Goal: Information Seeking & Learning: Learn about a topic

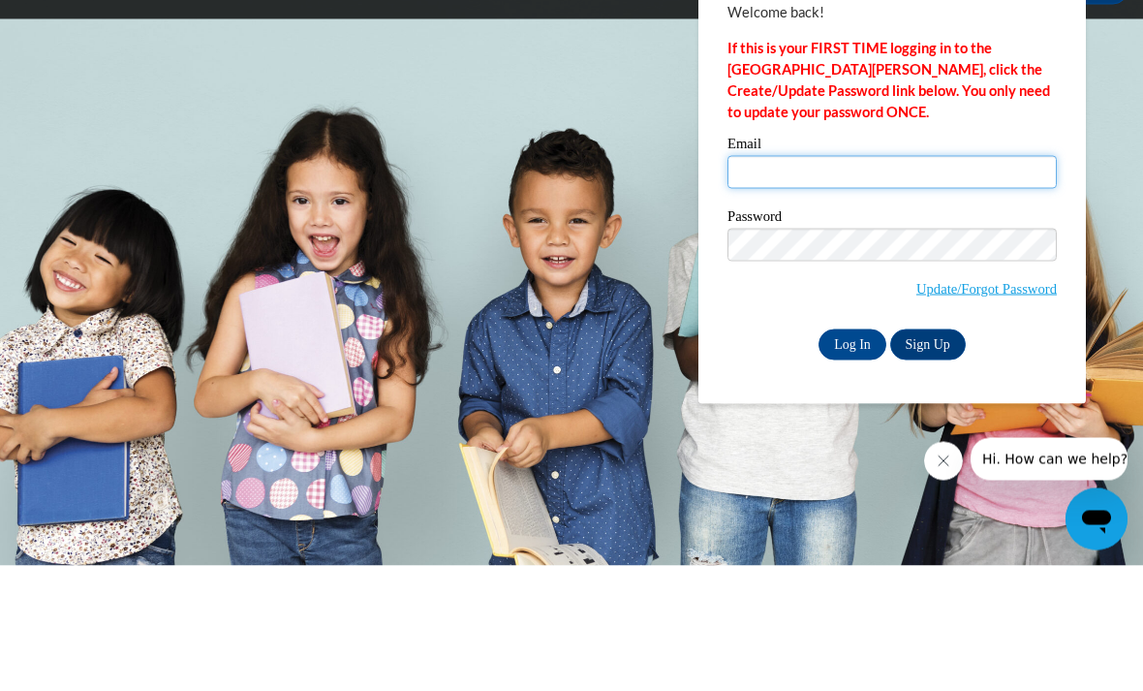
type input "rparker11@daltonstate.edu"
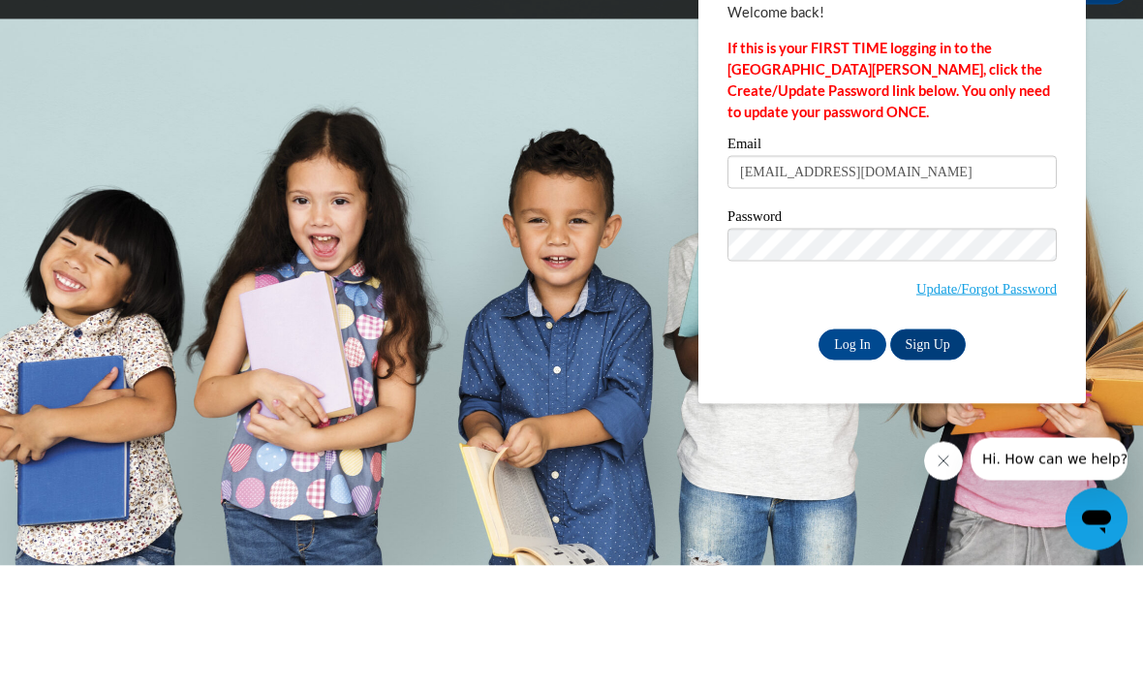
click at [853, 454] on input "Log In" at bounding box center [853, 469] width 68 height 31
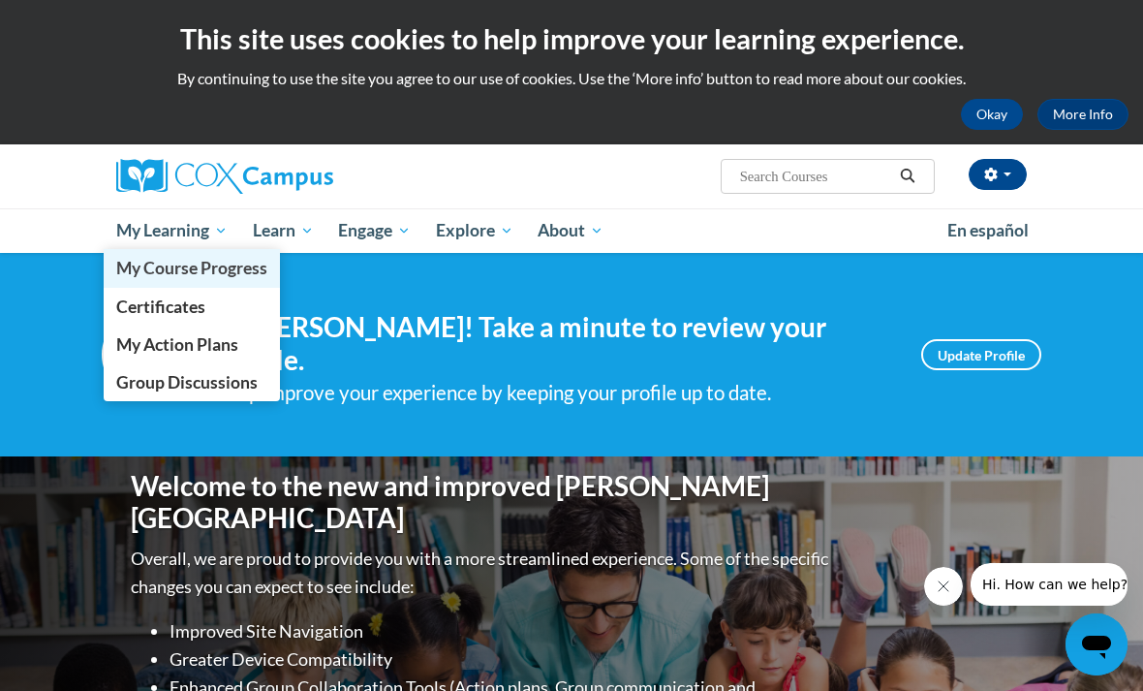
click at [168, 278] on span "My Course Progress" at bounding box center [191, 268] width 151 height 20
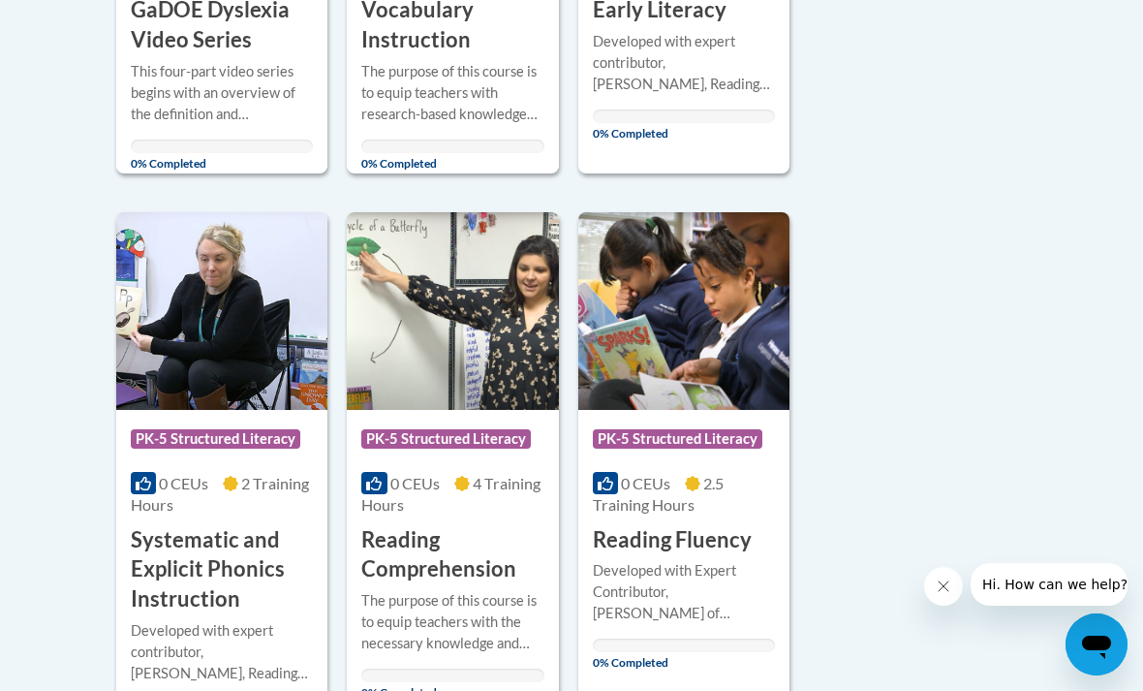
scroll to position [826, 0]
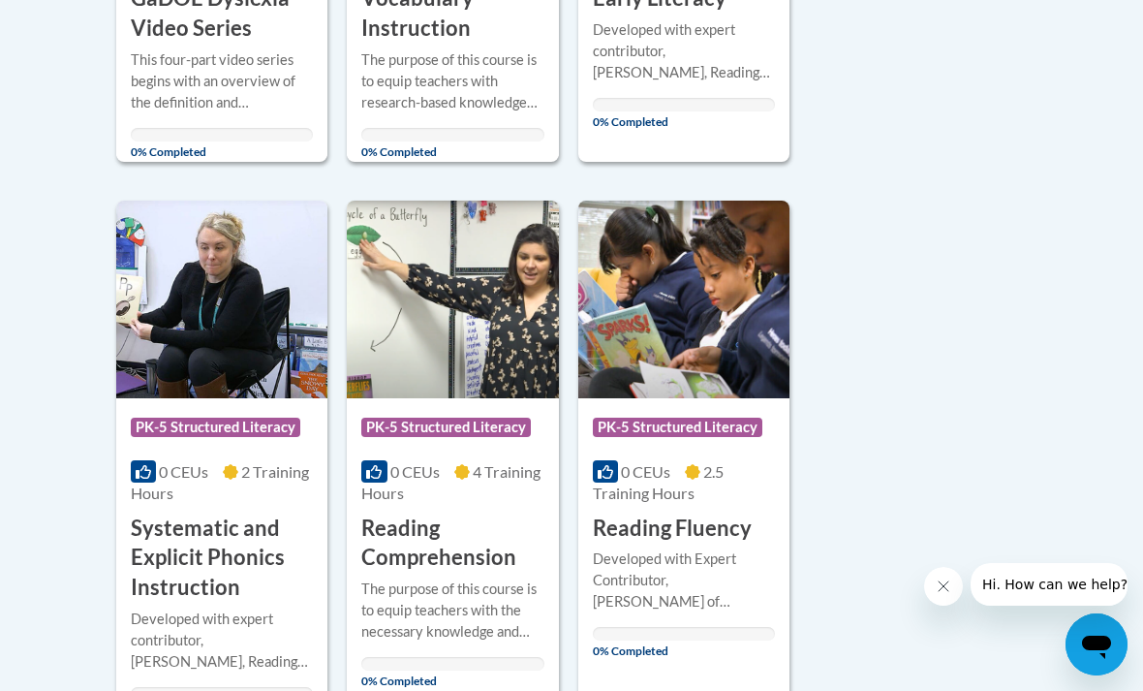
click at [693, 351] on img at bounding box center [683, 300] width 211 height 198
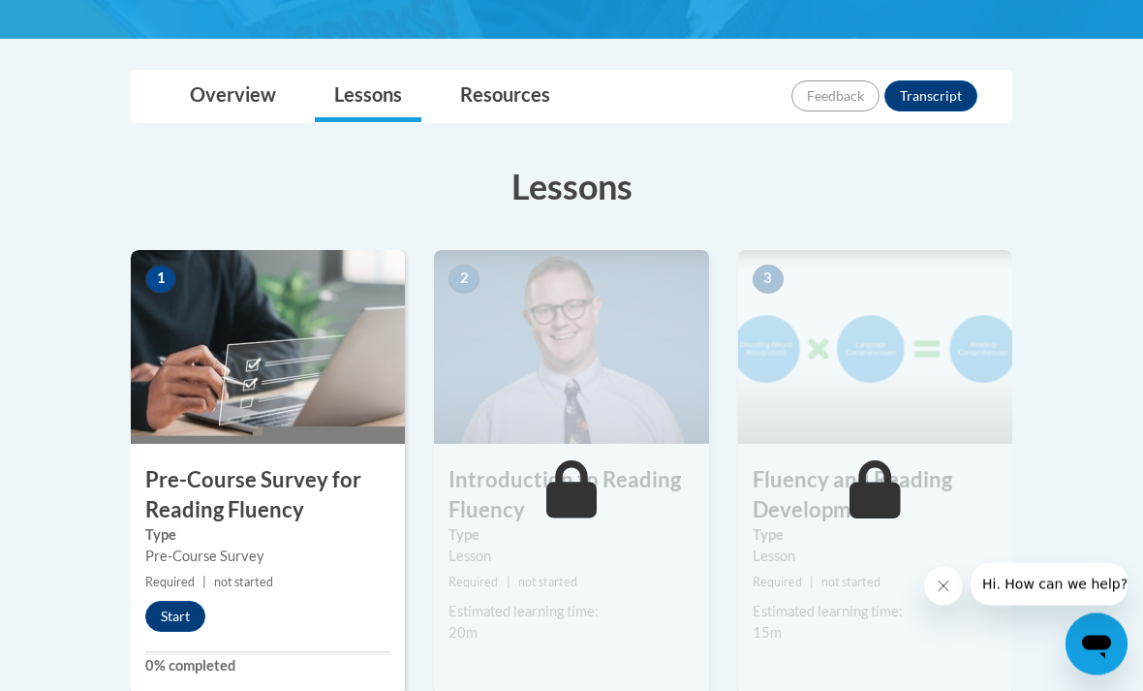
scroll to position [394, 0]
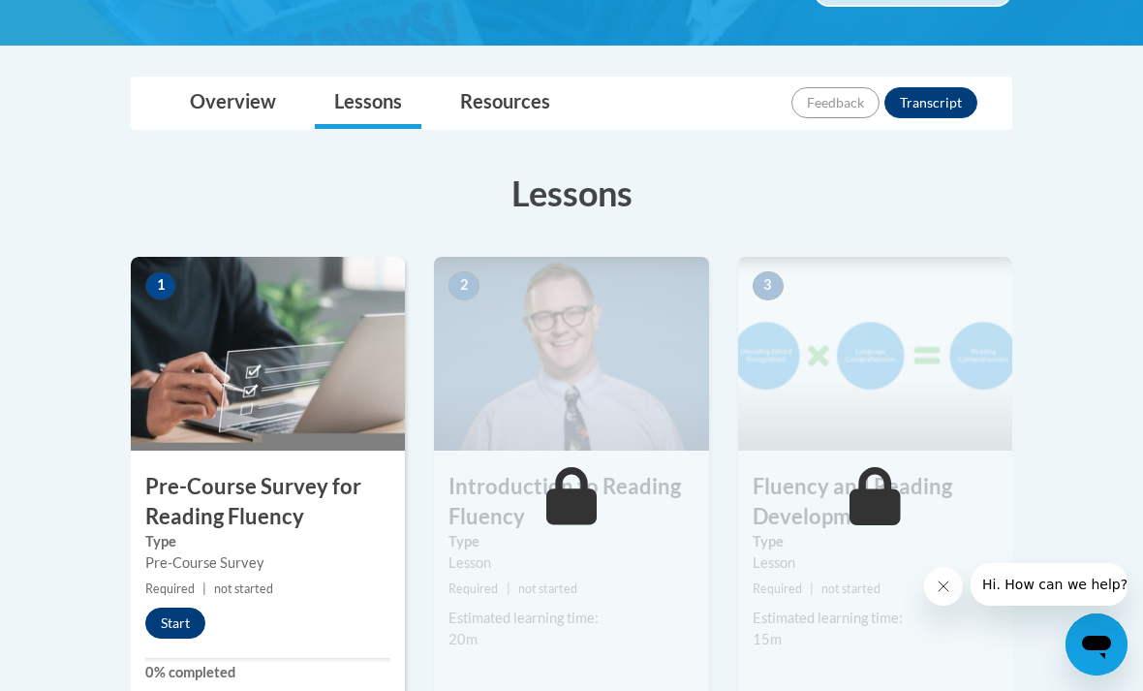
click at [176, 626] on button "Start" at bounding box center [175, 622] width 60 height 31
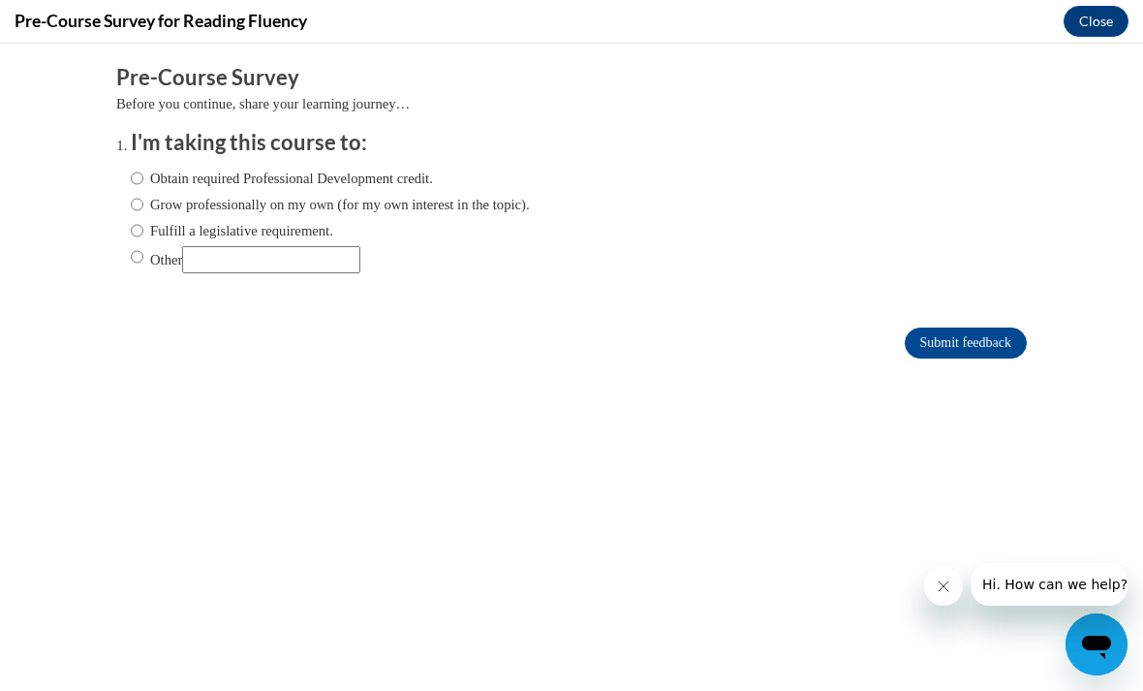
scroll to position [0, 0]
click at [139, 172] on input "Obtain required Professional Development credit." at bounding box center [137, 178] width 13 height 21
radio input "true"
click at [958, 342] on input "Submit feedback" at bounding box center [966, 342] width 122 height 31
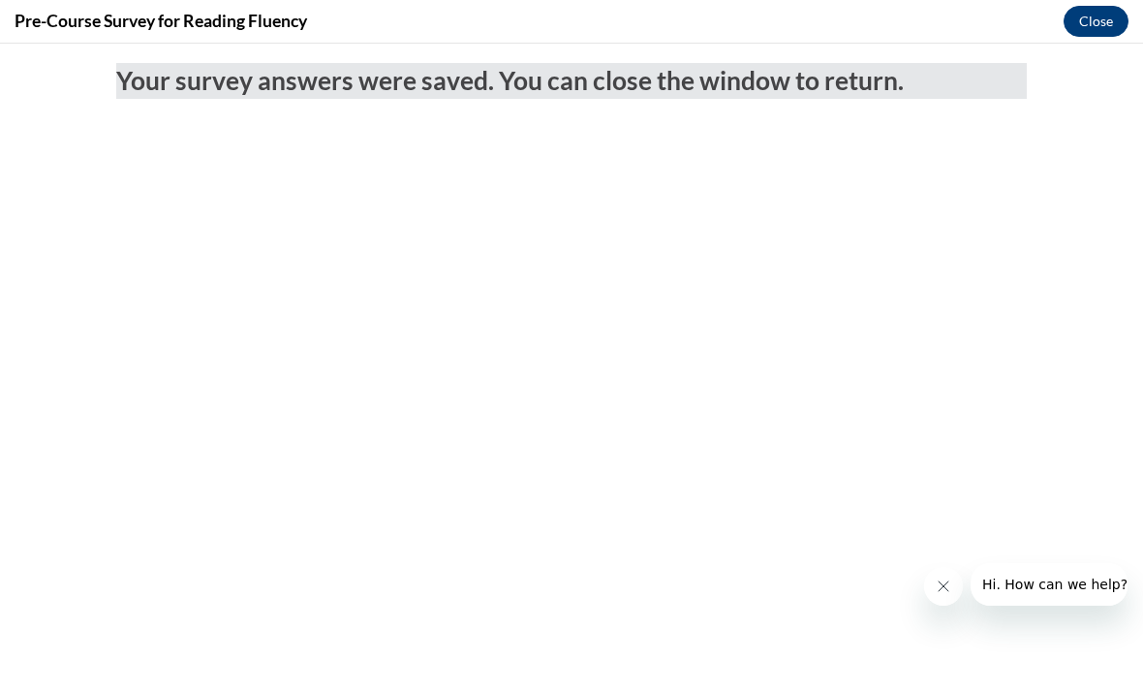
click at [1104, 15] on button "Close" at bounding box center [1096, 21] width 65 height 31
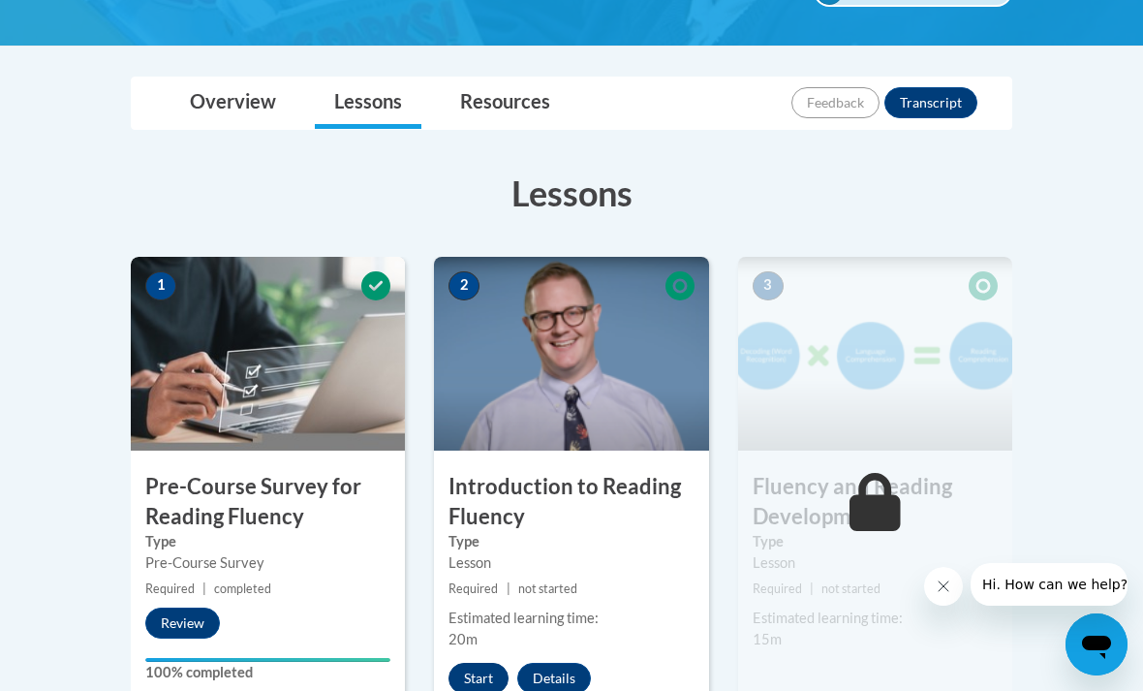
click at [482, 667] on button "Start" at bounding box center [479, 678] width 60 height 31
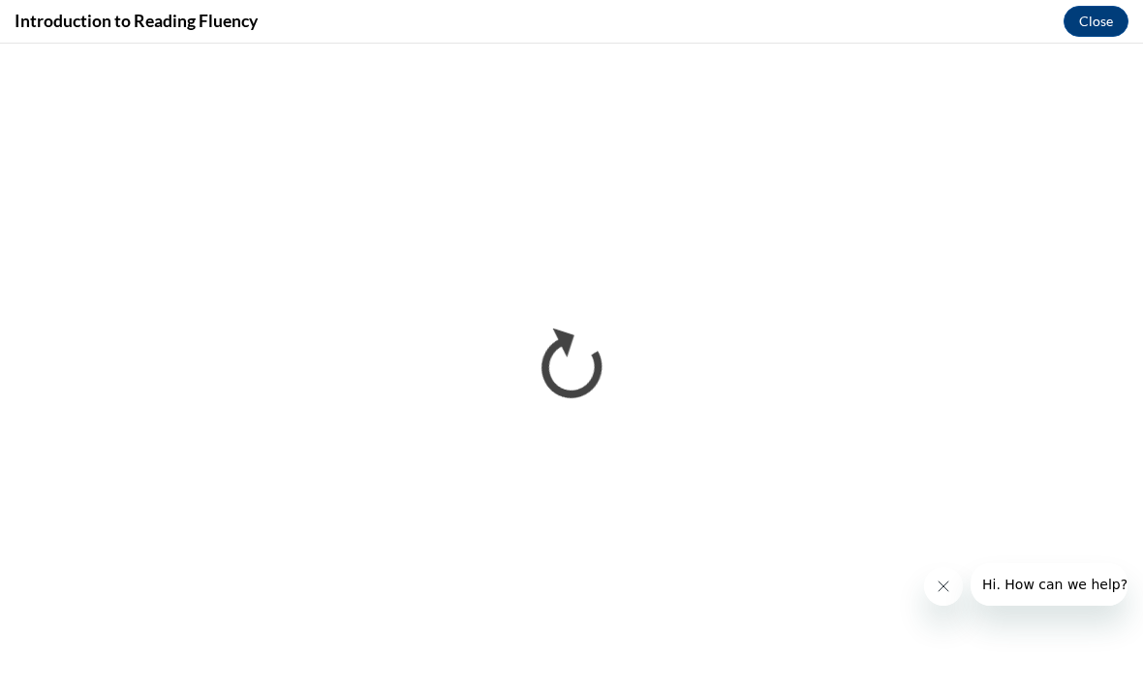
click at [936, 592] on icon "Close message from company" at bounding box center [944, 586] width 16 height 16
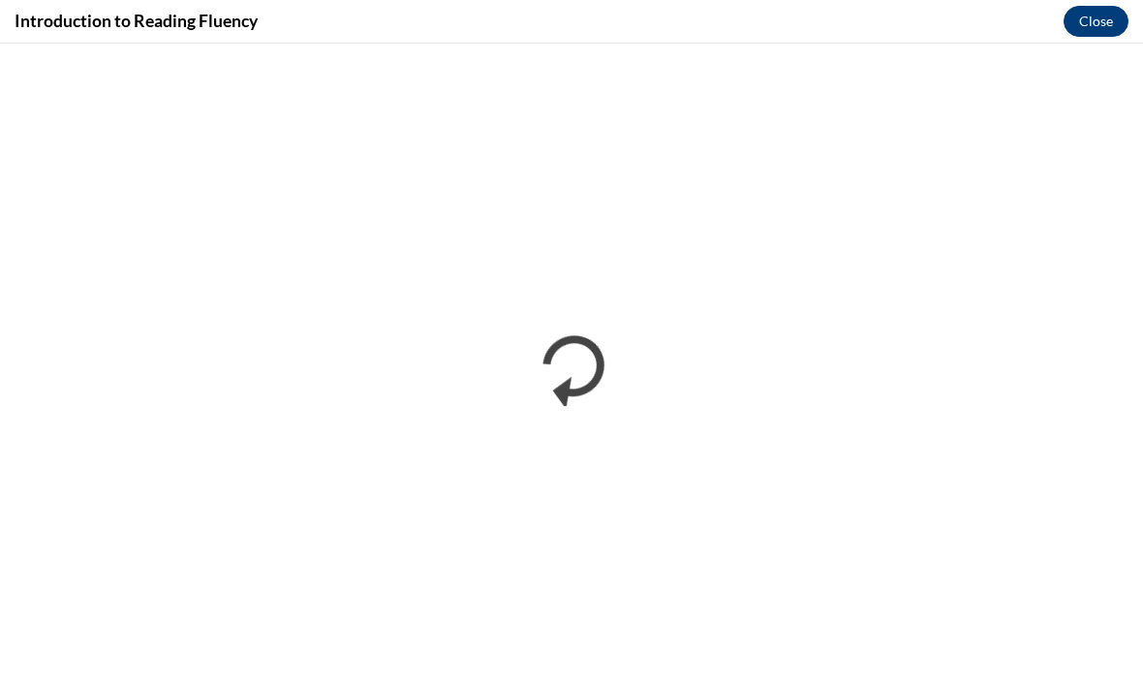
click at [1103, 17] on button "Close" at bounding box center [1096, 21] width 65 height 31
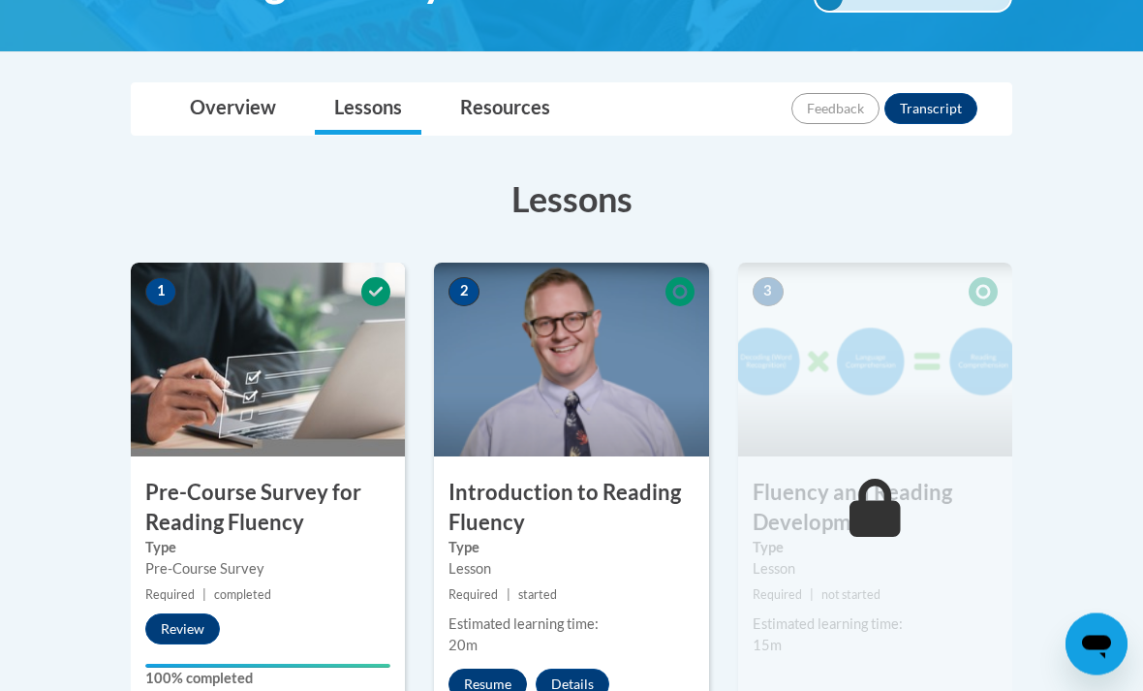
scroll to position [388, 0]
click at [498, 685] on button "Resume" at bounding box center [488, 683] width 78 height 31
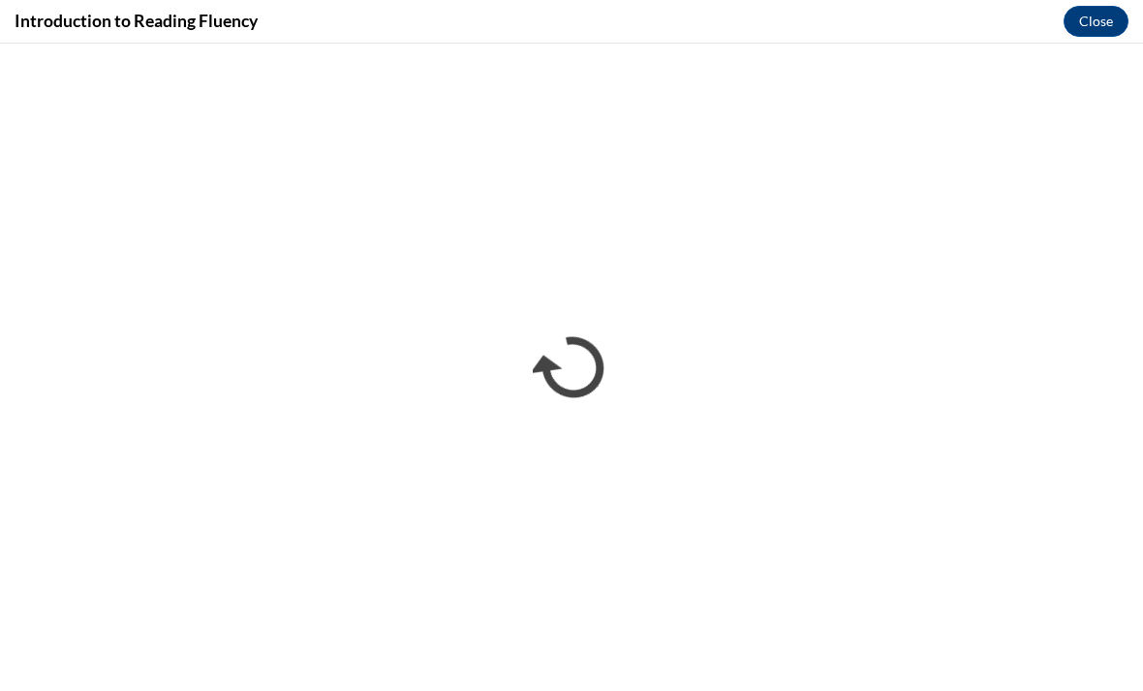
scroll to position [388, 0]
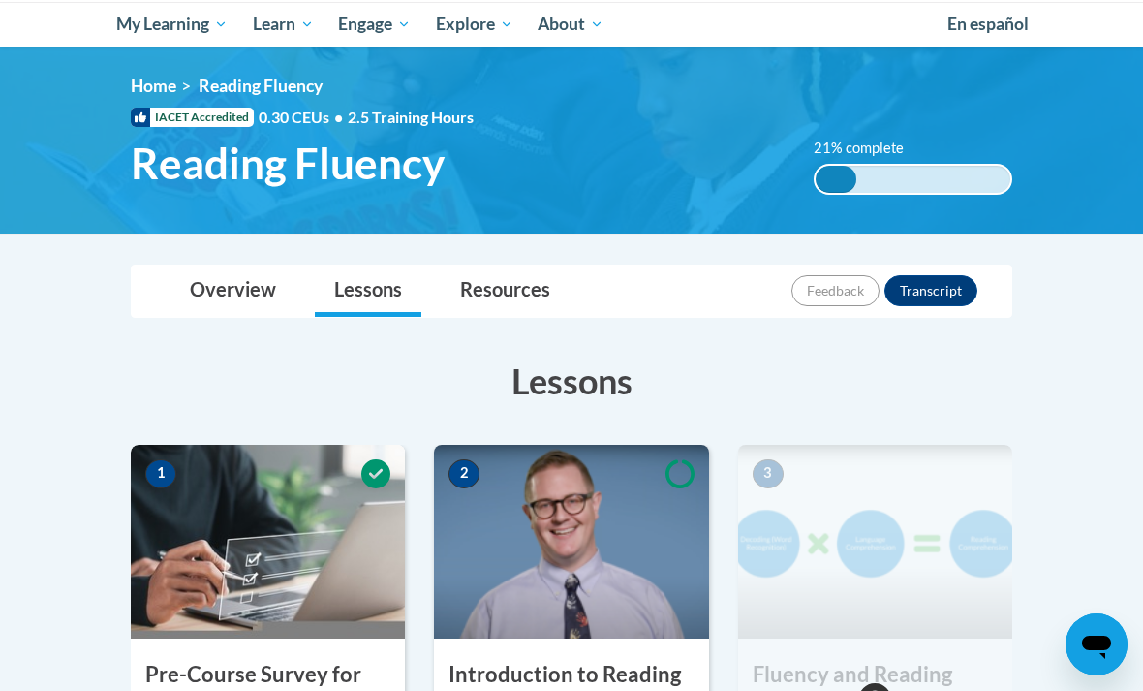
scroll to position [297, 0]
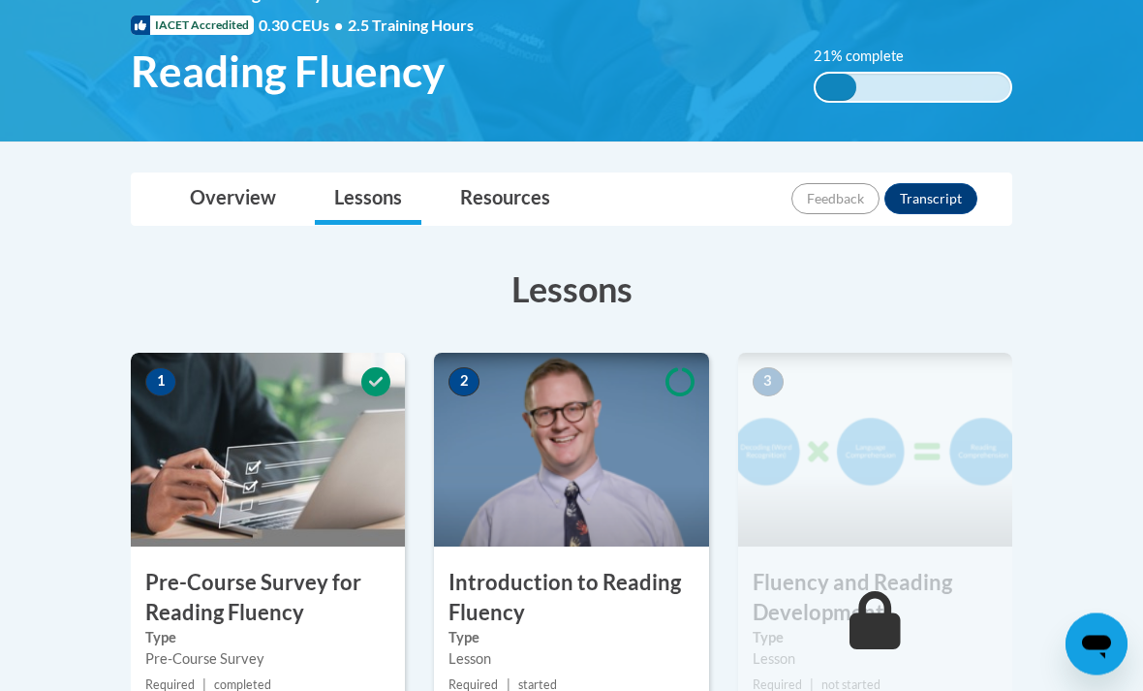
click at [538, 551] on div "2 Introduction to Reading Fluency Type Lesson Required | started Estimated lear…" at bounding box center [571, 604] width 274 height 501
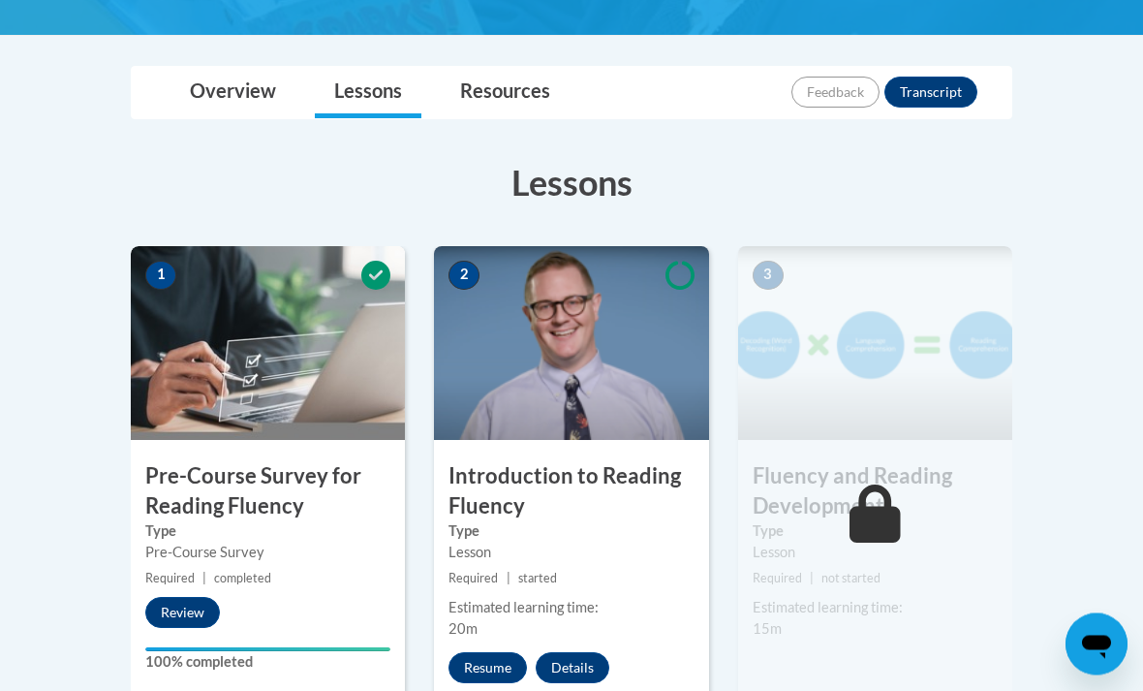
scroll to position [429, 0]
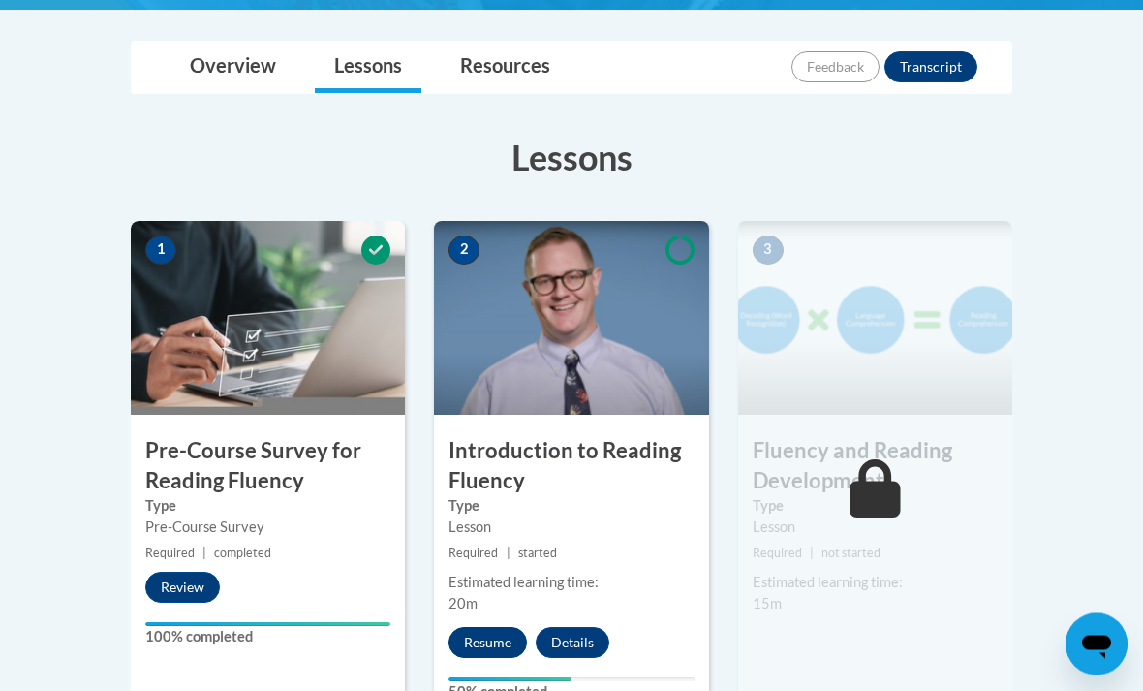
click at [476, 636] on button "Resume" at bounding box center [488, 643] width 78 height 31
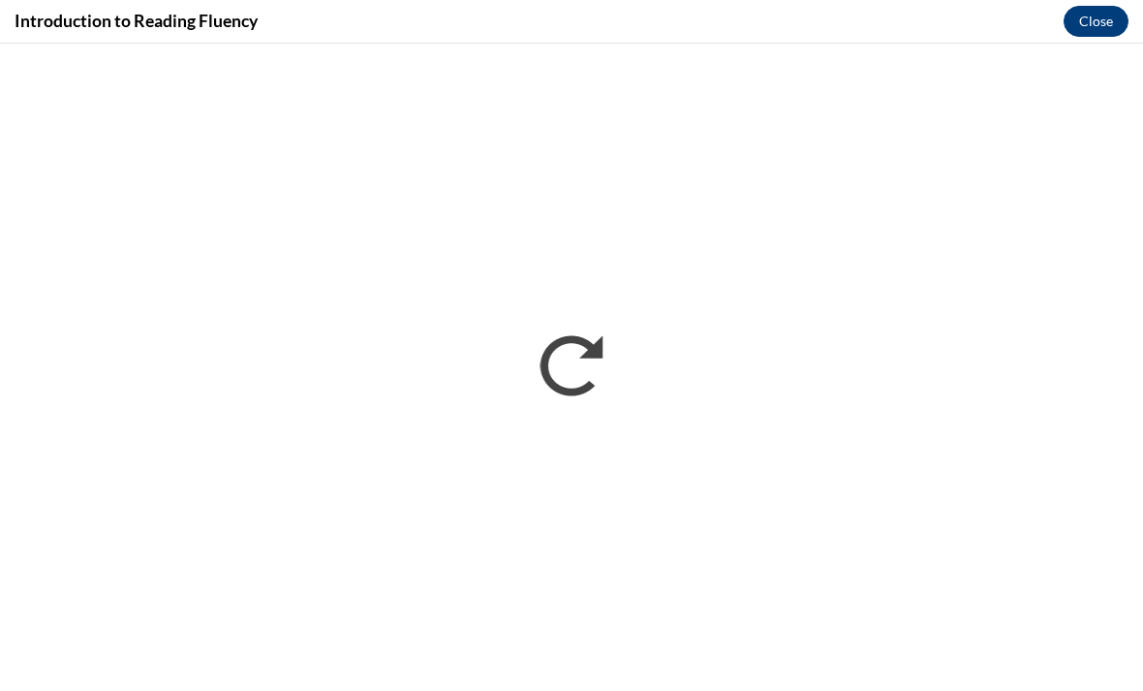
scroll to position [1264, 0]
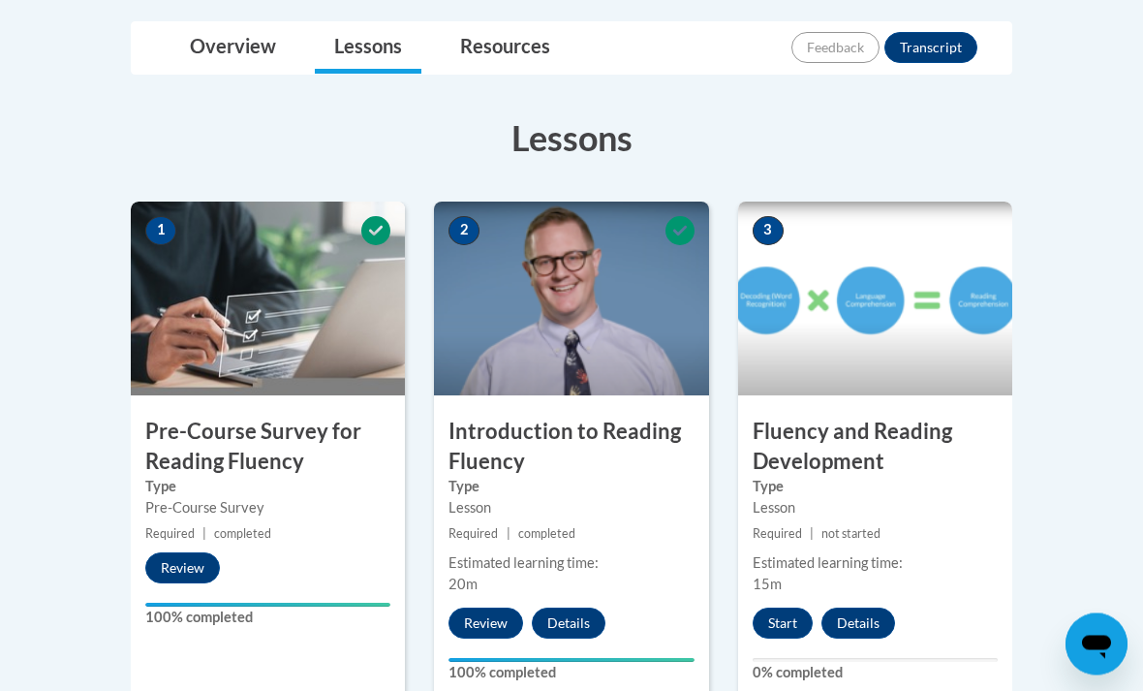
scroll to position [470, 0]
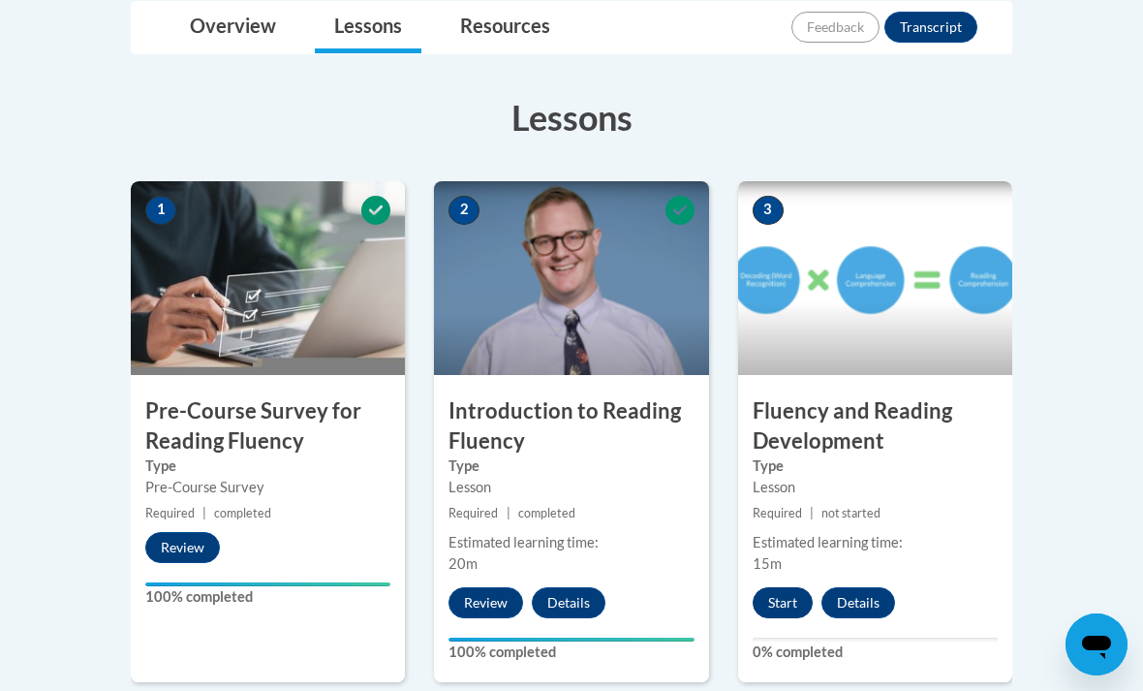
click at [779, 599] on button "Start" at bounding box center [783, 602] width 60 height 31
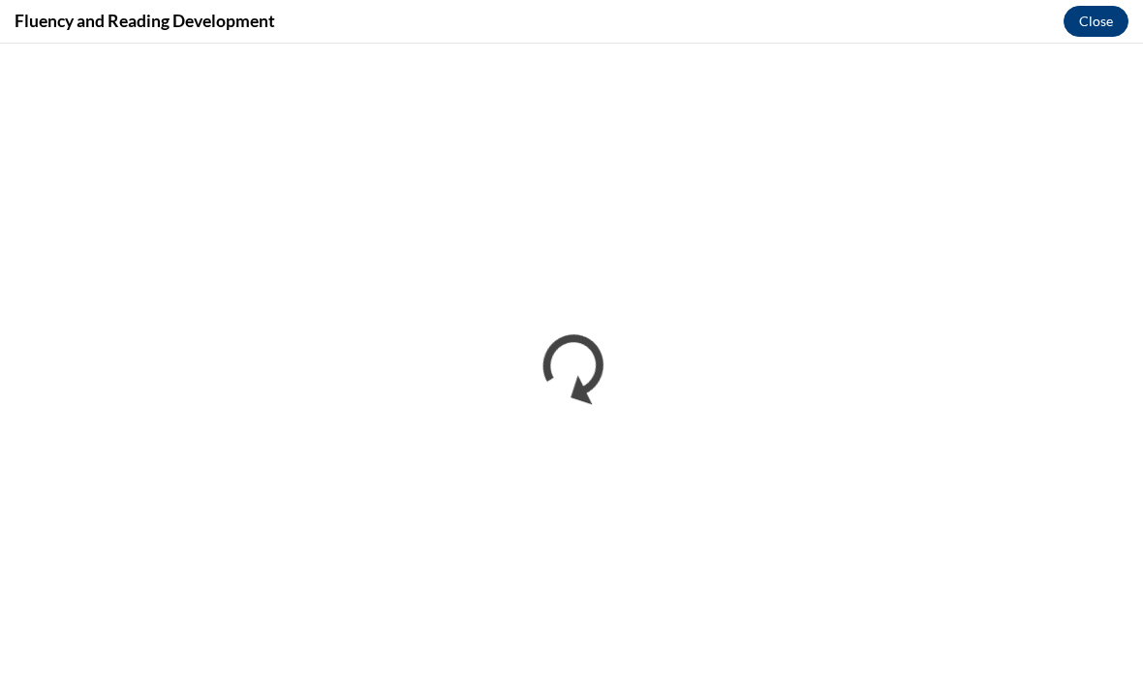
scroll to position [570, 0]
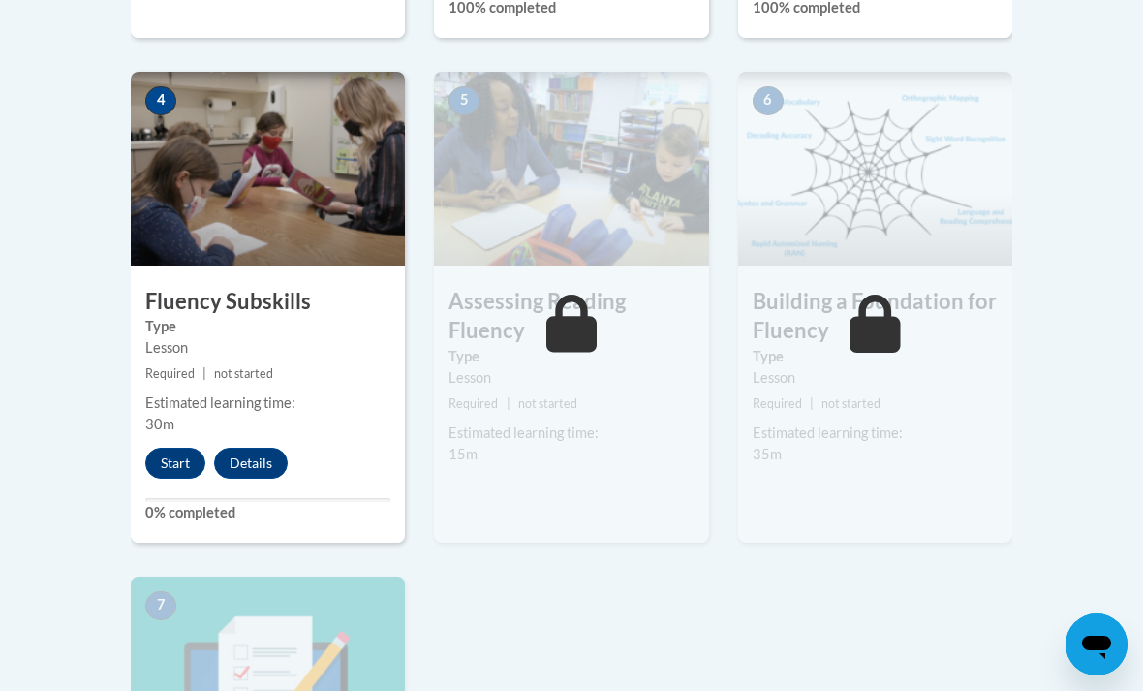
scroll to position [1115, 0]
click at [184, 460] on button "Start" at bounding box center [175, 462] width 60 height 31
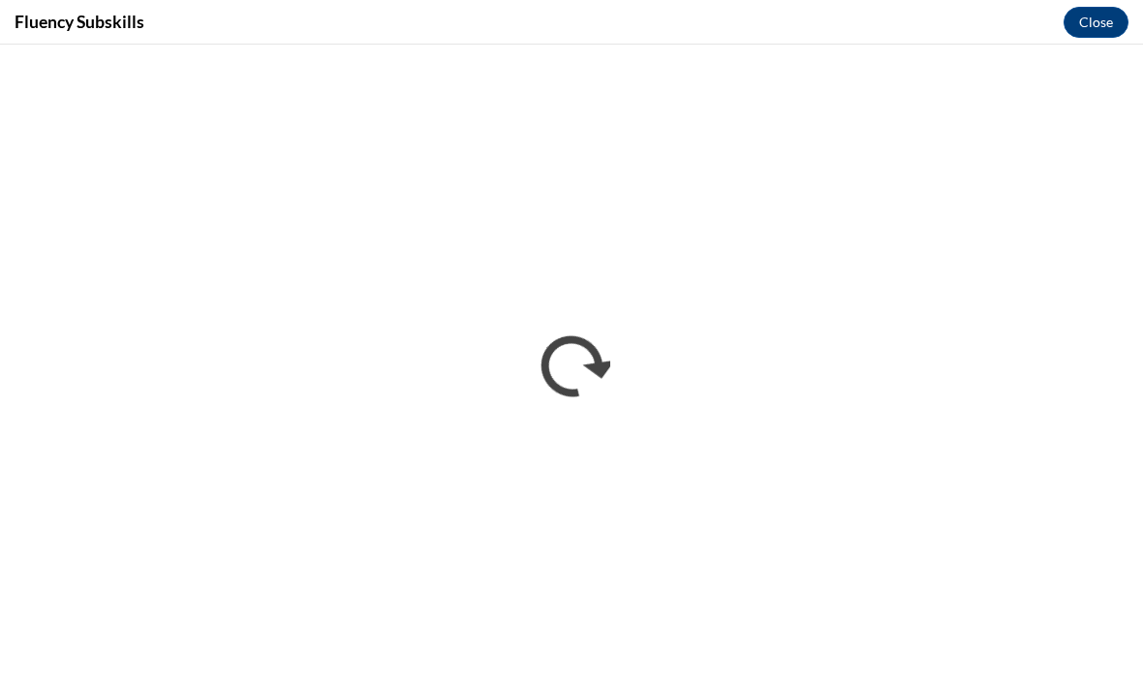
scroll to position [1074, 0]
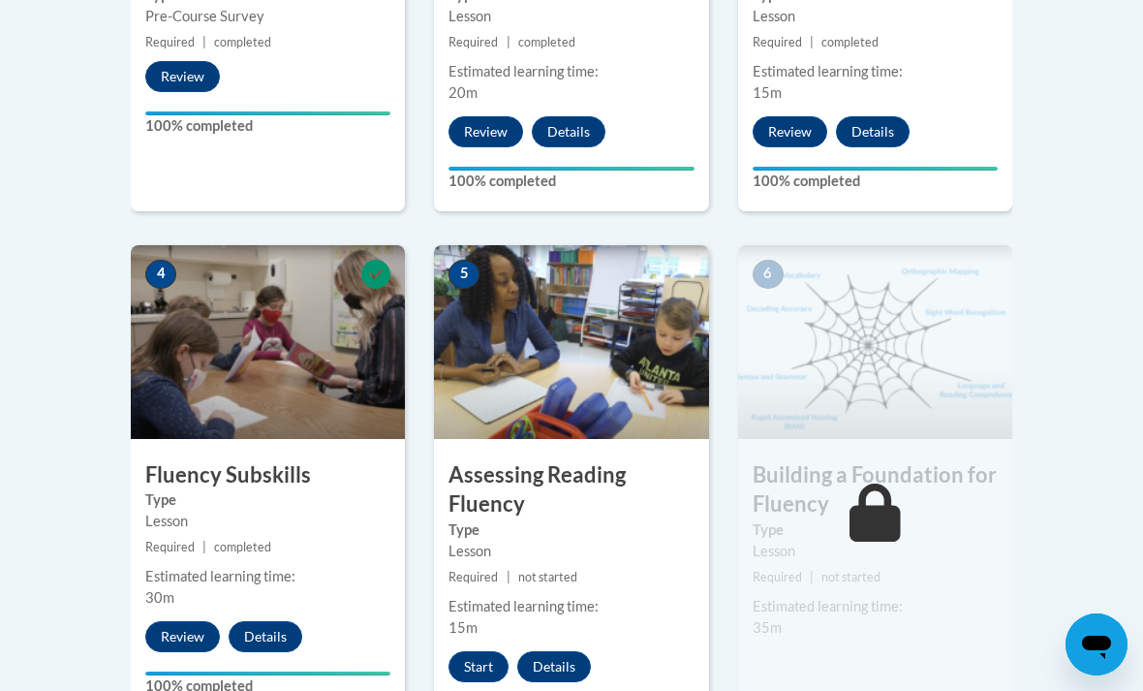
scroll to position [1086, 0]
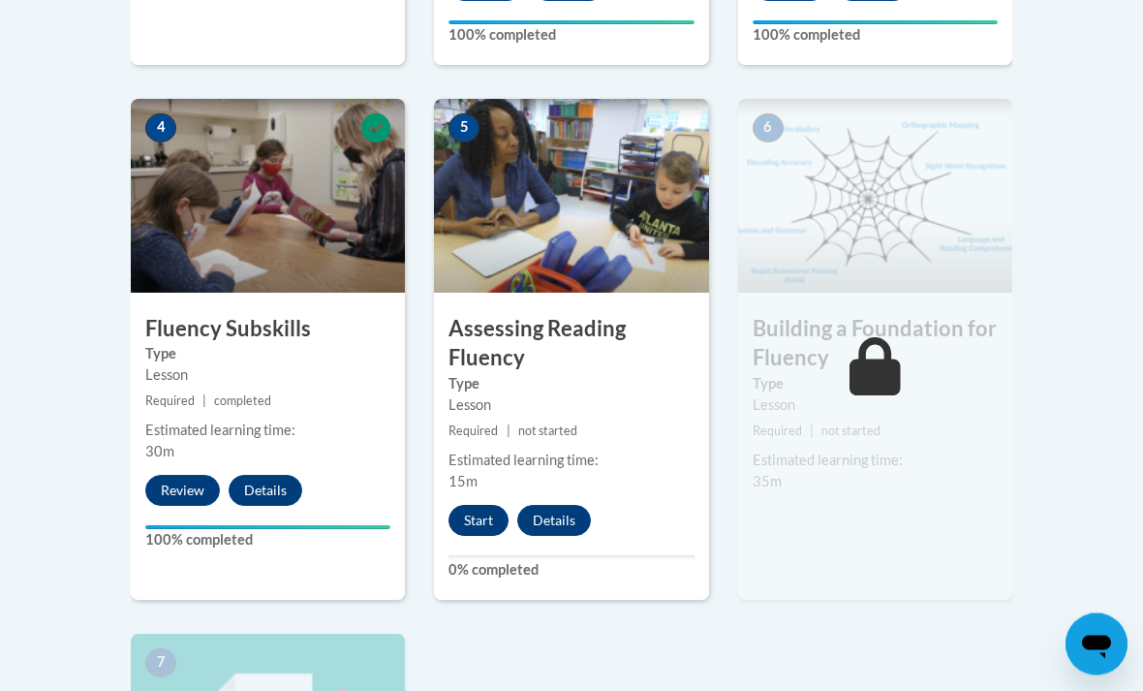
click at [464, 527] on button "Start" at bounding box center [479, 521] width 60 height 31
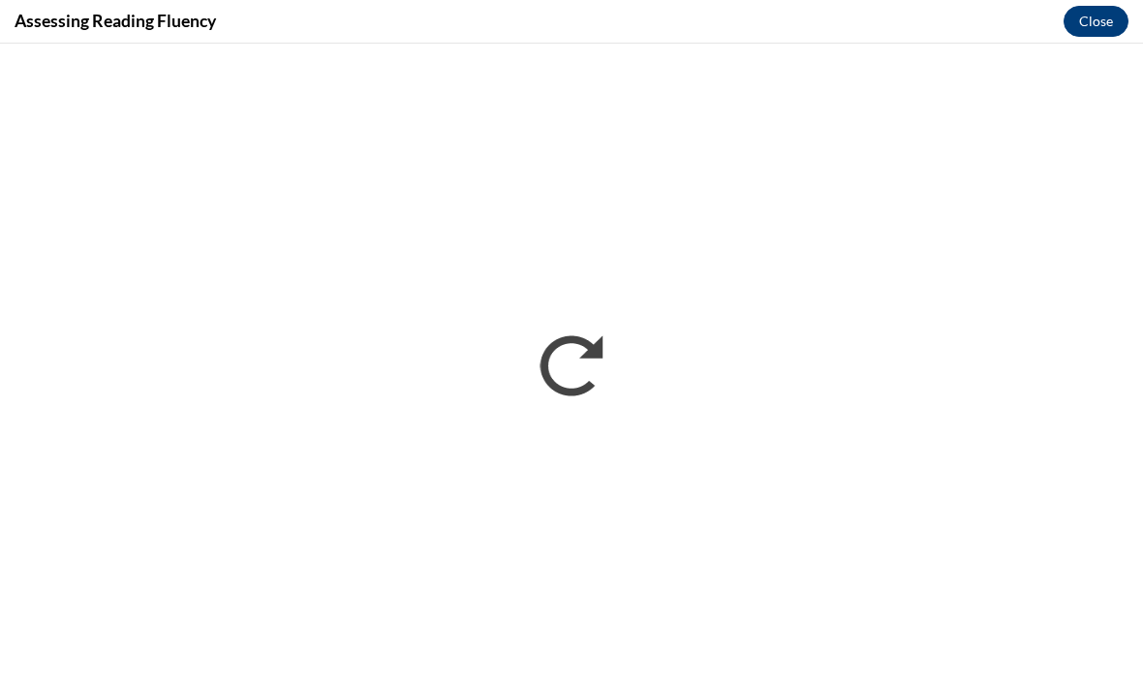
scroll to position [1087, 0]
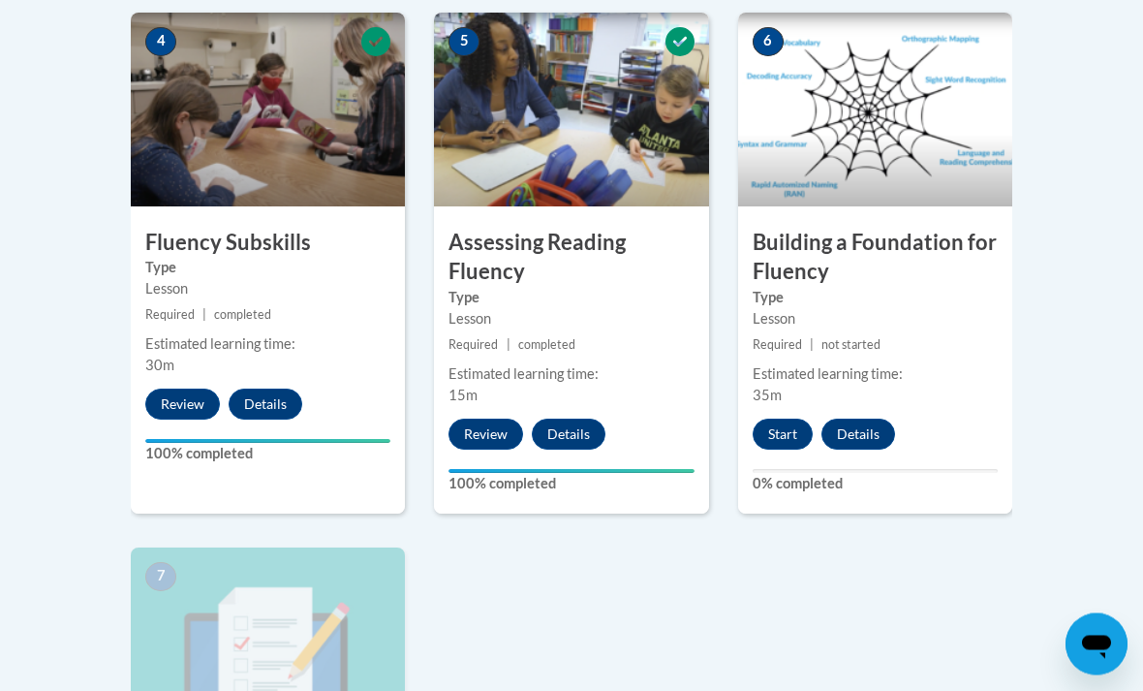
scroll to position [1199, 0]
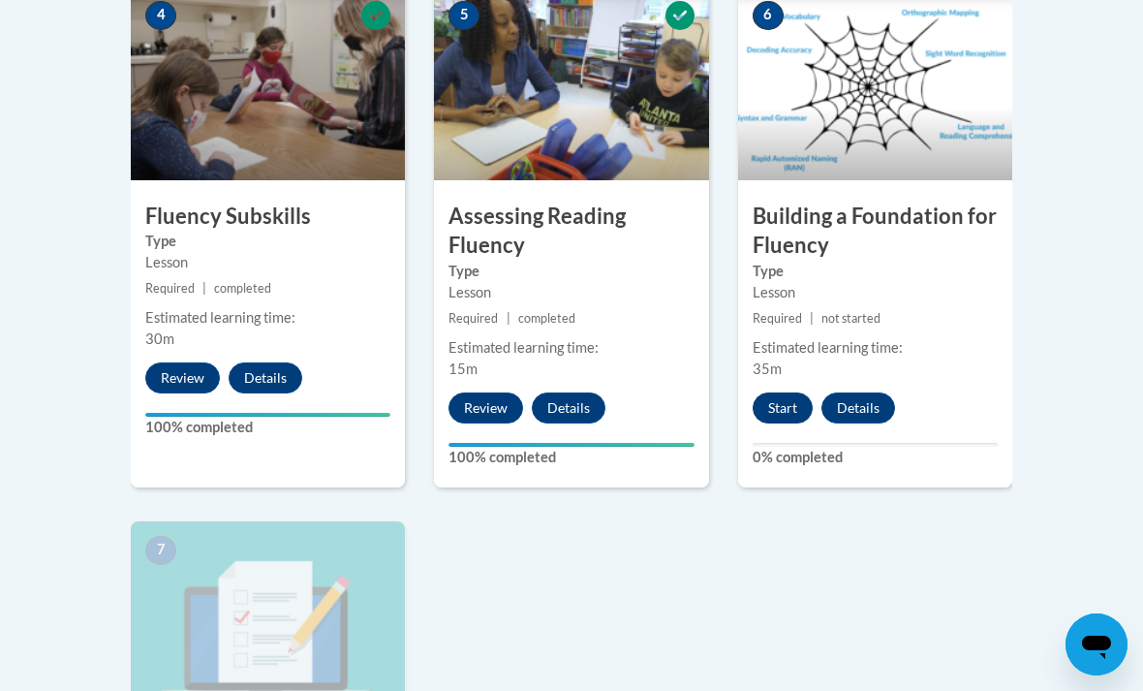
click at [775, 413] on button "Start" at bounding box center [783, 407] width 60 height 31
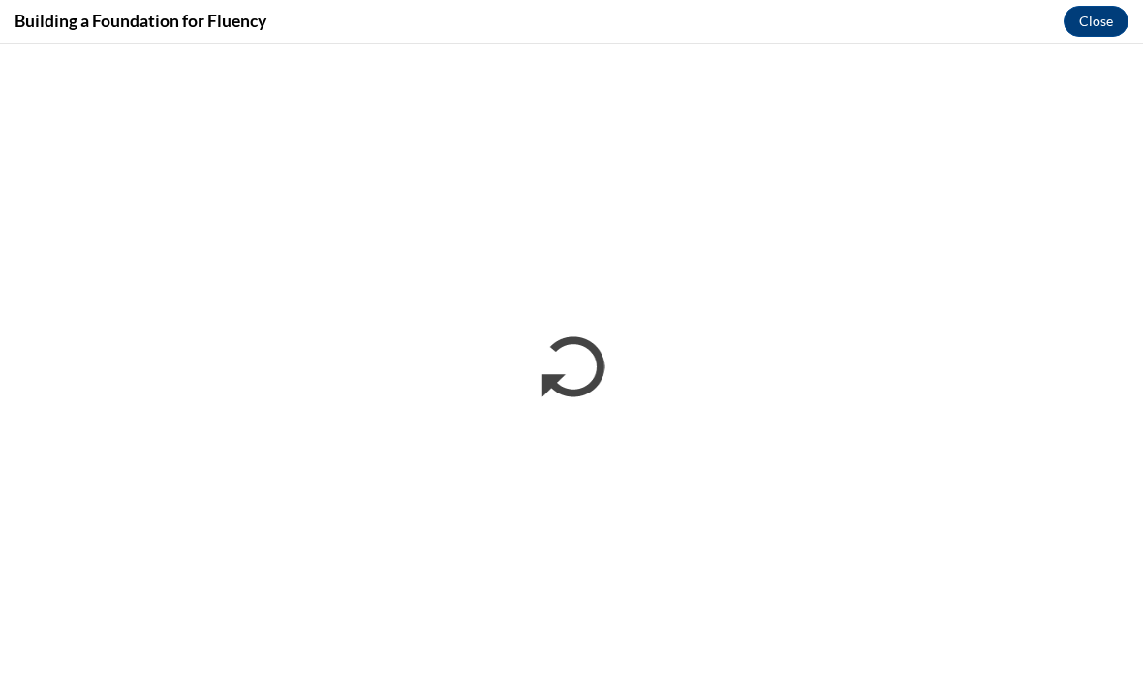
scroll to position [0, 0]
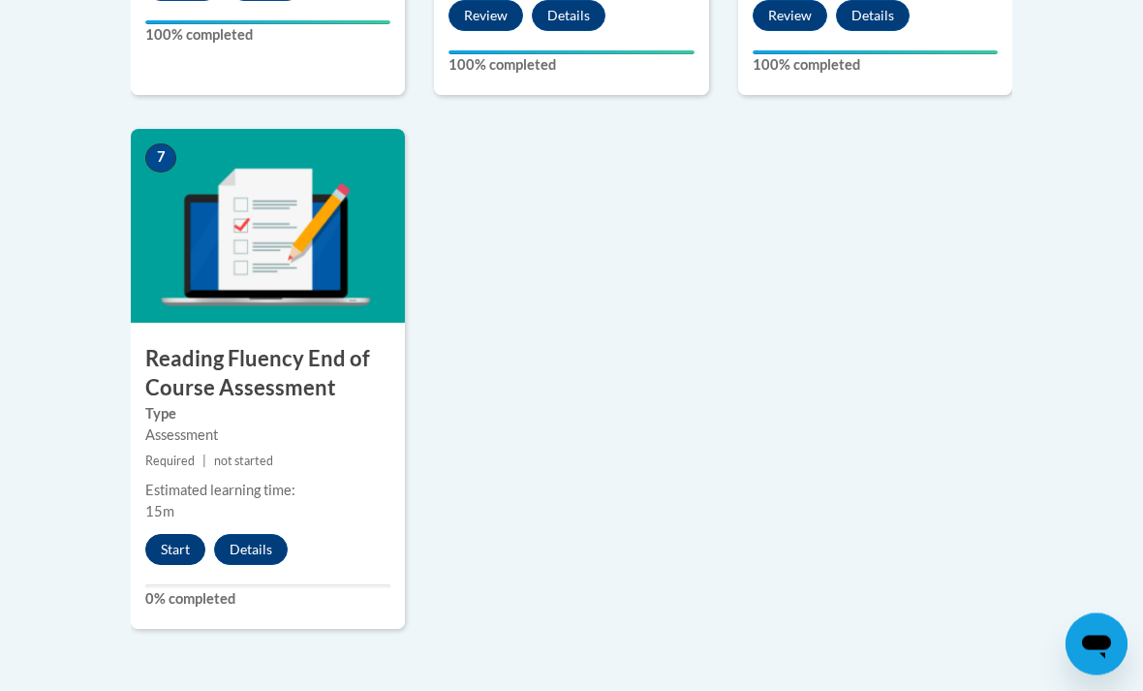
click at [175, 550] on button "Start" at bounding box center [175, 550] width 60 height 31
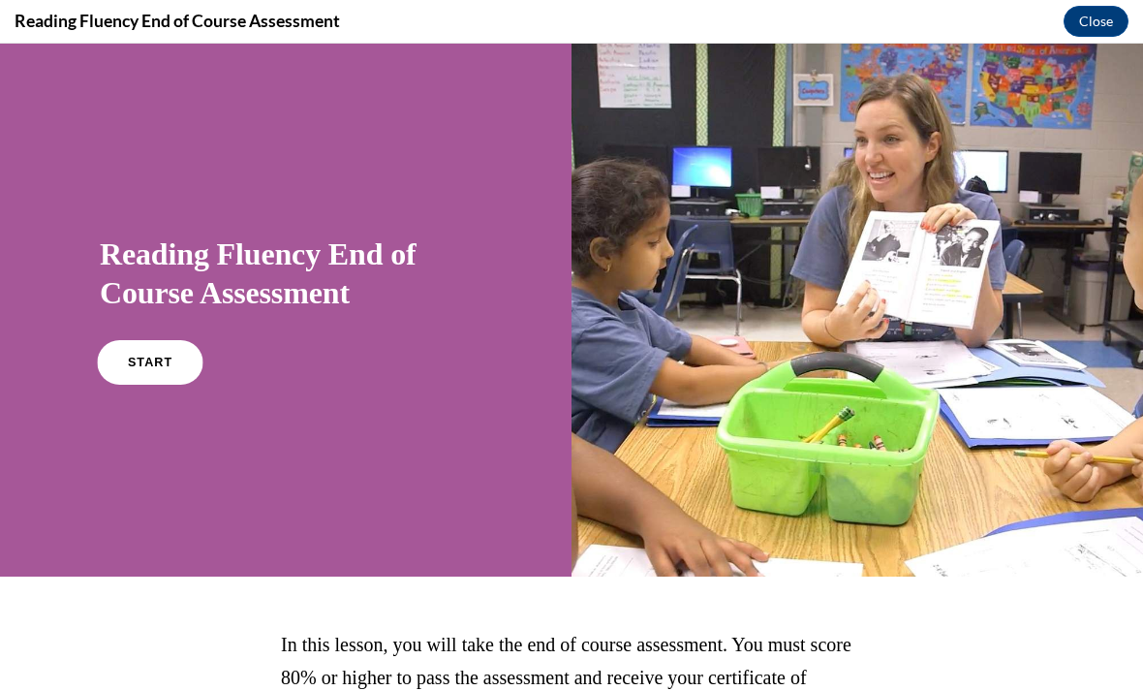
click at [133, 360] on span "START" at bounding box center [150, 363] width 45 height 15
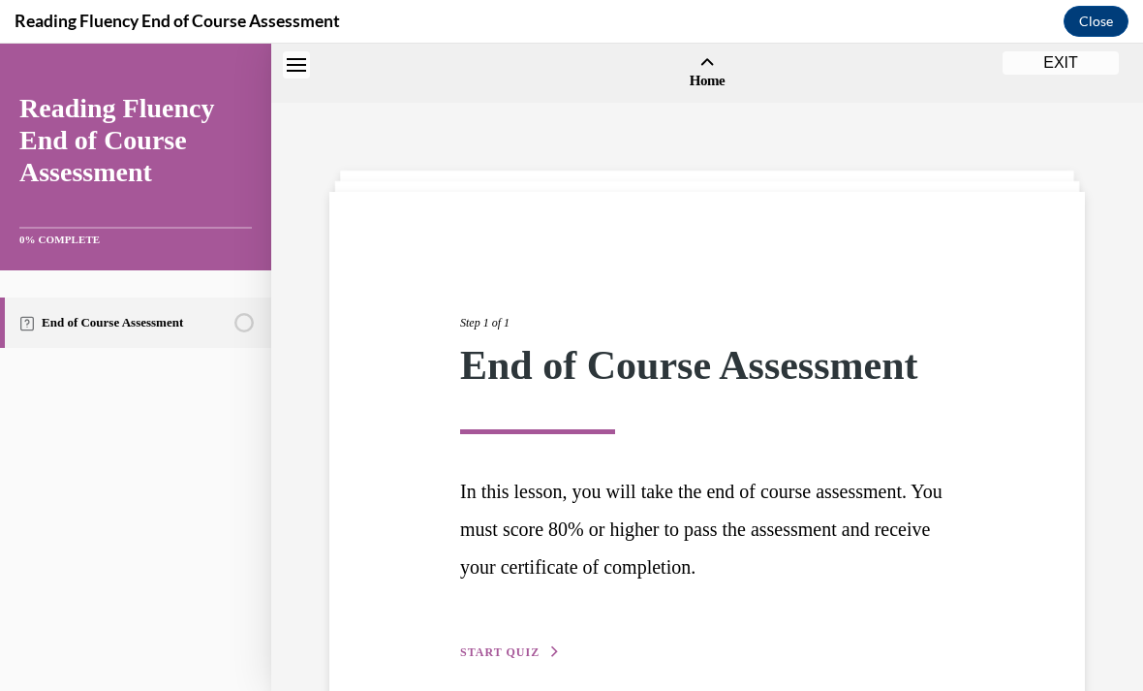
scroll to position [60, 0]
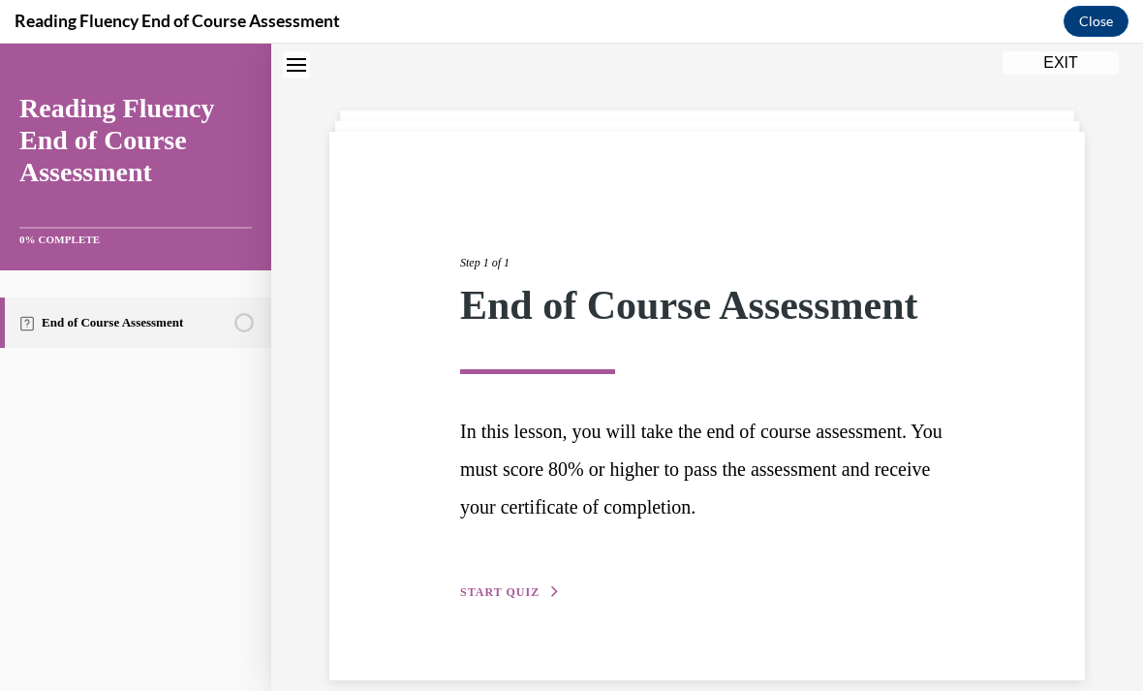
click at [512, 585] on span "START QUIZ" at bounding box center [499, 592] width 79 height 14
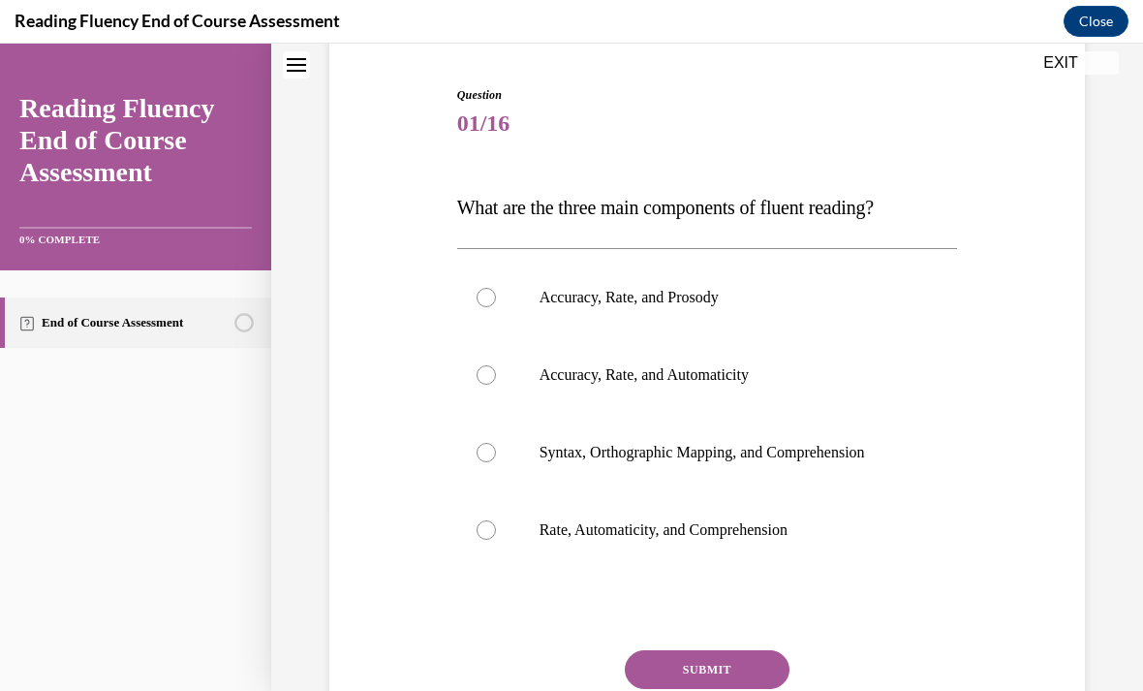
scroll to position [184, 0]
click at [848, 301] on p "Accuracy, Rate, and Prosody" at bounding box center [725, 296] width 370 height 19
click at [496, 301] on input "Accuracy, Rate, and Prosody" at bounding box center [486, 296] width 19 height 19
radio input "true"
click at [728, 674] on button "SUBMIT" at bounding box center [707, 668] width 165 height 39
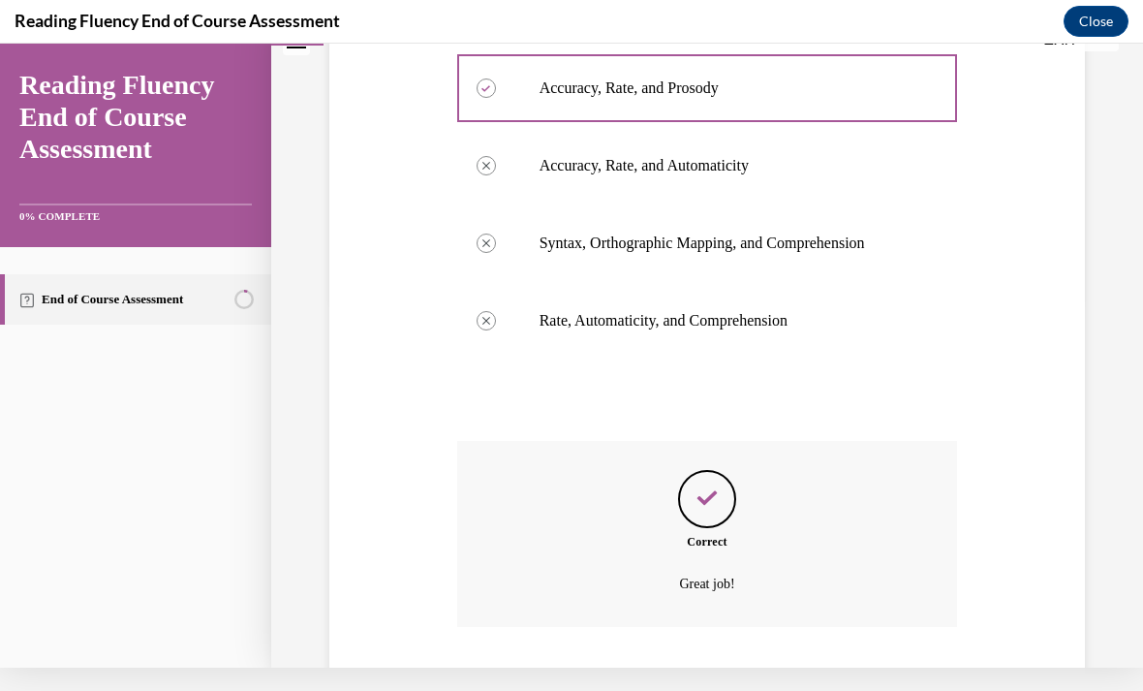
scroll to position [411, 0]
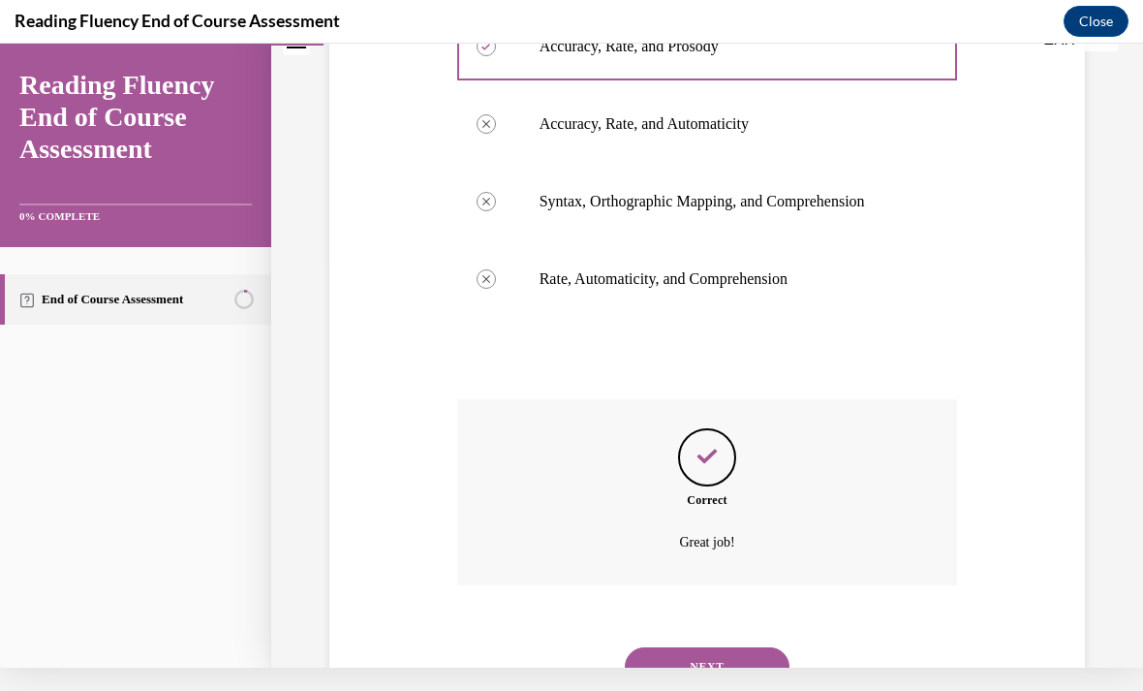
click at [727, 649] on button "NEXT" at bounding box center [707, 666] width 165 height 39
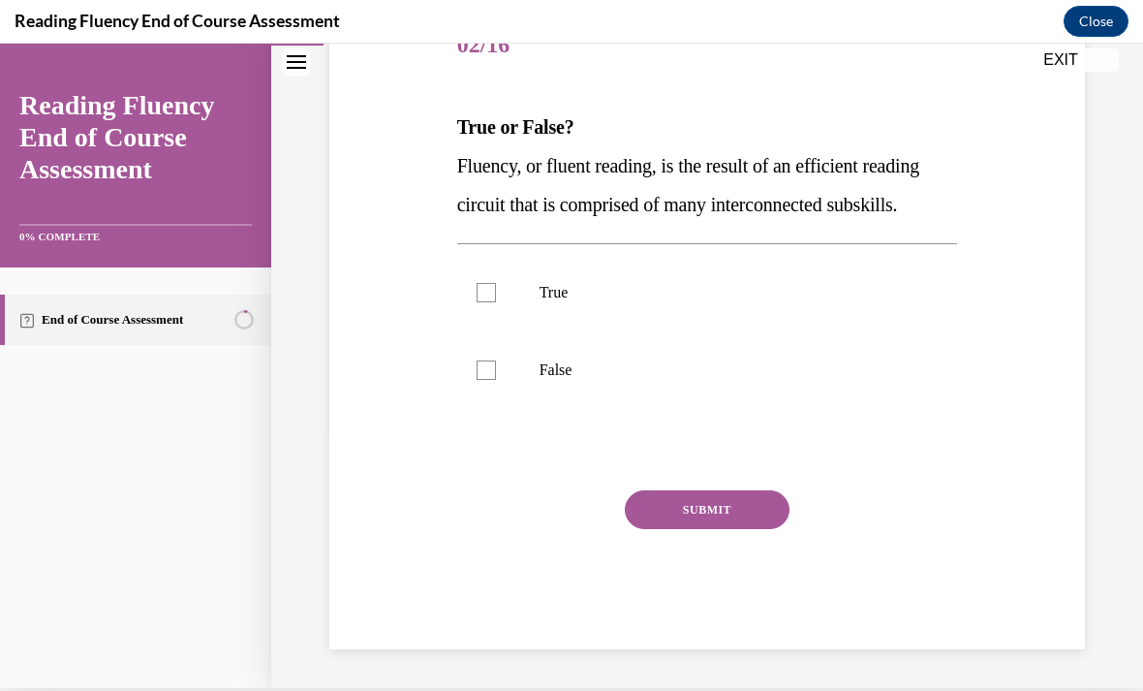
scroll to position [212, 0]
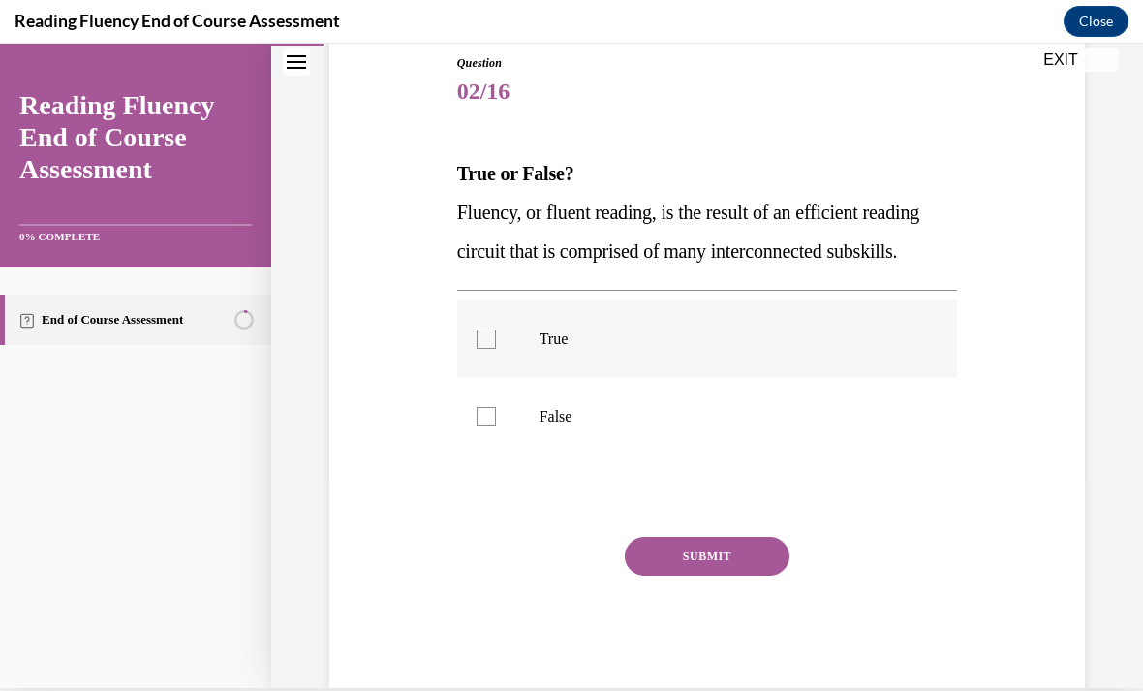
click at [478, 349] on div at bounding box center [486, 338] width 19 height 19
click at [478, 349] on input "True" at bounding box center [486, 338] width 19 height 19
checkbox input "true"
click at [715, 575] on button "SUBMIT" at bounding box center [707, 556] width 165 height 39
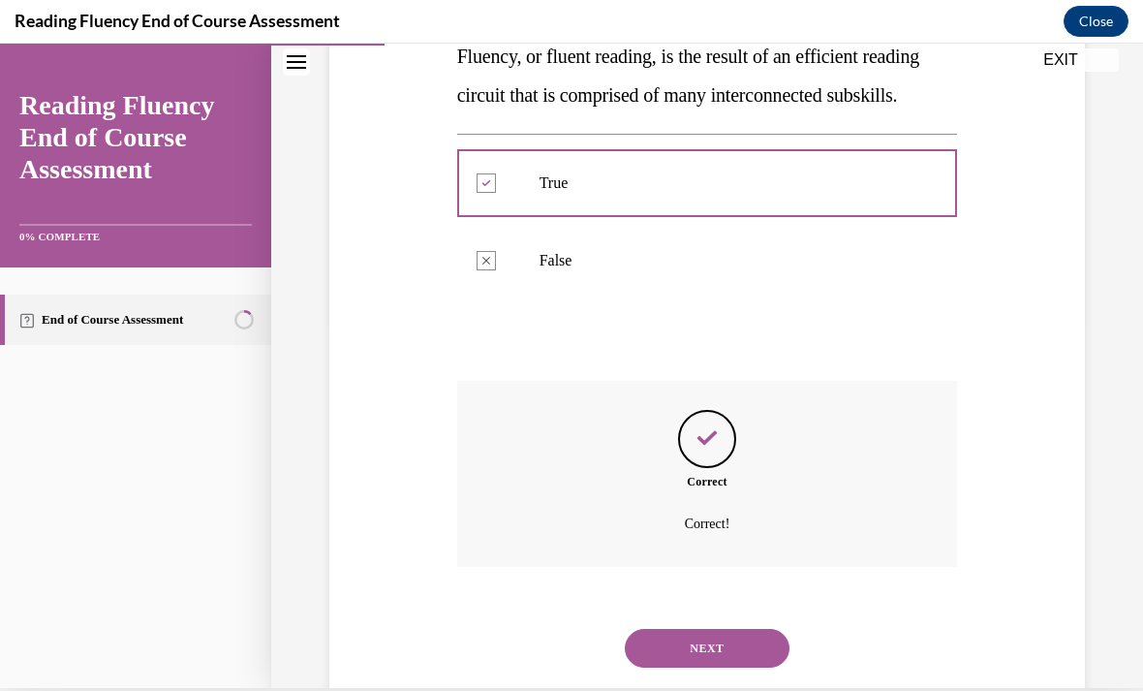
click at [746, 667] on button "NEXT" at bounding box center [707, 648] width 165 height 39
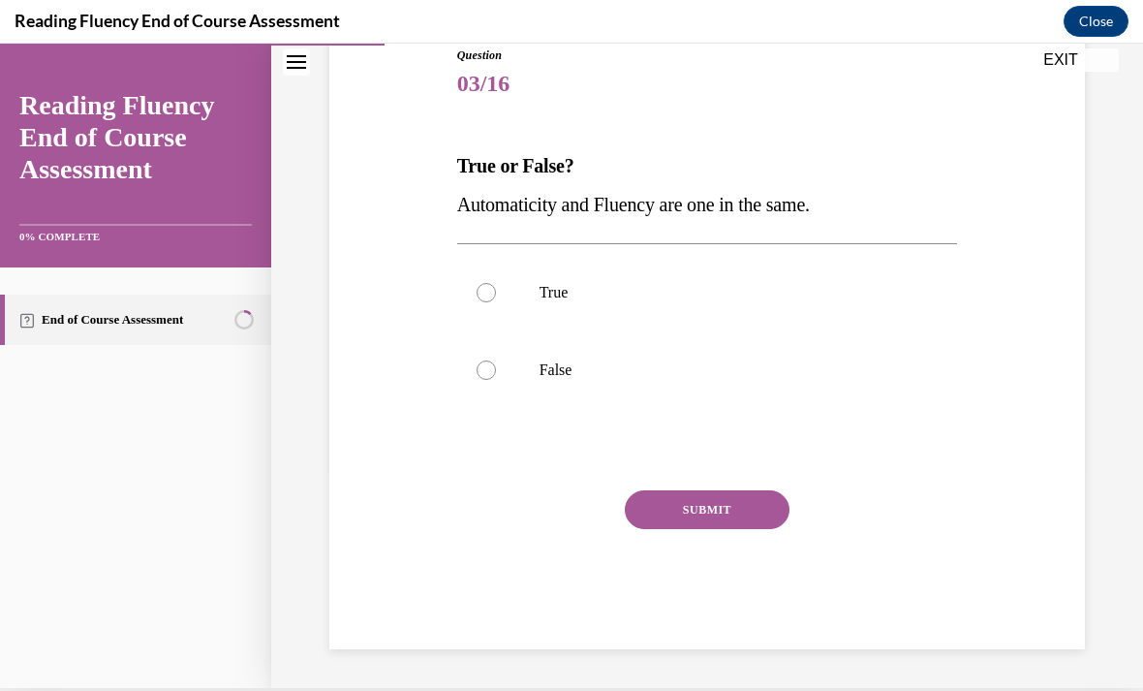
scroll to position [135, 0]
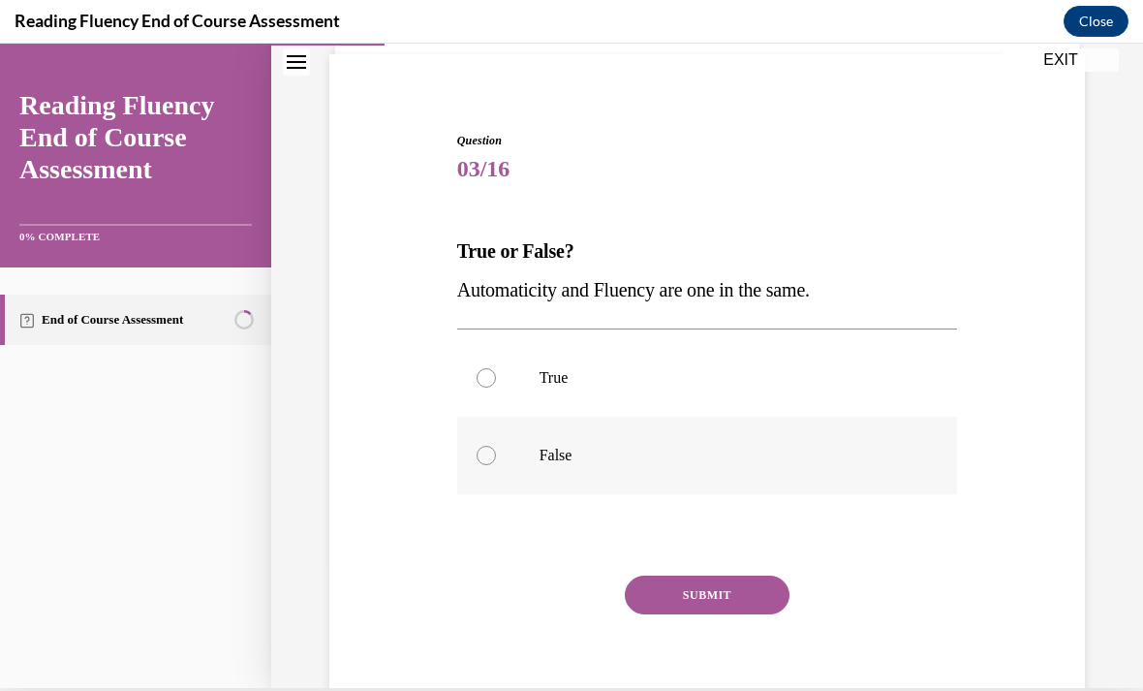
click at [490, 445] on label "False" at bounding box center [707, 456] width 501 height 78
click at [490, 446] on input "False" at bounding box center [486, 455] width 19 height 19
radio input "true"
click at [685, 595] on button "SUBMIT" at bounding box center [707, 594] width 165 height 39
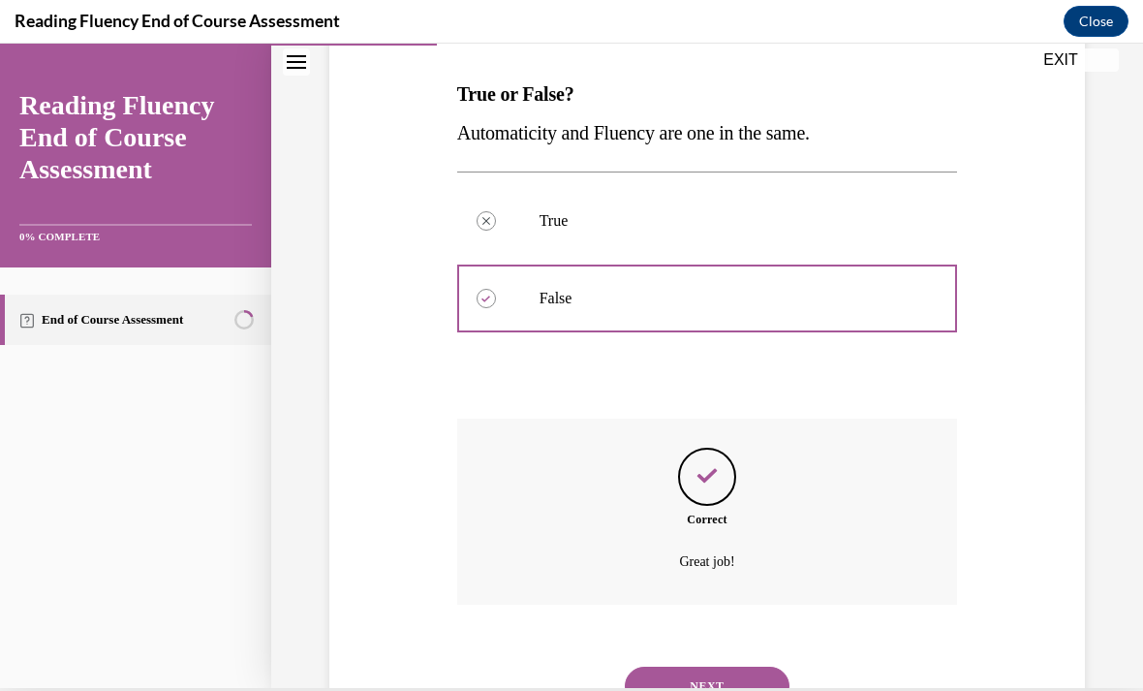
click at [694, 670] on button "NEXT" at bounding box center [707, 686] width 165 height 39
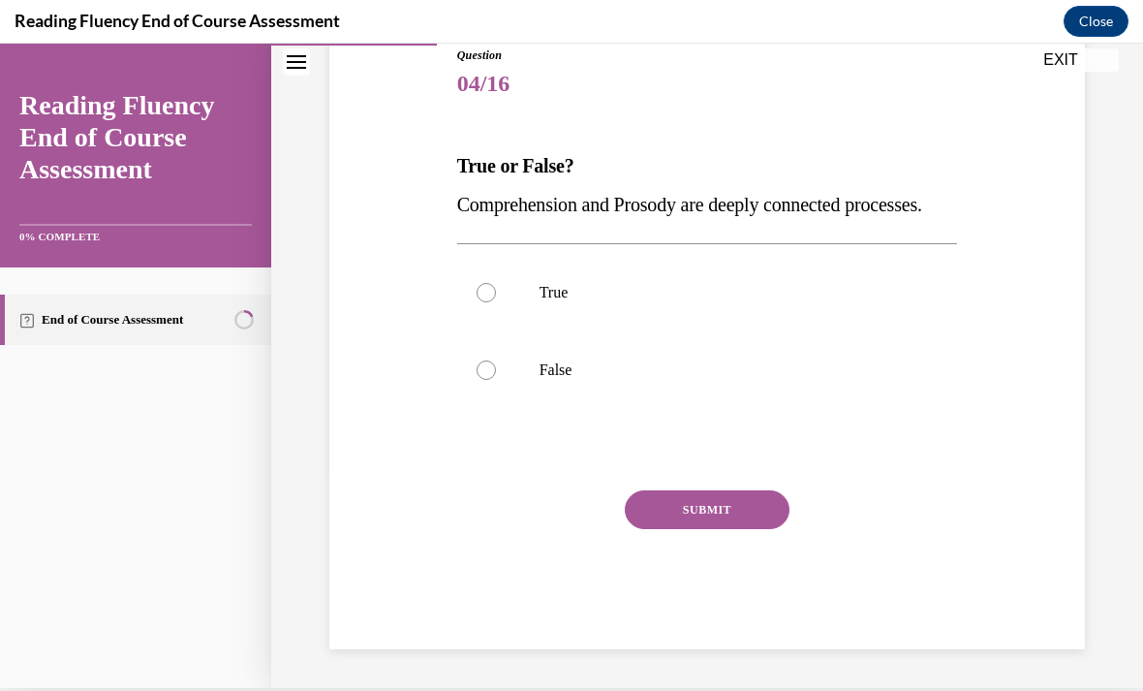
scroll to position [173, 0]
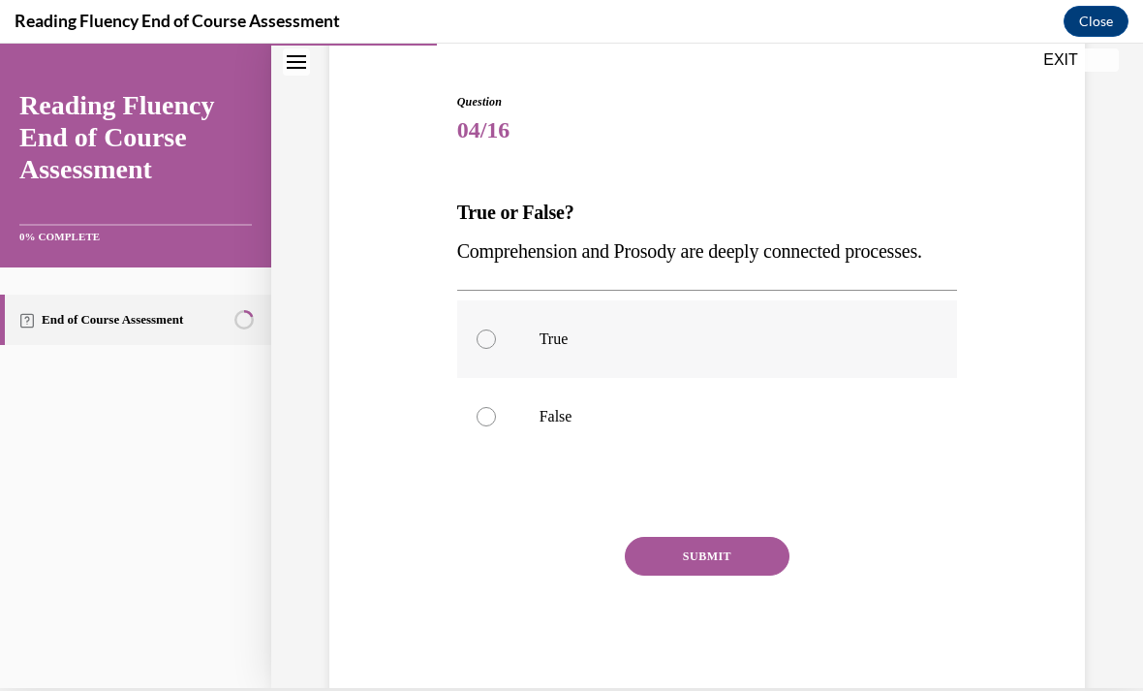
click at [474, 366] on label "True" at bounding box center [707, 339] width 501 height 78
click at [477, 349] on input "True" at bounding box center [486, 338] width 19 height 19
radio input "true"
click at [678, 575] on button "SUBMIT" at bounding box center [707, 556] width 165 height 39
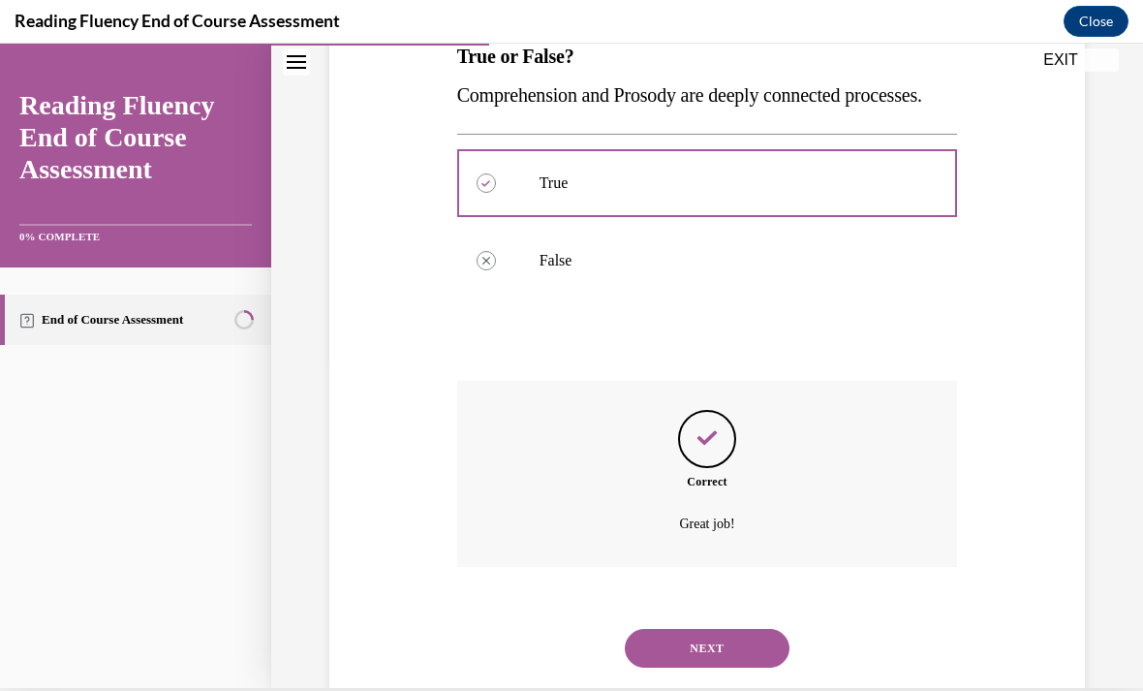
scroll to position [329, 0]
click at [711, 654] on button "NEXT" at bounding box center [707, 648] width 165 height 39
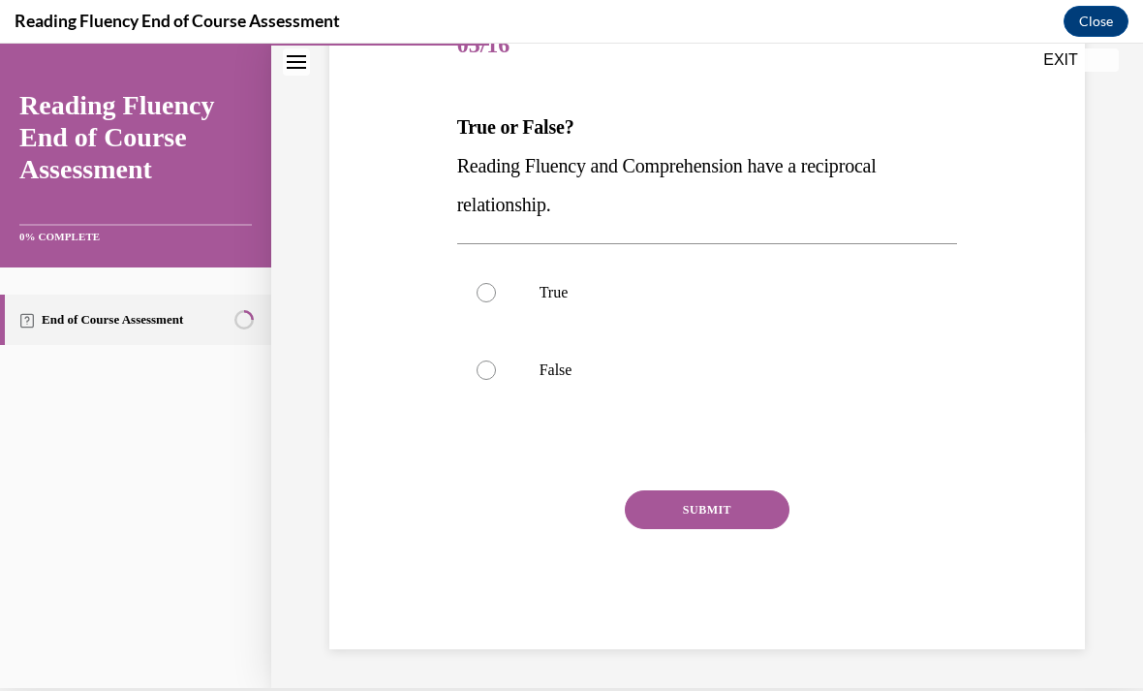
scroll to position [173, 0]
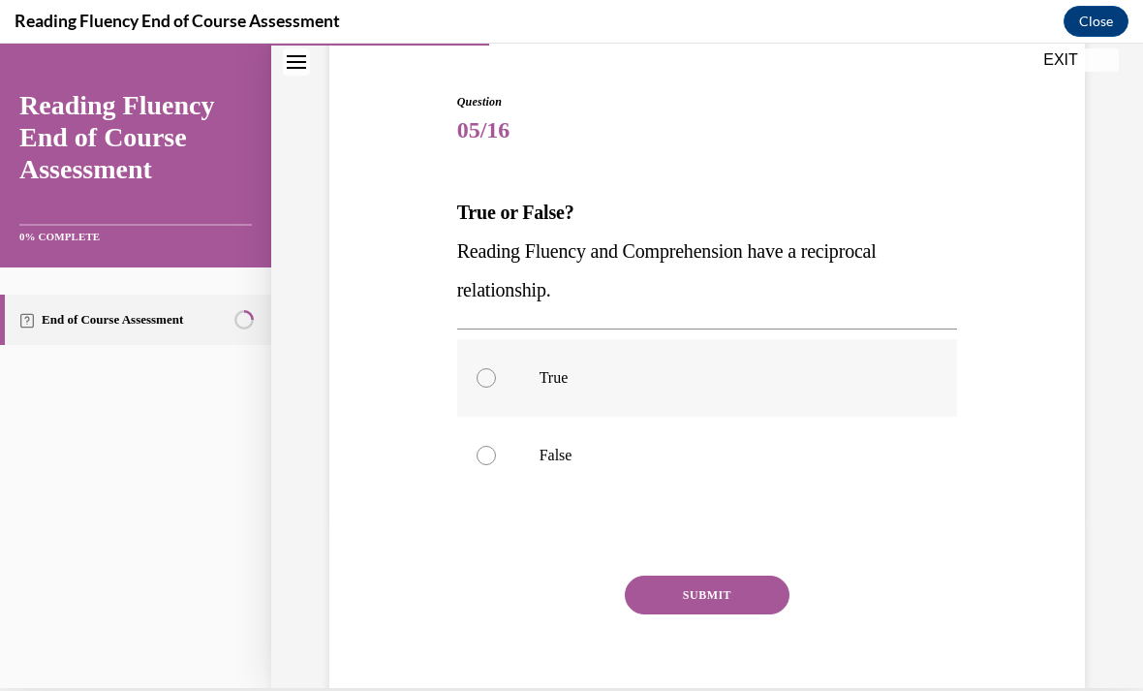
click at [480, 382] on div at bounding box center [486, 377] width 19 height 19
click at [480, 382] on input "True" at bounding box center [486, 377] width 19 height 19
radio input "true"
click at [667, 580] on button "SUBMIT" at bounding box center [707, 594] width 165 height 39
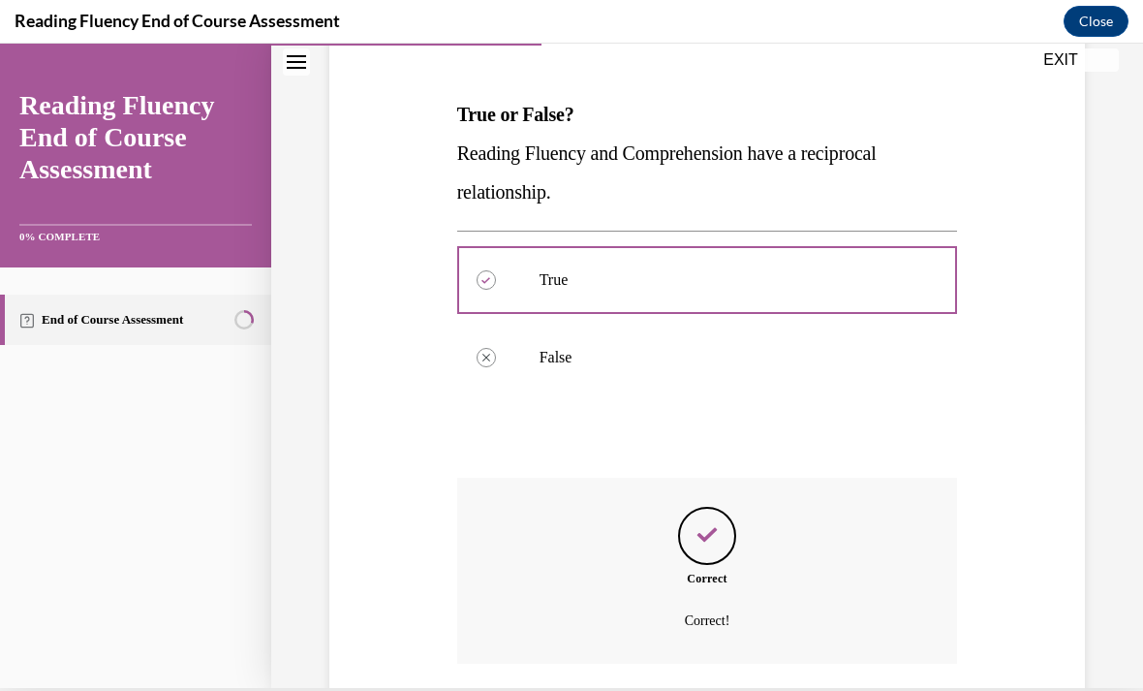
scroll to position [329, 0]
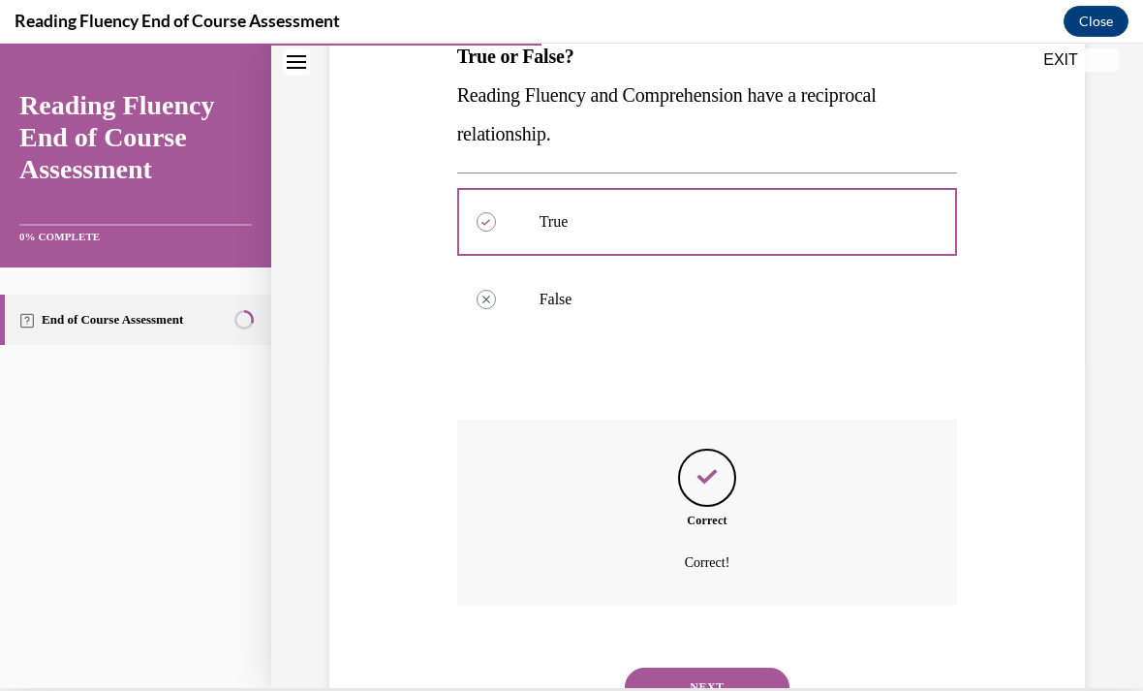
click at [677, 667] on button "NEXT" at bounding box center [707, 686] width 165 height 39
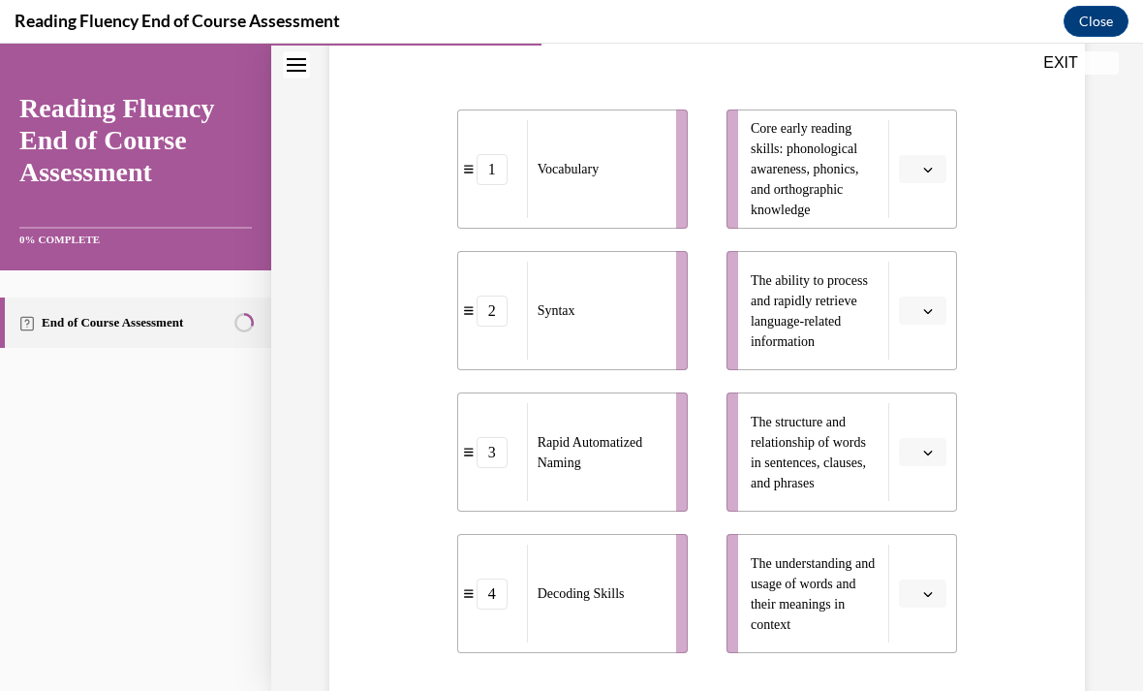
scroll to position [404, 0]
click at [921, 604] on button "button" at bounding box center [922, 594] width 47 height 29
click at [920, 423] on div "1" at bounding box center [920, 435] width 48 height 39
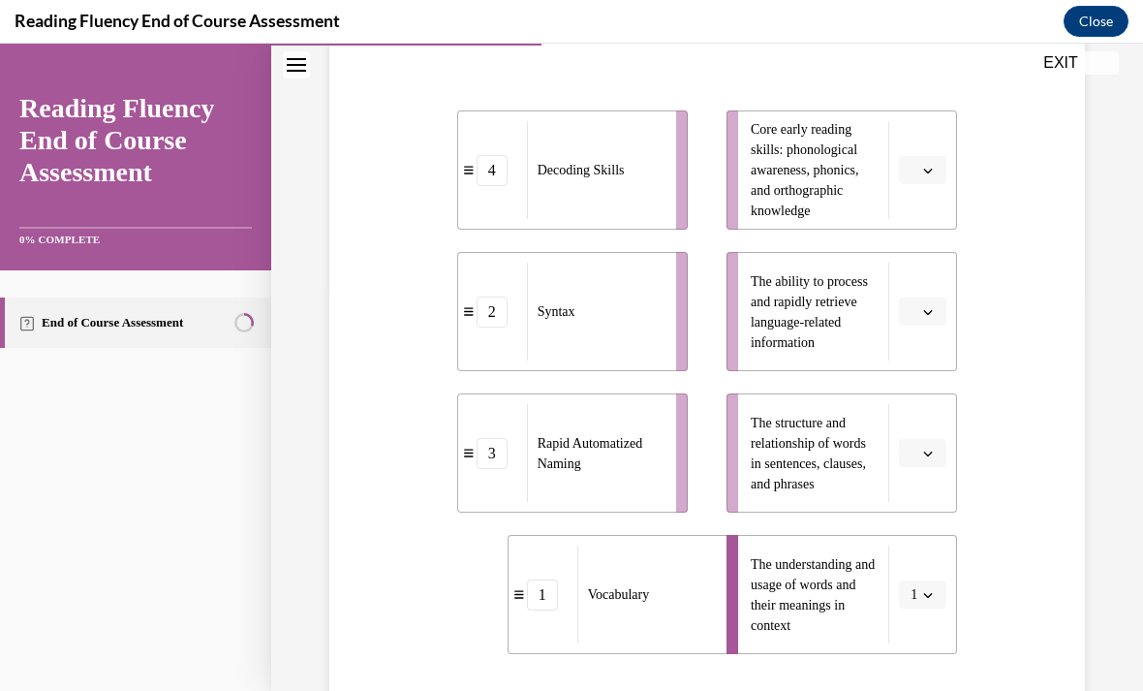
click at [924, 180] on button "button" at bounding box center [922, 170] width 47 height 29
click at [915, 365] on span "4" at bounding box center [915, 368] width 7 height 16
click at [915, 313] on span "Please select an option" at bounding box center [914, 311] width 7 height 19
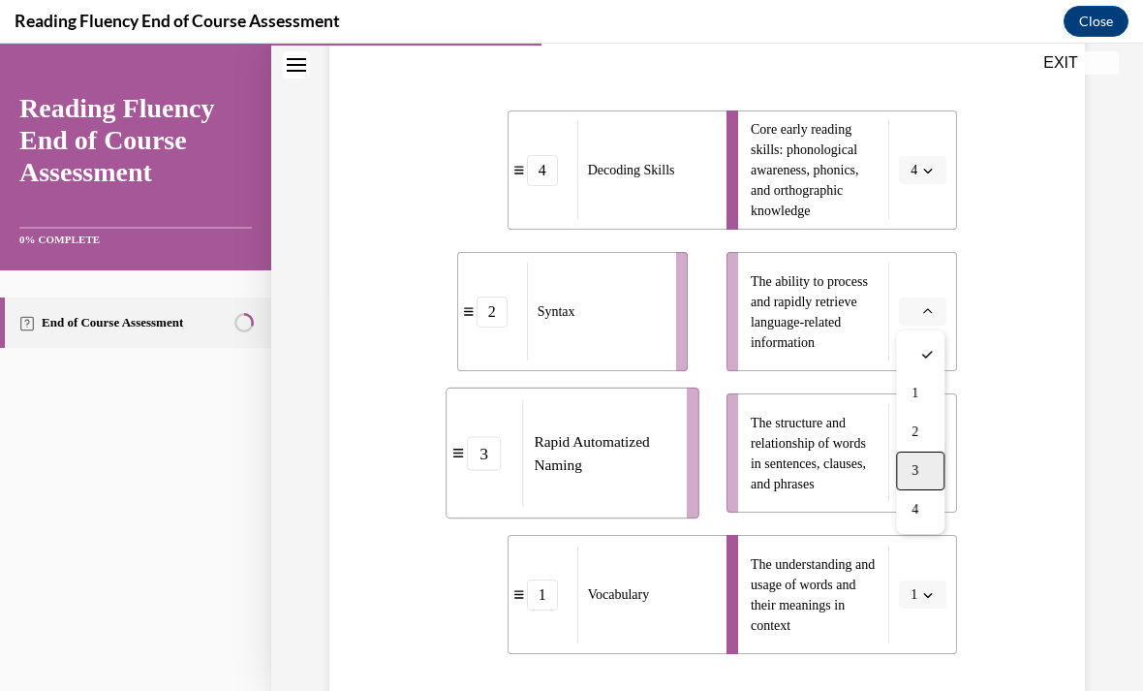
click at [910, 471] on div "3" at bounding box center [920, 470] width 48 height 39
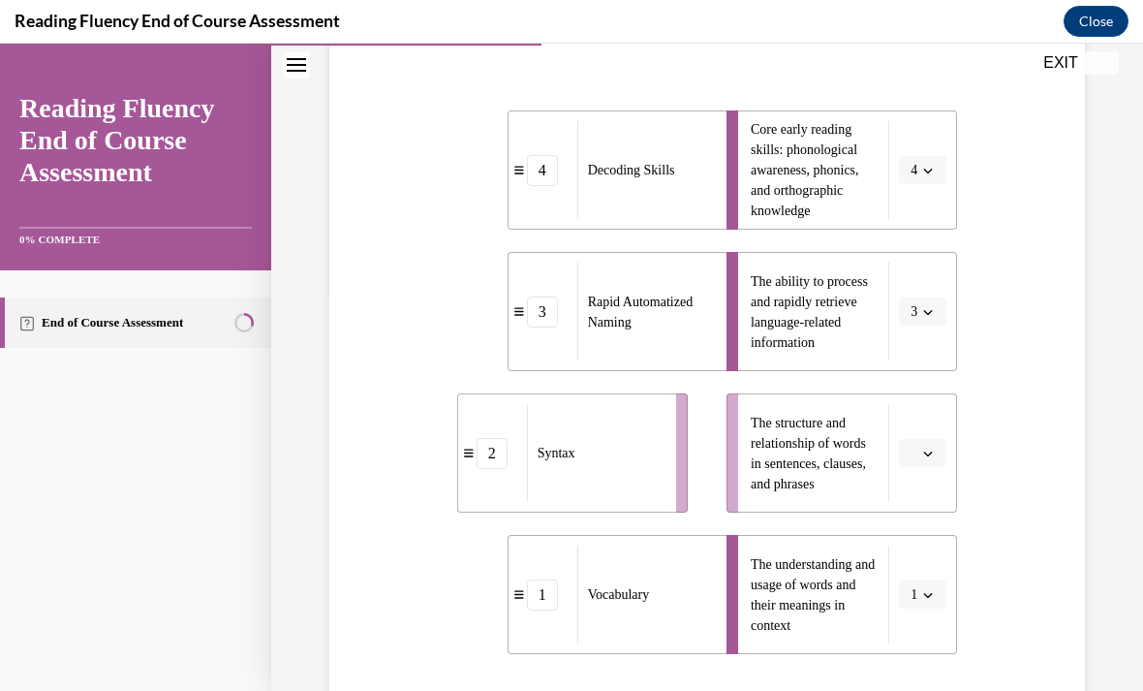
click at [923, 454] on icon "button" at bounding box center [928, 454] width 10 height 10
click at [914, 573] on span "2" at bounding box center [915, 574] width 7 height 16
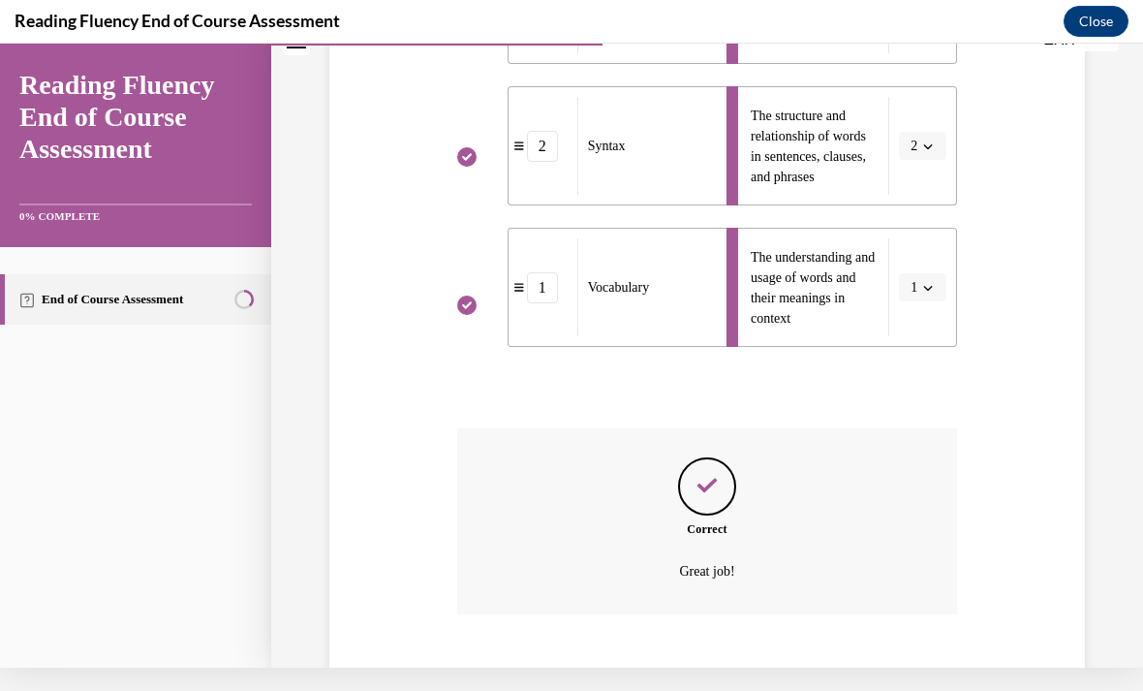
scroll to position [717, 0]
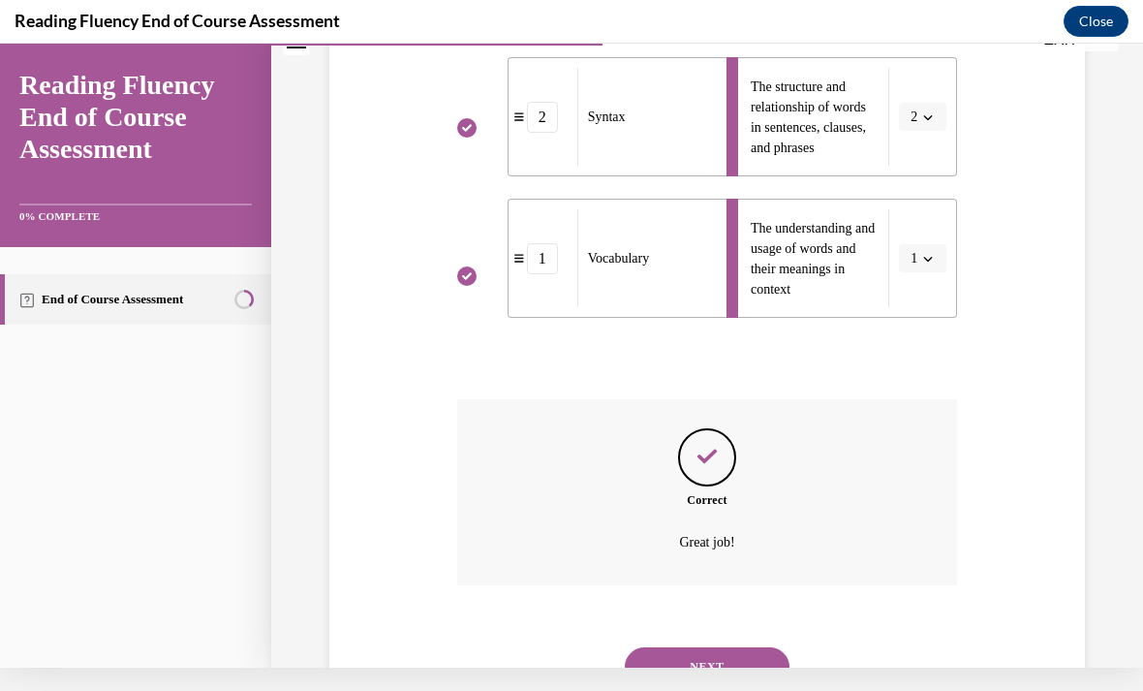
click at [729, 647] on button "NEXT" at bounding box center [707, 666] width 165 height 39
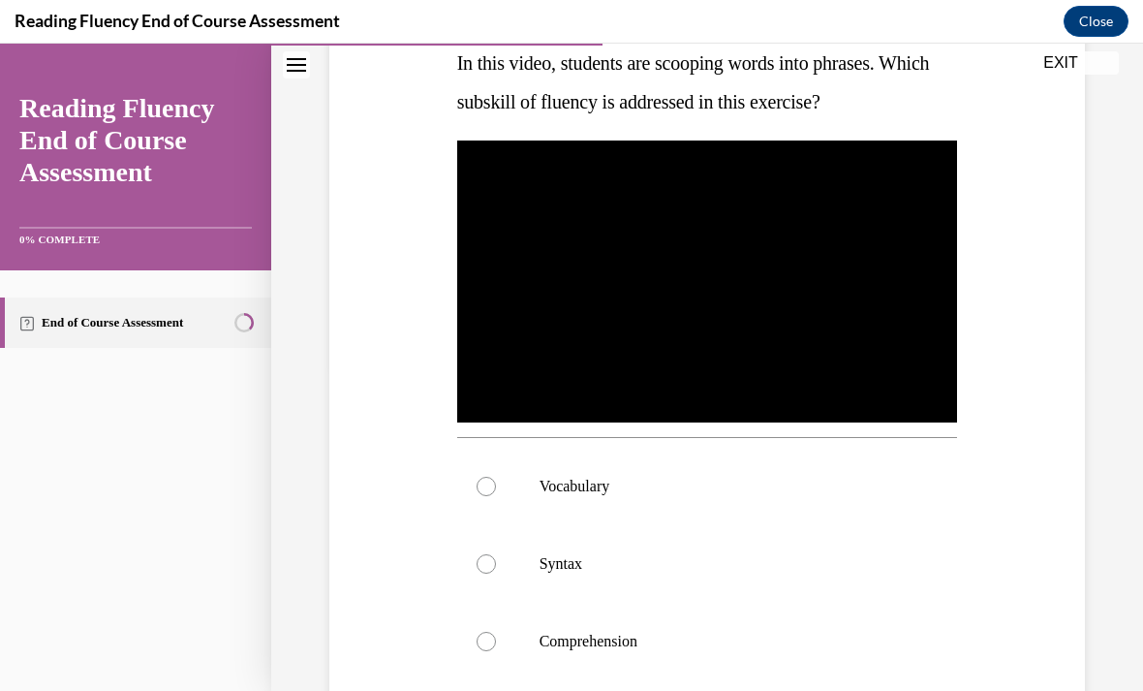
scroll to position [326, 0]
click at [482, 565] on div at bounding box center [486, 563] width 19 height 19
click at [482, 565] on input "Syntax" at bounding box center [486, 563] width 19 height 19
radio input "true"
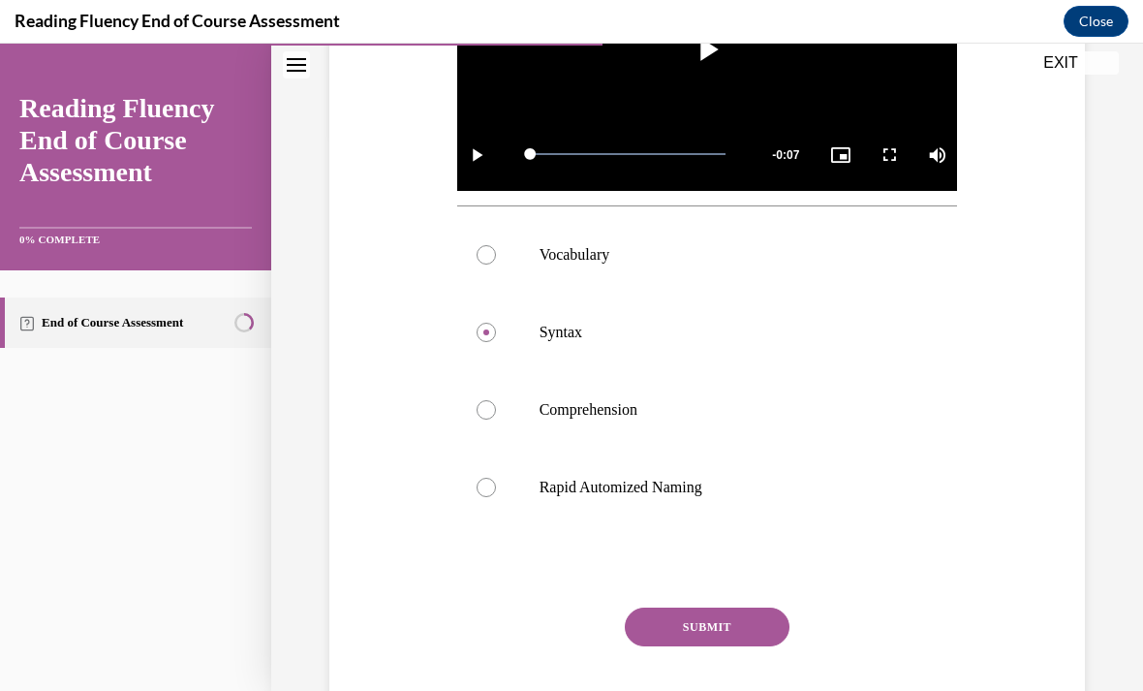
click at [674, 625] on button "SUBMIT" at bounding box center [707, 626] width 165 height 39
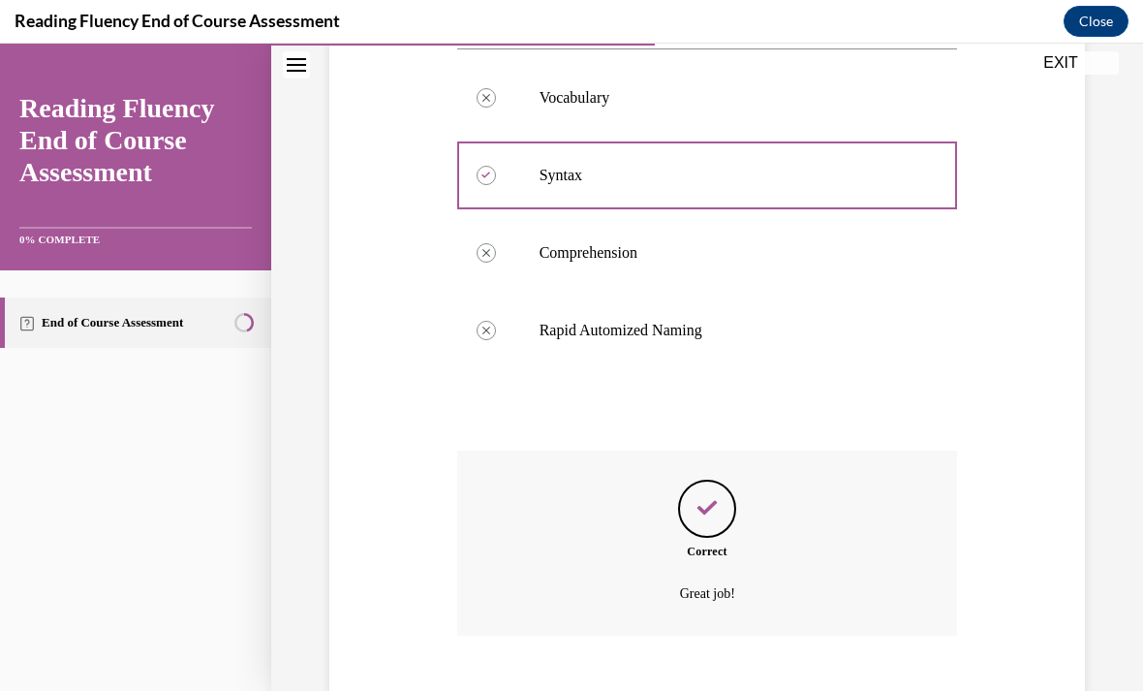
scroll to position [742, 0]
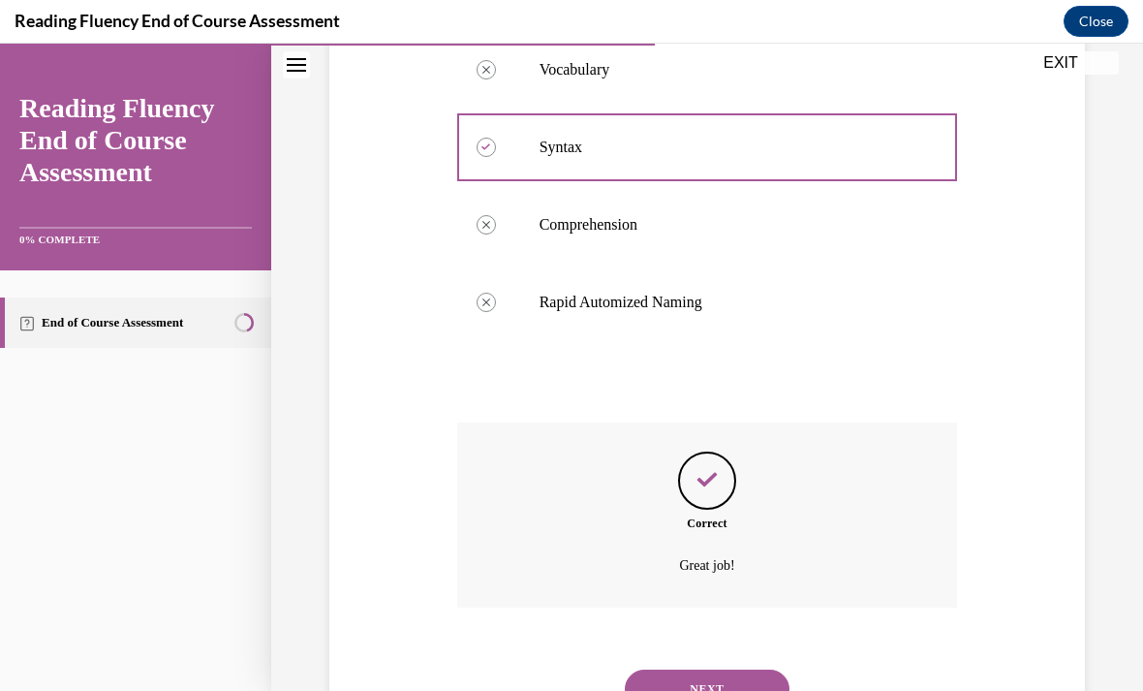
click at [684, 669] on button "NEXT" at bounding box center [707, 688] width 165 height 39
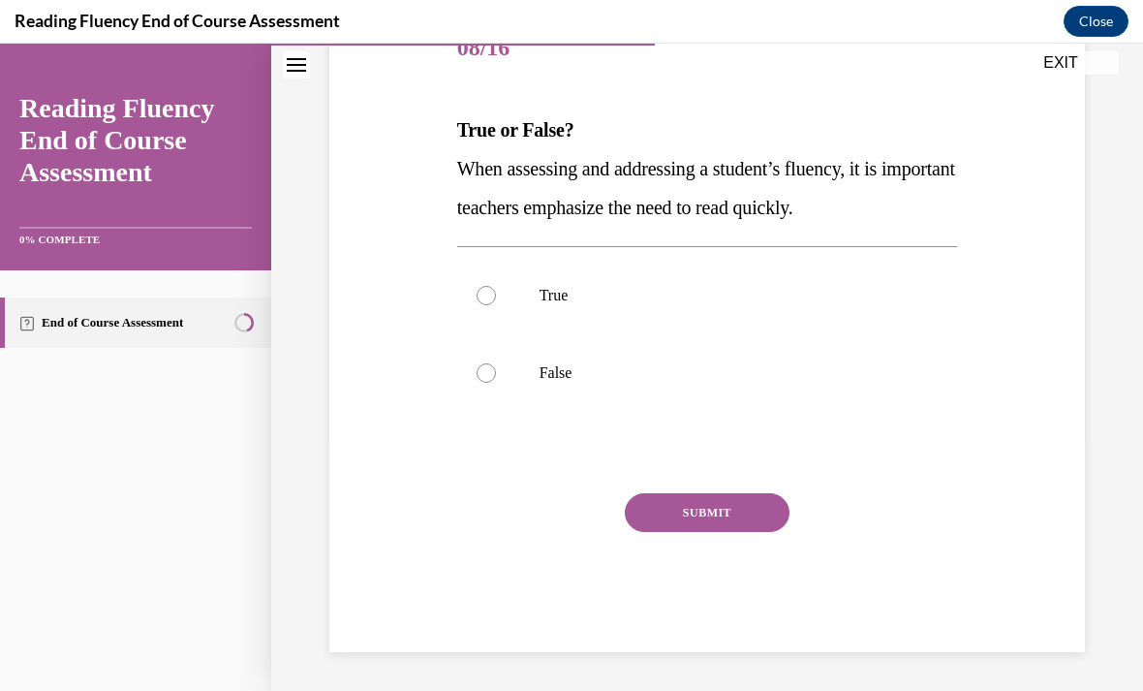
scroll to position [173, 0]
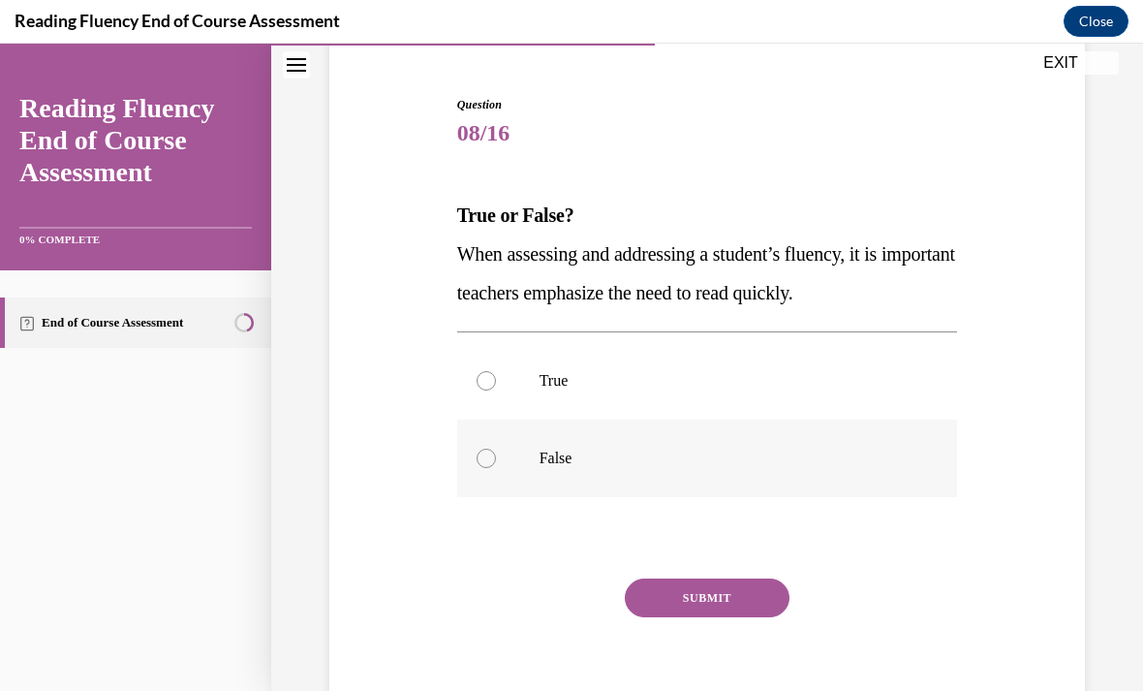
click at [469, 433] on label "False" at bounding box center [707, 458] width 501 height 78
click at [477, 449] on input "False" at bounding box center [486, 458] width 19 height 19
radio input "true"
click at [693, 599] on button "SUBMIT" at bounding box center [707, 598] width 165 height 39
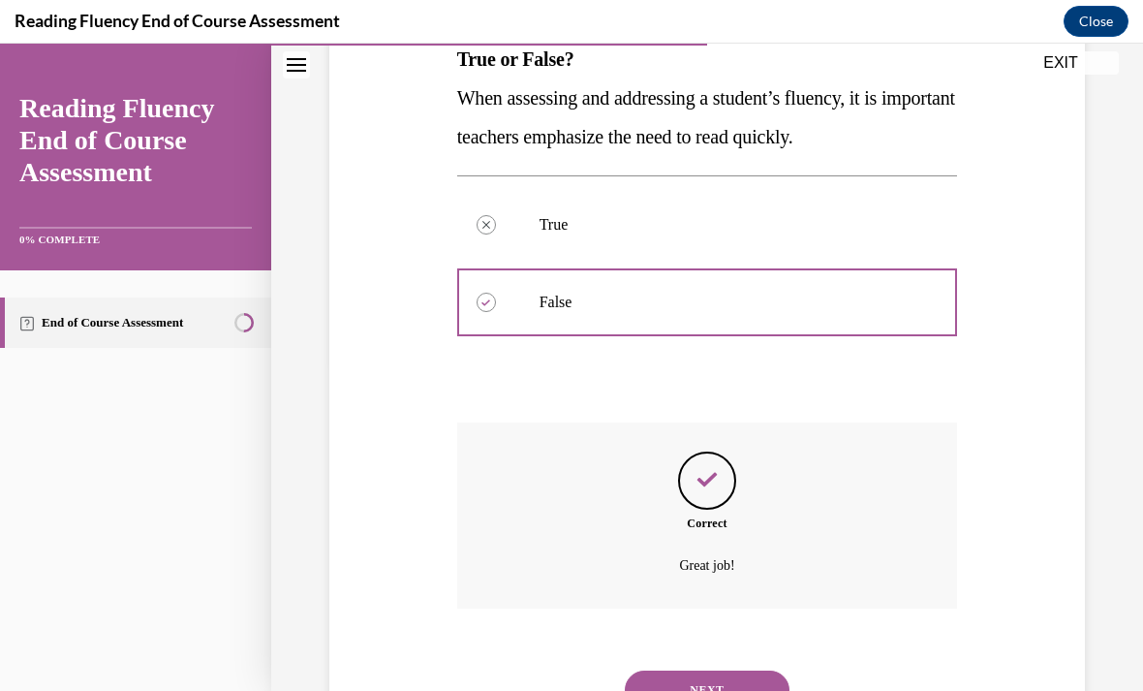
scroll to position [329, 0]
click at [663, 670] on button "NEXT" at bounding box center [707, 689] width 165 height 39
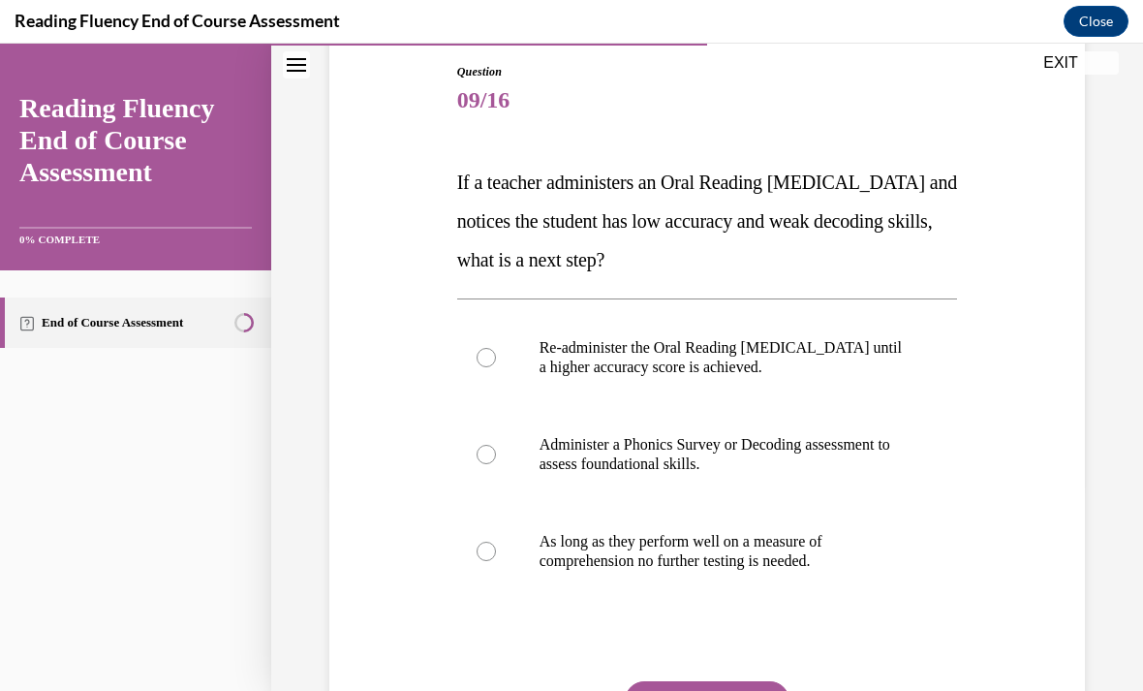
scroll to position [206, 0]
click at [478, 450] on div at bounding box center [486, 454] width 19 height 19
click at [478, 450] on input "Administer a Phonics Survey or Decoding assessment to assess foundational skill…" at bounding box center [486, 454] width 19 height 19
radio input "true"
click at [727, 690] on button "SUBMIT" at bounding box center [707, 700] width 165 height 39
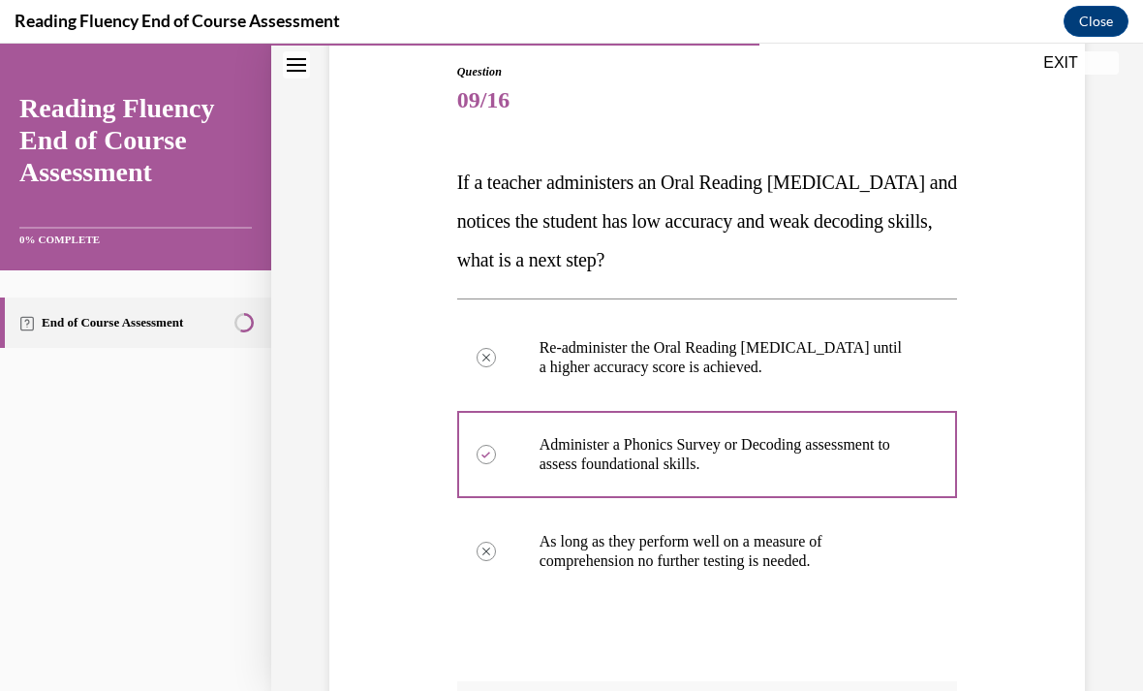
scroll to position [23, 0]
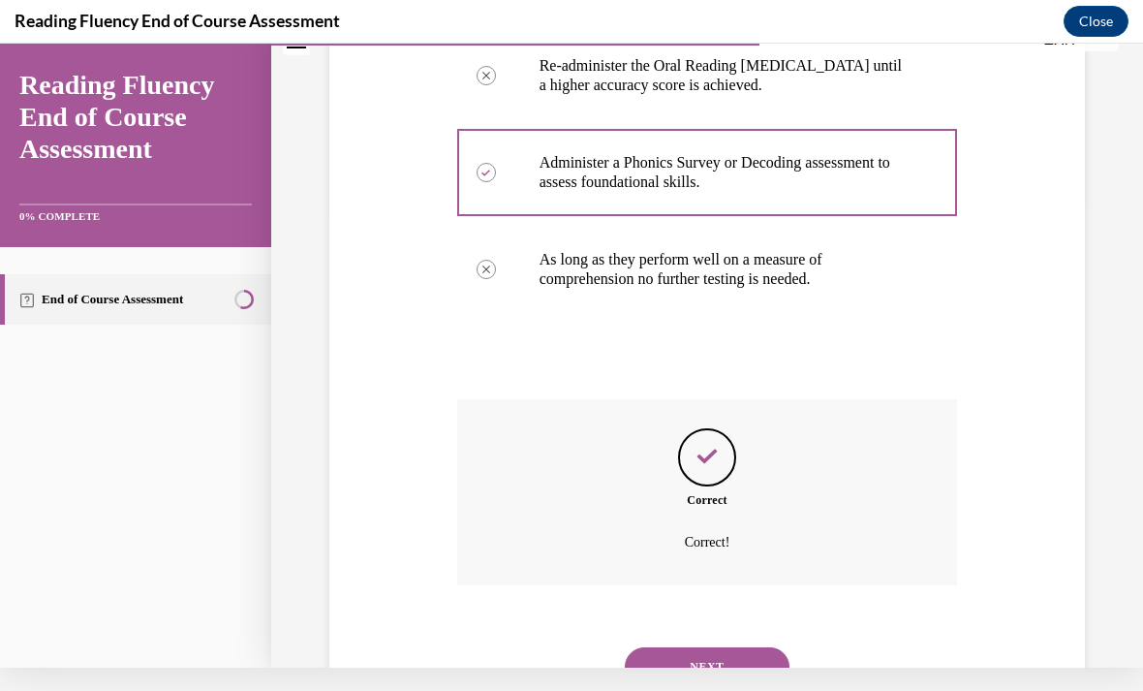
click at [703, 661] on button "NEXT" at bounding box center [707, 666] width 165 height 39
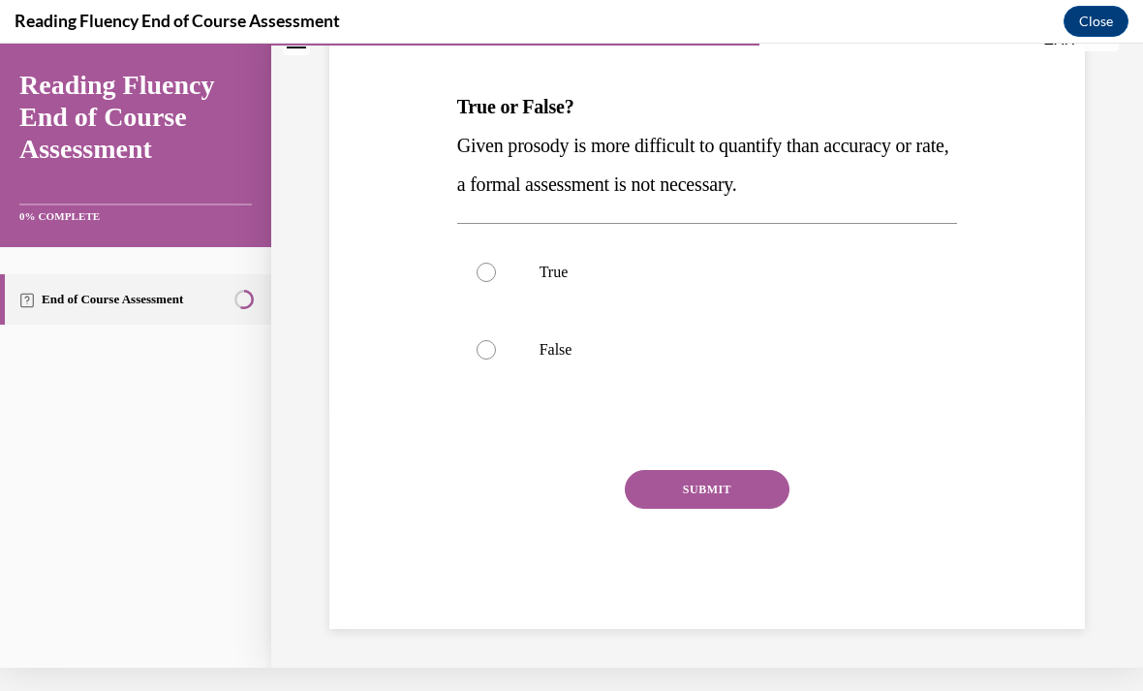
scroll to position [173, 0]
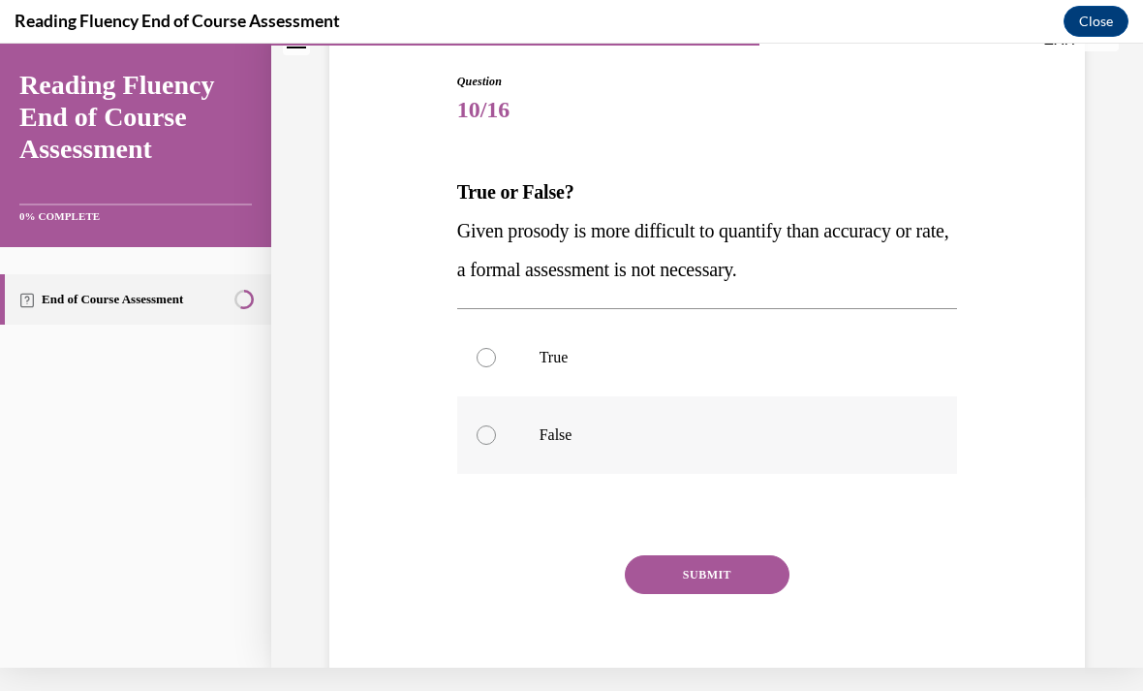
click at [467, 427] on label "False" at bounding box center [707, 435] width 501 height 78
click at [477, 427] on input "False" at bounding box center [486, 434] width 19 height 19
radio input "true"
click at [666, 567] on button "SUBMIT" at bounding box center [707, 574] width 165 height 39
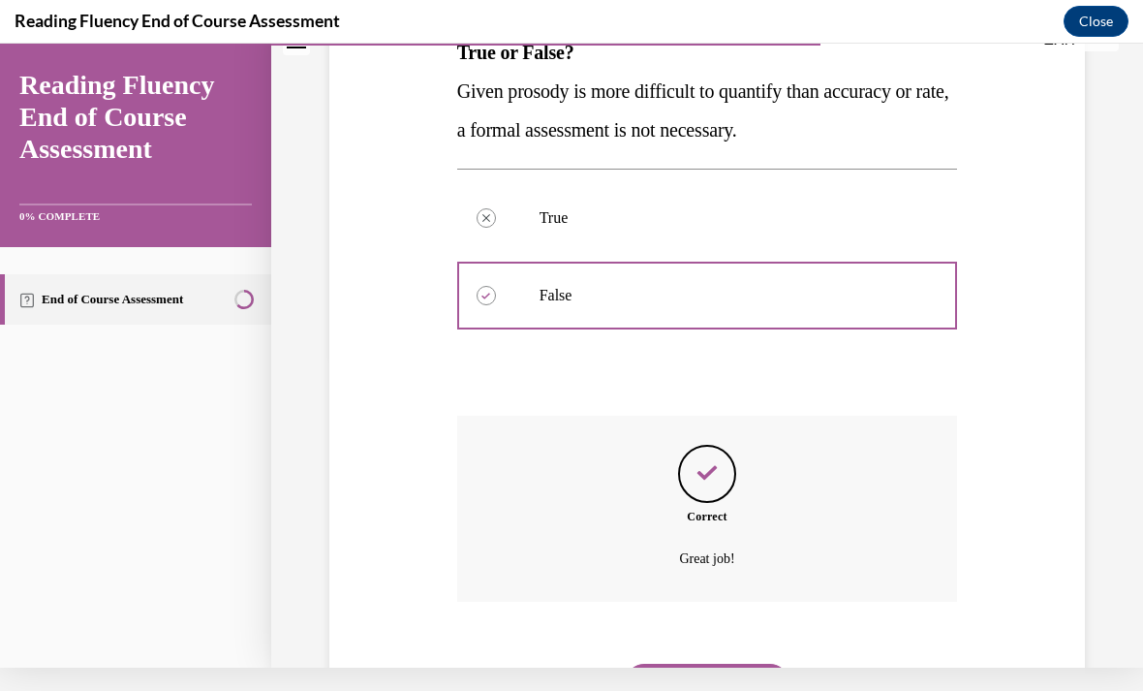
scroll to position [329, 0]
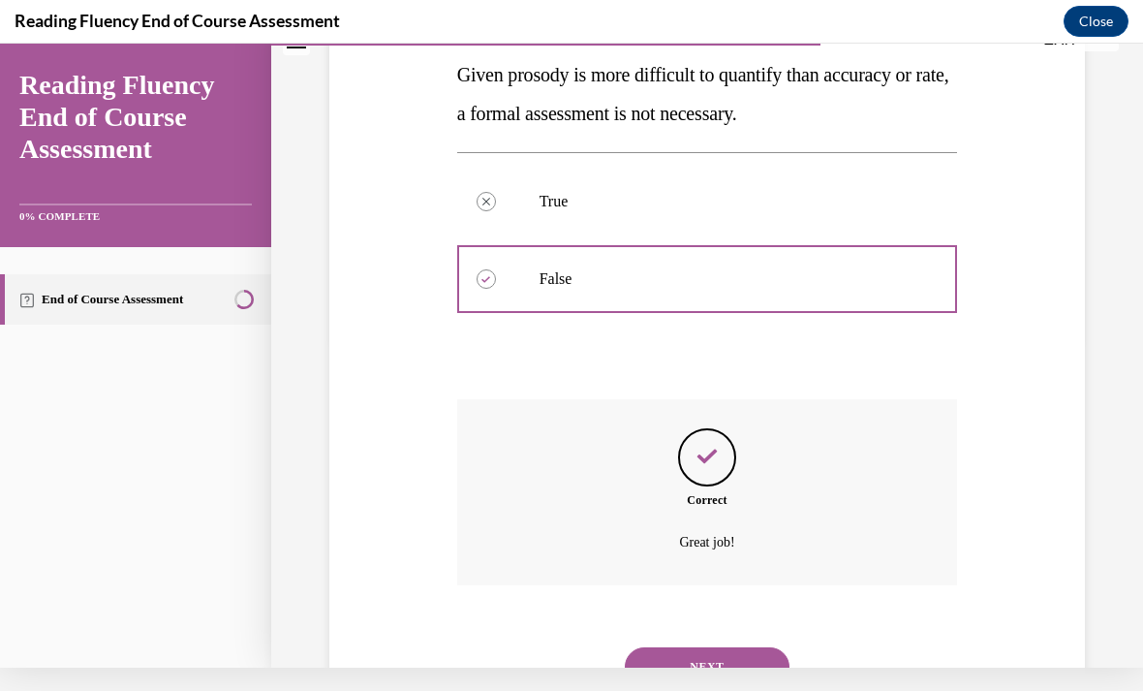
click at [669, 653] on button "NEXT" at bounding box center [707, 666] width 165 height 39
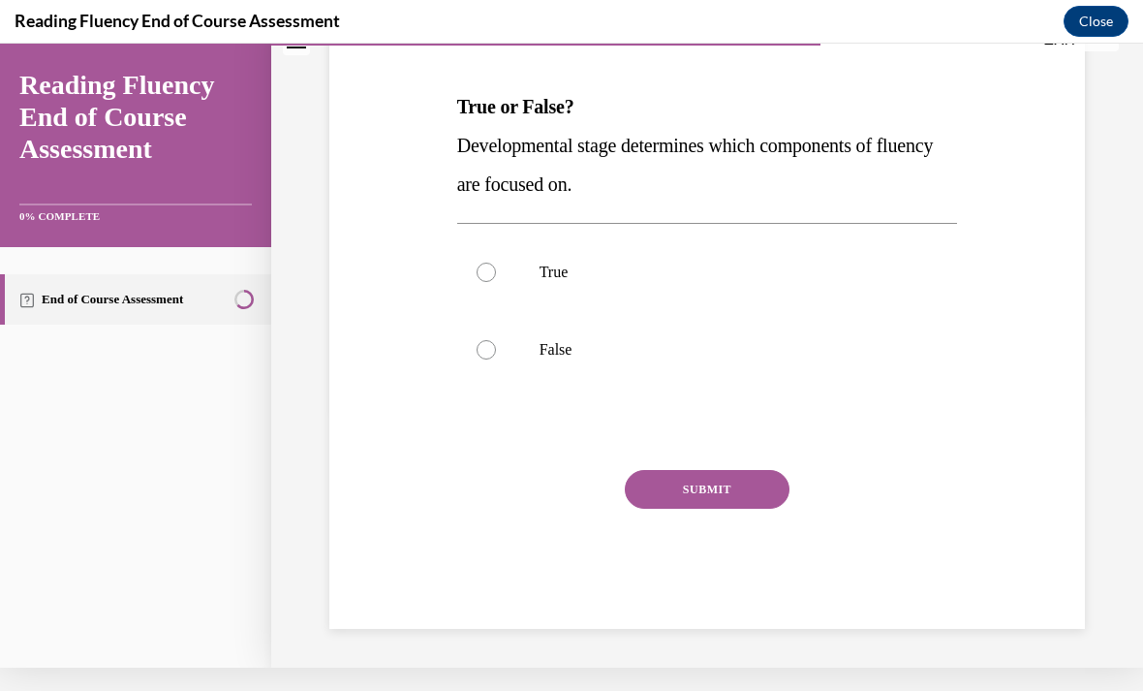
scroll to position [173, 0]
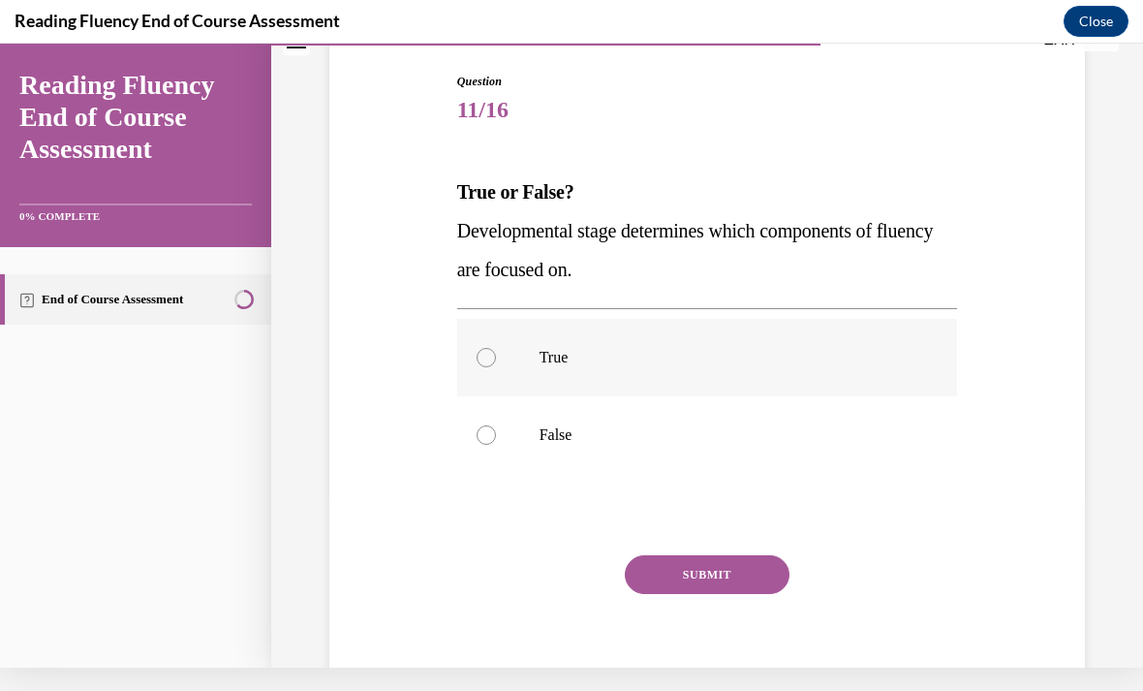
click at [471, 360] on label "True" at bounding box center [707, 358] width 501 height 78
click at [477, 360] on input "True" at bounding box center [486, 357] width 19 height 19
radio input "true"
click at [691, 591] on button "SUBMIT" at bounding box center [707, 574] width 165 height 39
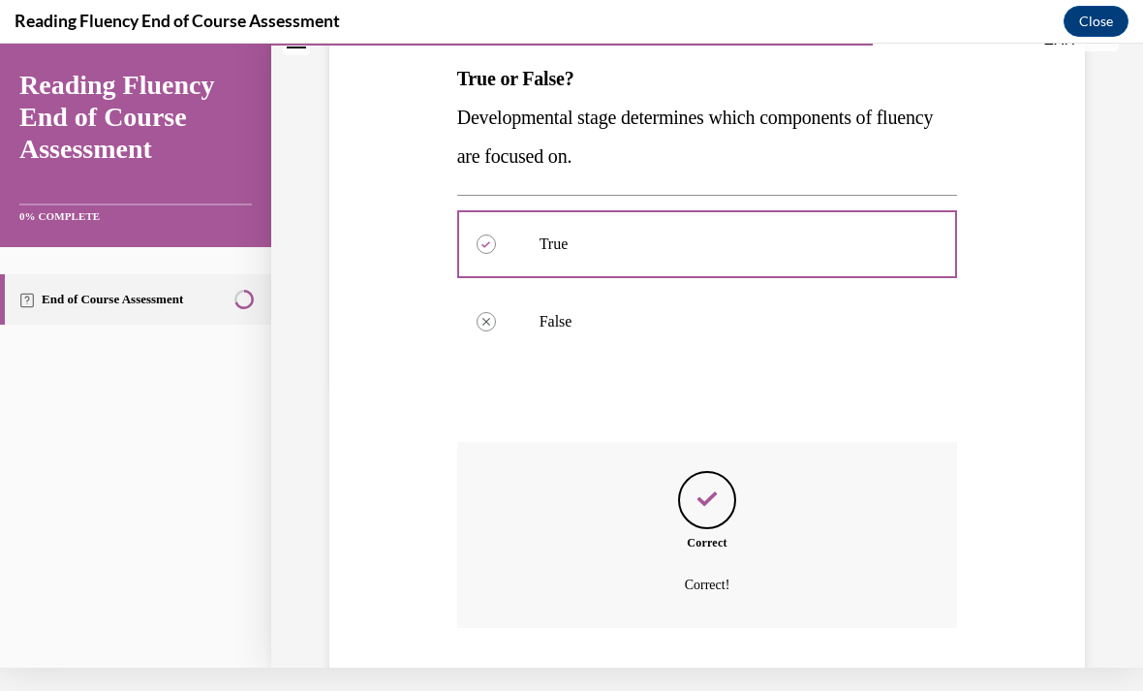
scroll to position [329, 0]
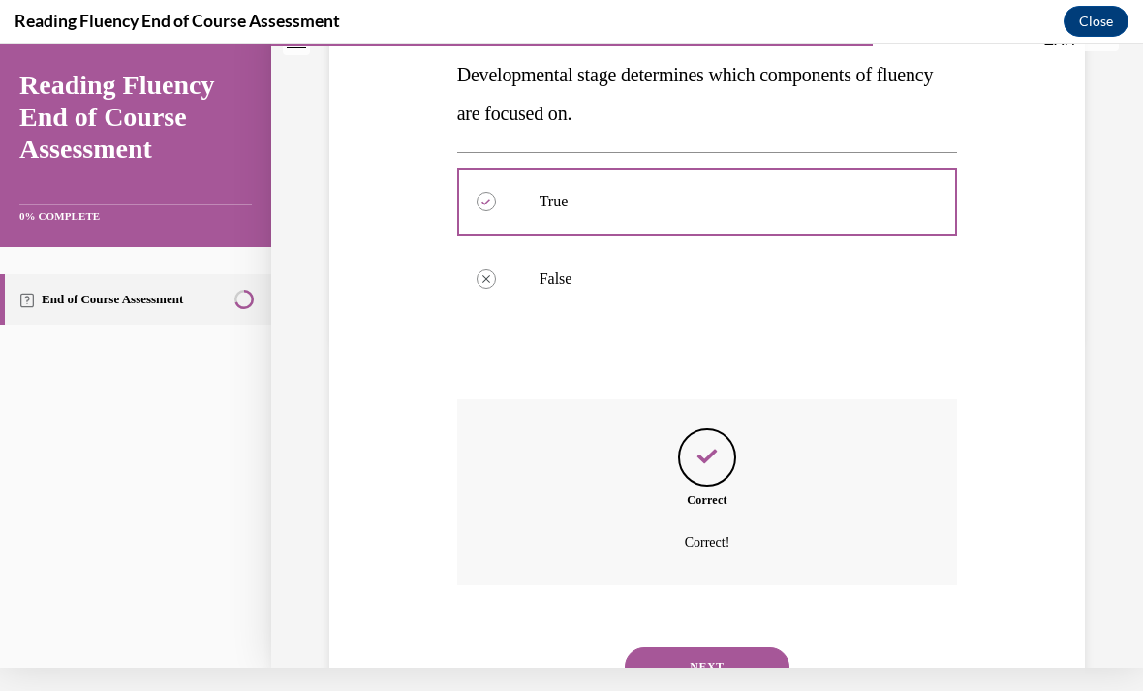
click at [687, 647] on button "NEXT" at bounding box center [707, 666] width 165 height 39
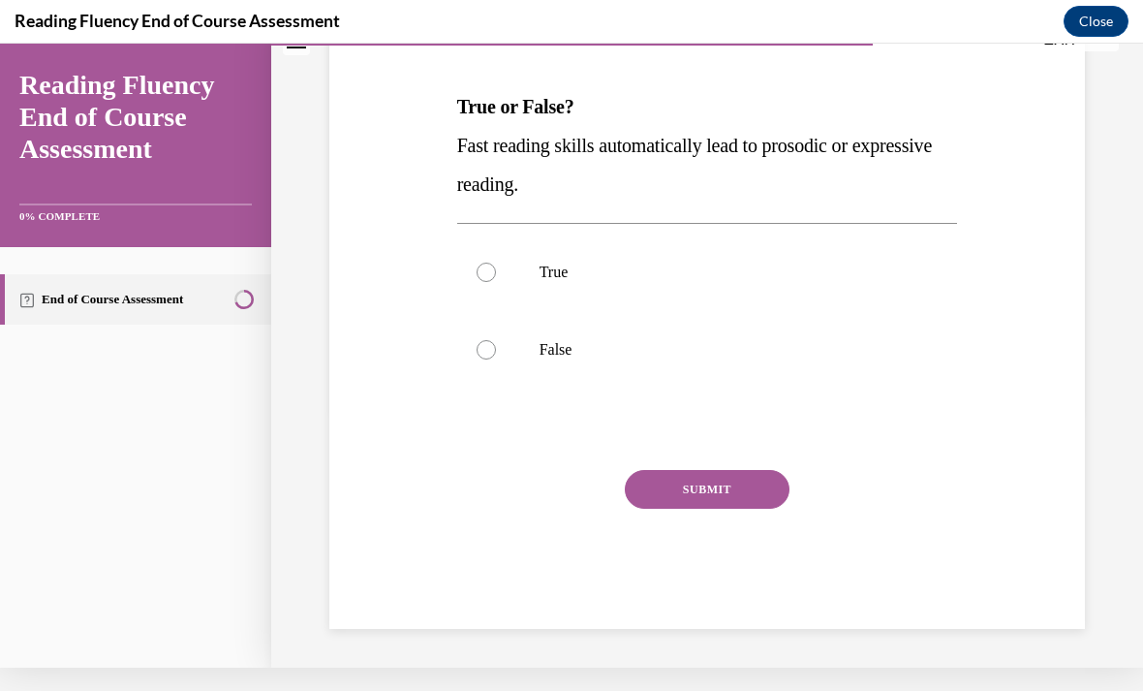
scroll to position [173, 0]
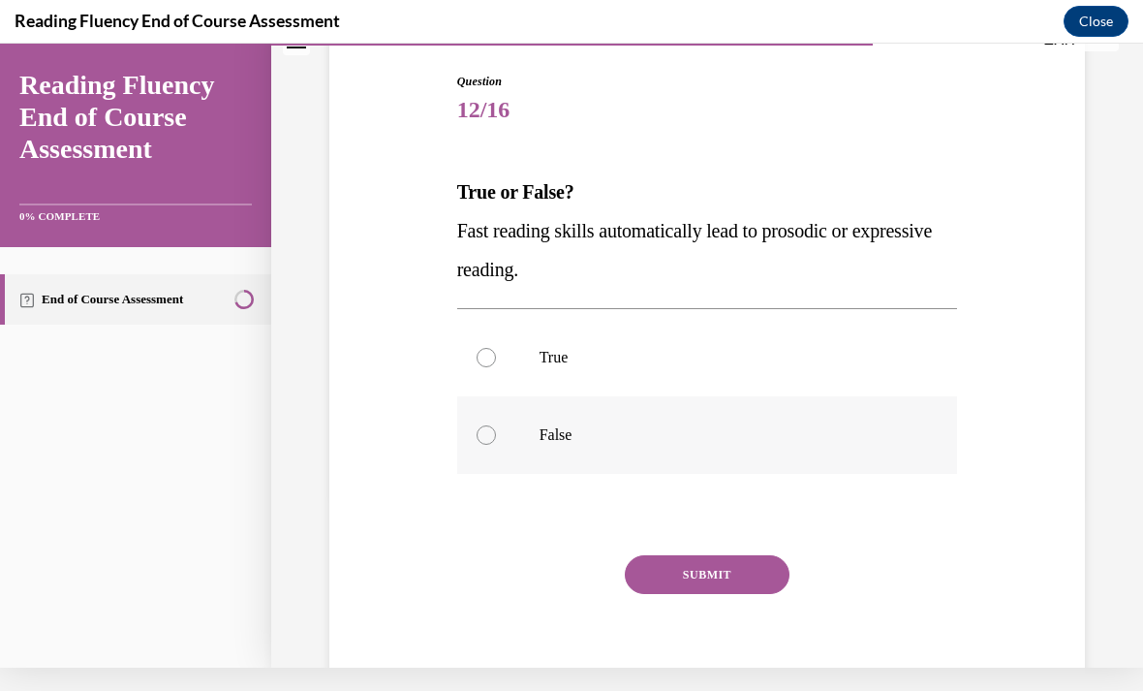
click at [489, 445] on label "False" at bounding box center [707, 435] width 501 height 78
click at [489, 445] on input "False" at bounding box center [486, 434] width 19 height 19
radio input "true"
click at [673, 580] on button "SUBMIT" at bounding box center [707, 574] width 165 height 39
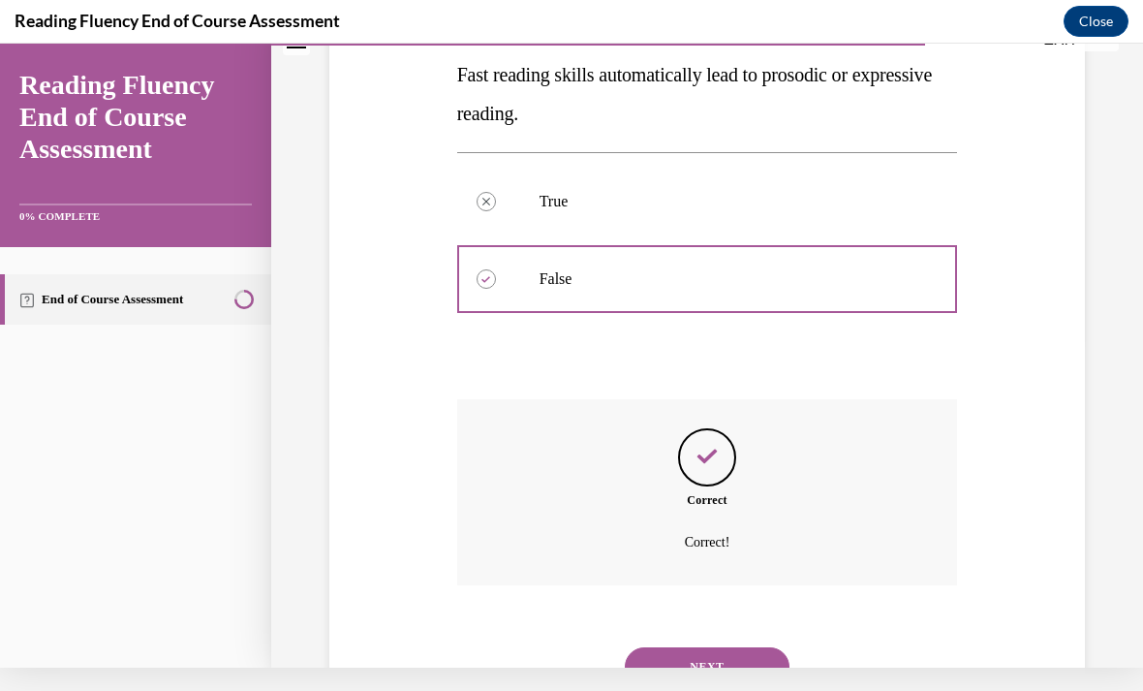
scroll to position [329, 0]
click at [679, 647] on button "NEXT" at bounding box center [707, 666] width 165 height 39
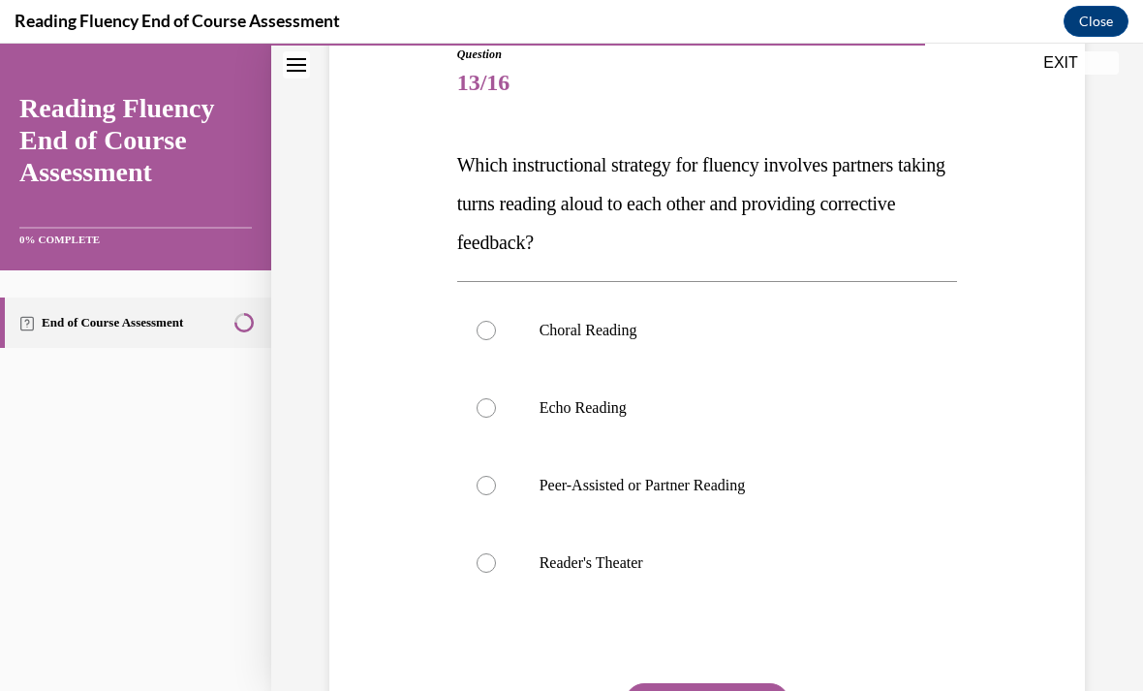
scroll to position [226, 0]
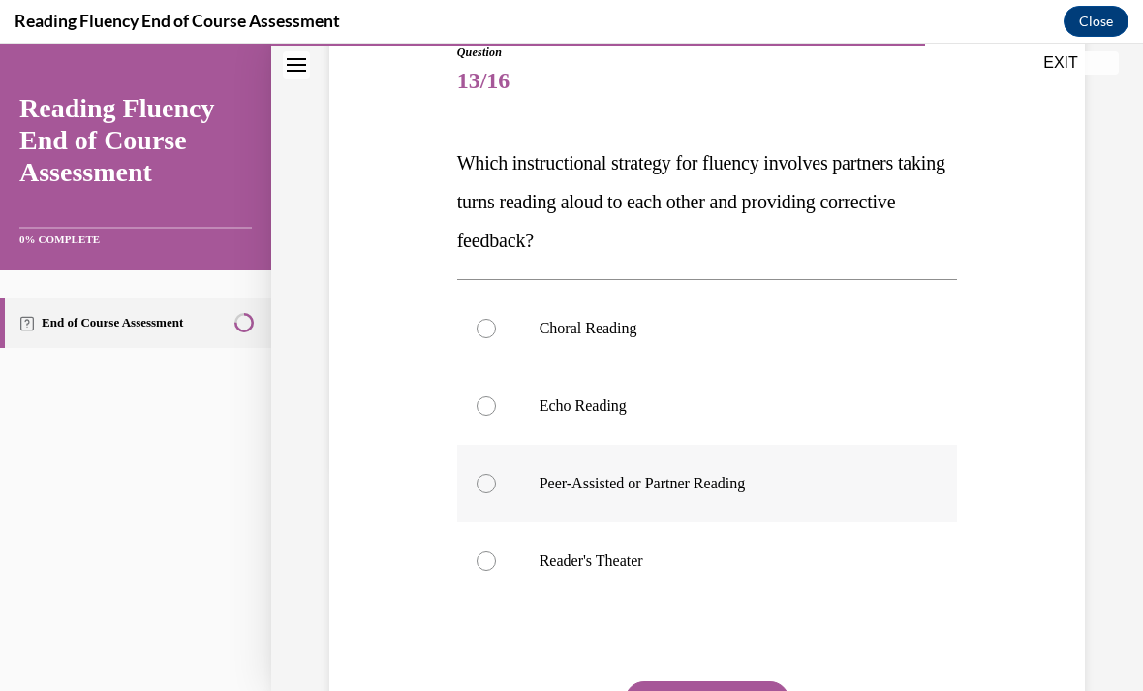
click at [480, 491] on div at bounding box center [486, 483] width 19 height 19
click at [480, 491] on input "Peer-Assisted or Partner Reading" at bounding box center [486, 483] width 19 height 19
radio input "true"
click at [685, 683] on button "SUBMIT" at bounding box center [707, 700] width 165 height 39
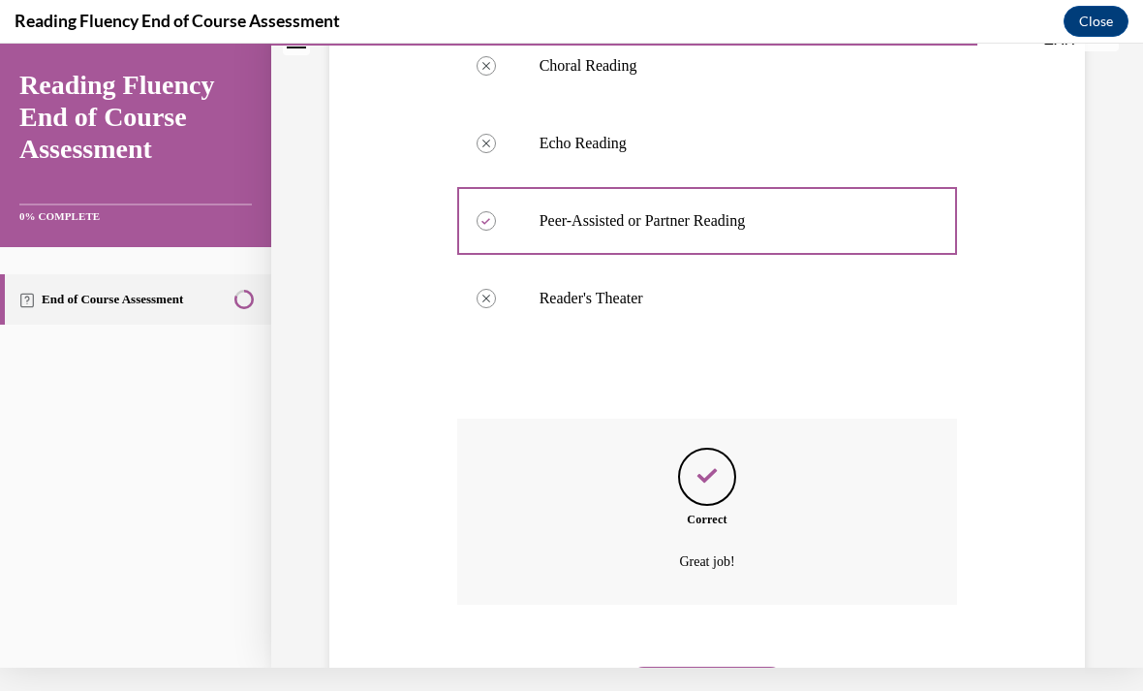
scroll to position [484, 0]
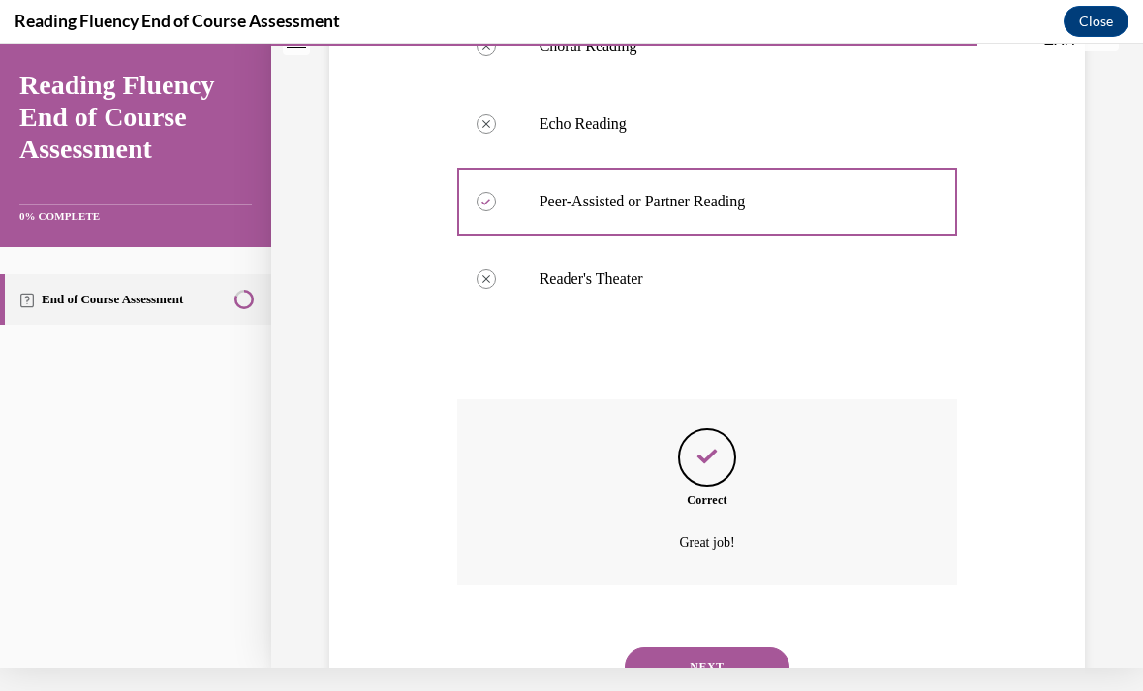
click at [674, 647] on button "NEXT" at bounding box center [707, 666] width 165 height 39
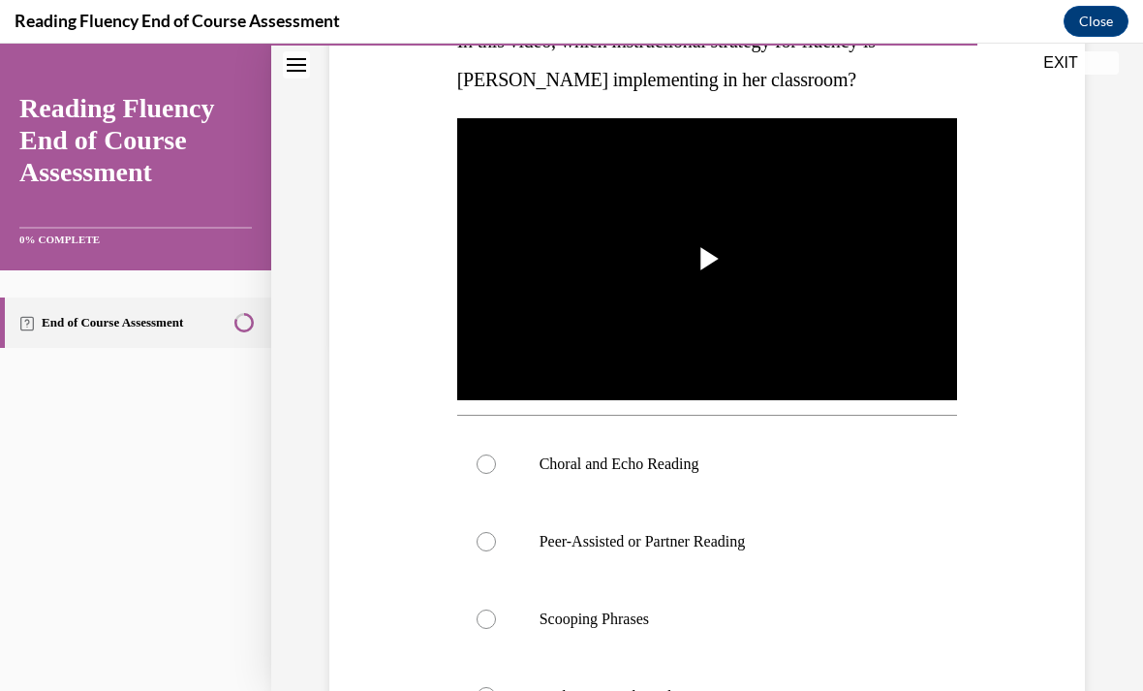
scroll to position [348, 0]
click at [707, 259] on span "Video player" at bounding box center [707, 259] width 0 height 0
click at [667, 452] on label "Choral and Echo Reading" at bounding box center [707, 464] width 501 height 78
click at [496, 454] on input "Choral and Echo Reading" at bounding box center [486, 463] width 19 height 19
radio input "true"
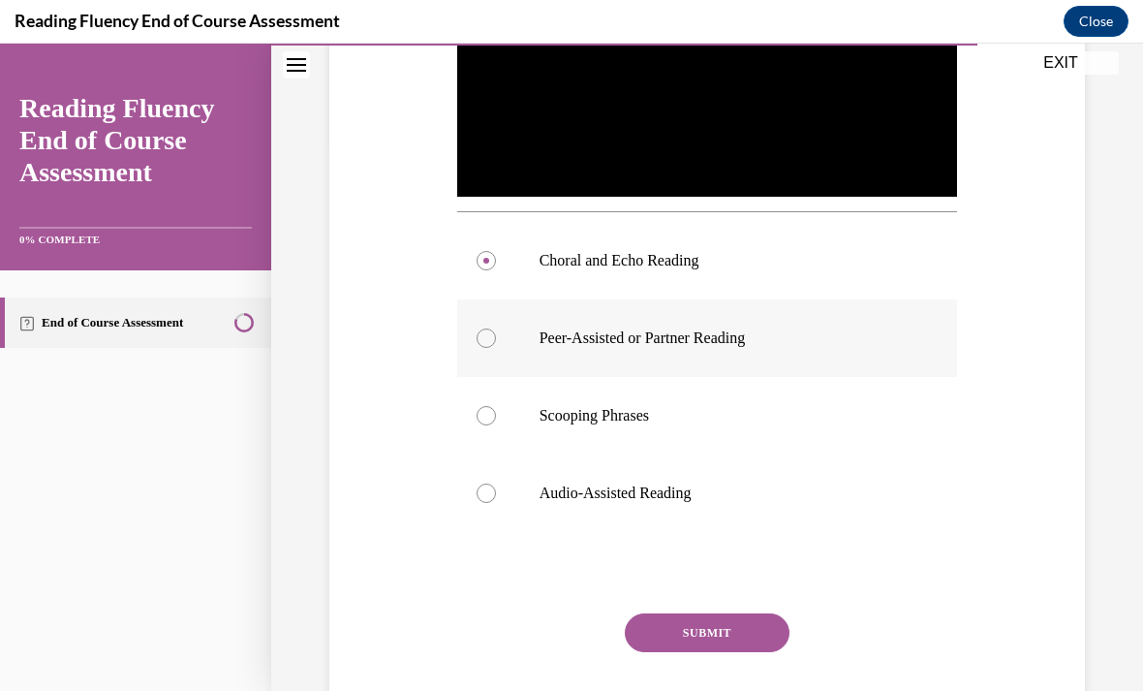
scroll to position [553, 0]
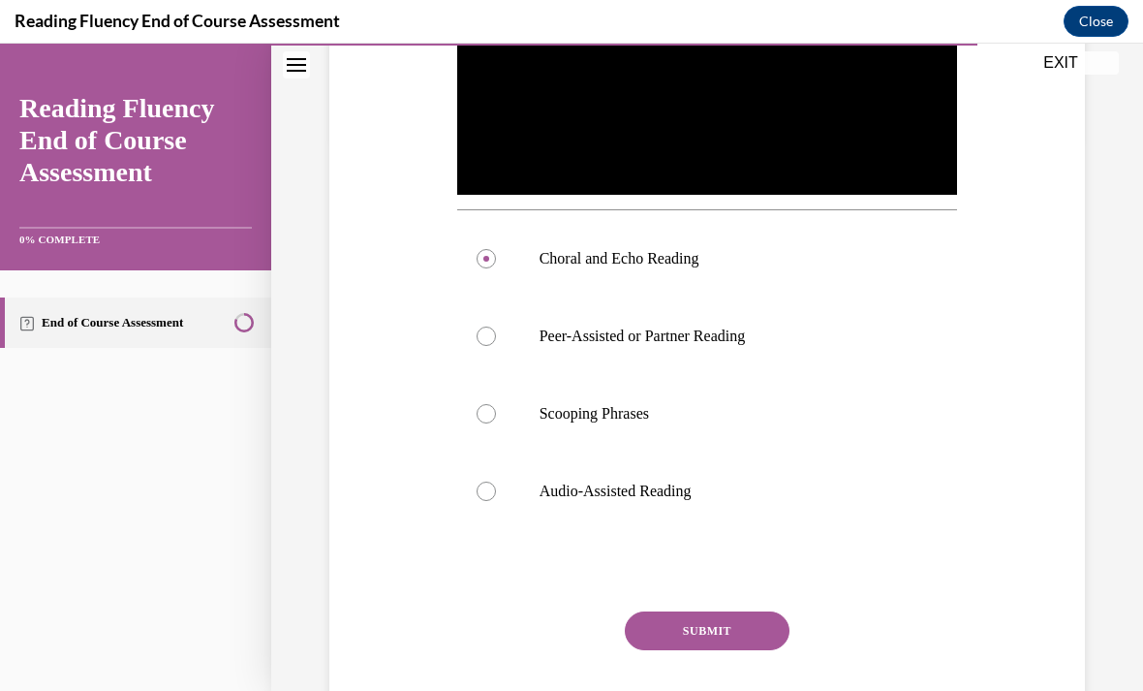
click at [691, 636] on button "SUBMIT" at bounding box center [707, 630] width 165 height 39
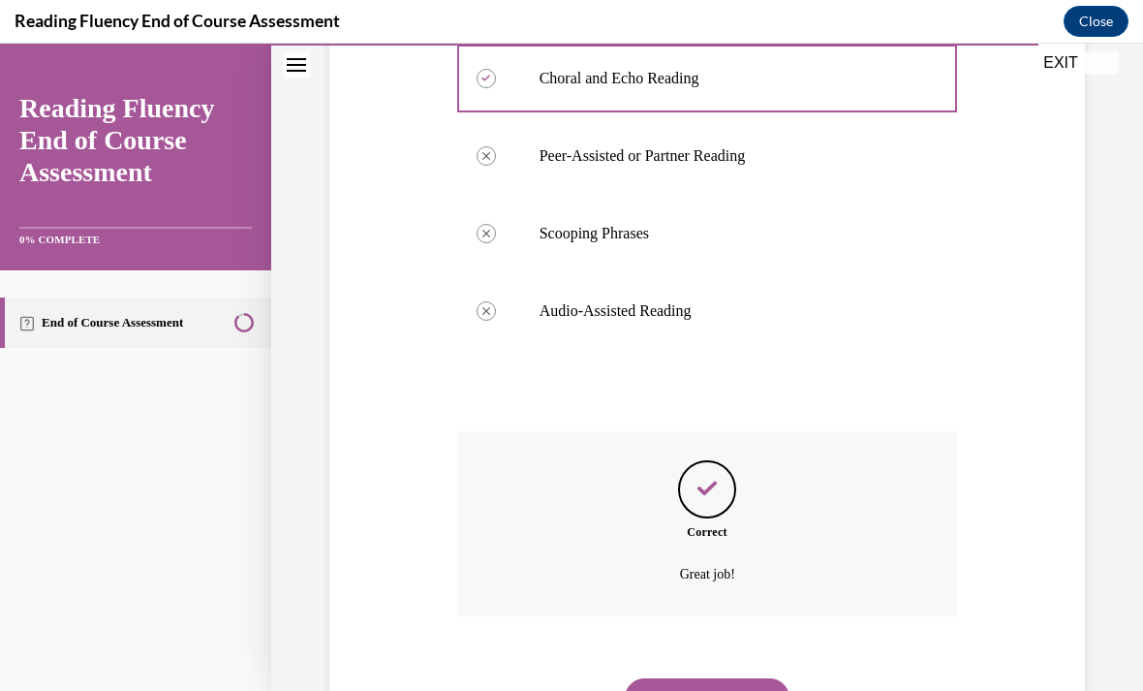
scroll to position [742, 0]
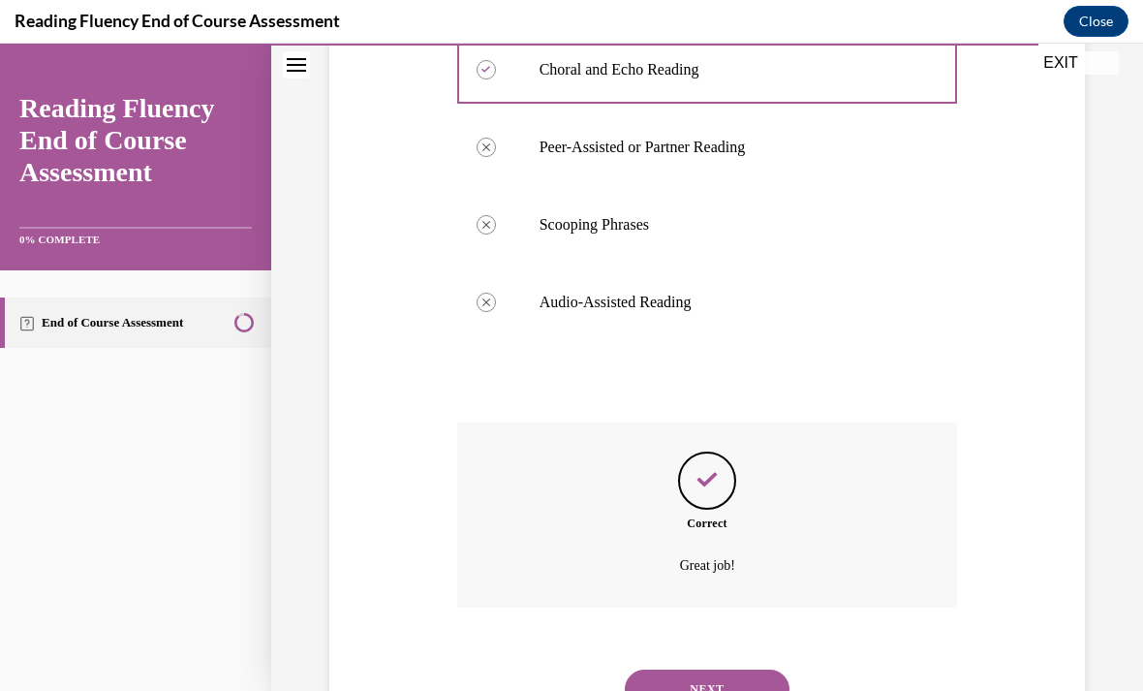
click at [694, 669] on button "NEXT" at bounding box center [707, 688] width 165 height 39
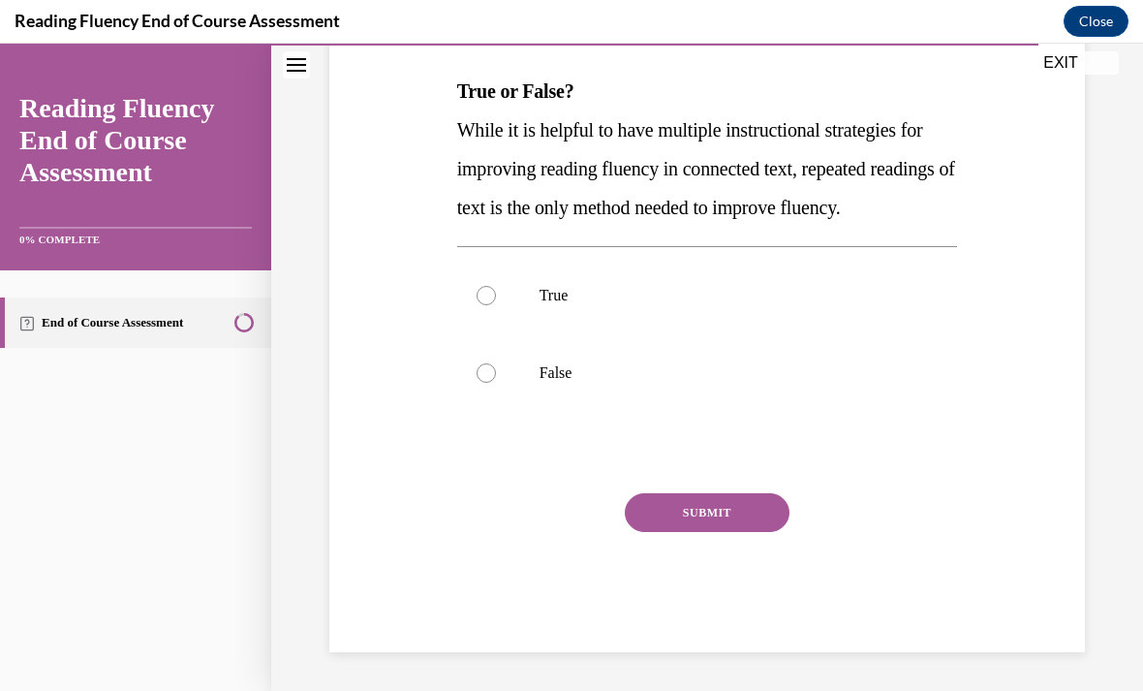
scroll to position [216, 0]
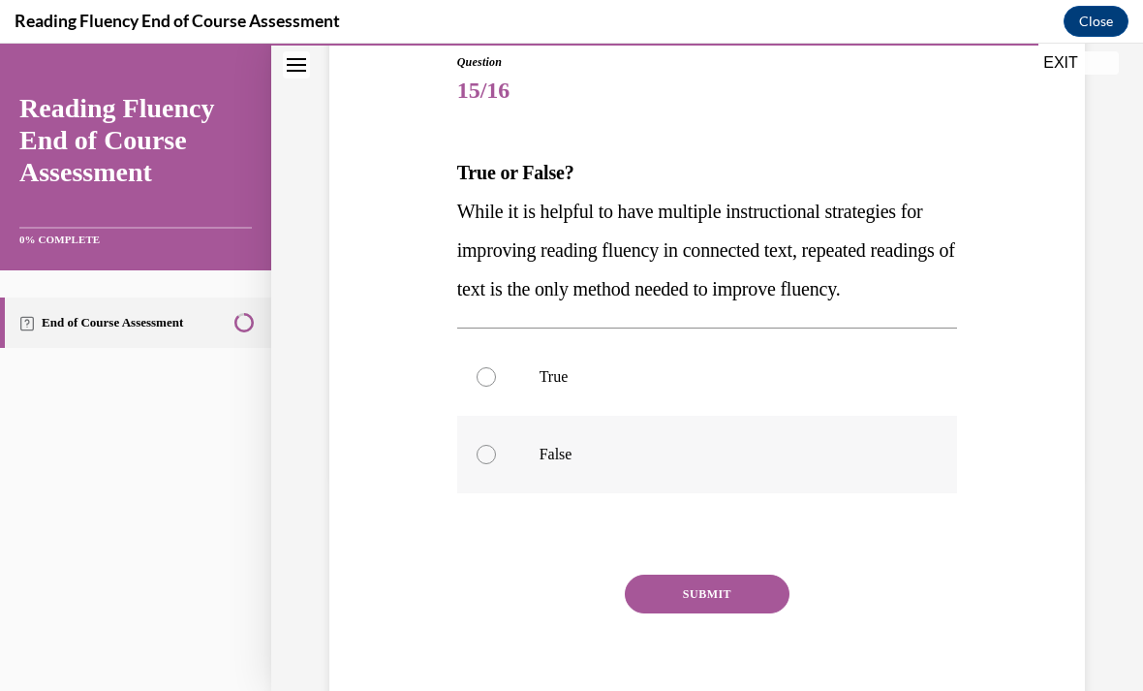
click at [481, 464] on div at bounding box center [486, 454] width 19 height 19
click at [481, 464] on input "False" at bounding box center [486, 454] width 19 height 19
radio input "true"
click at [686, 613] on button "SUBMIT" at bounding box center [707, 593] width 165 height 39
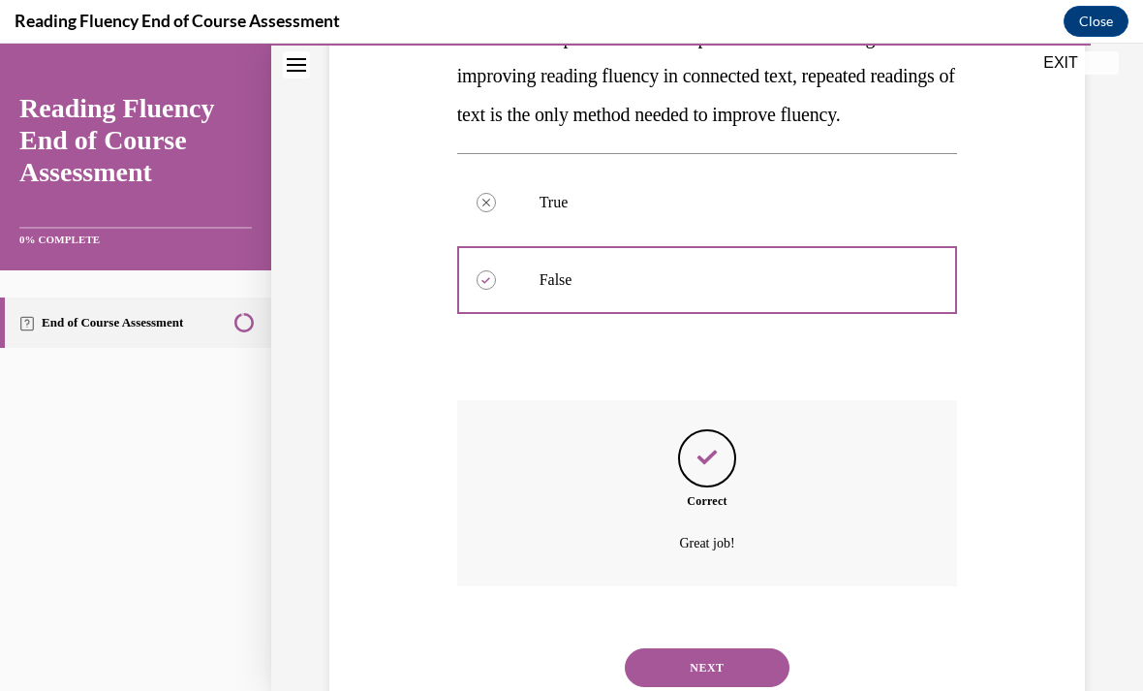
scroll to position [407, 0]
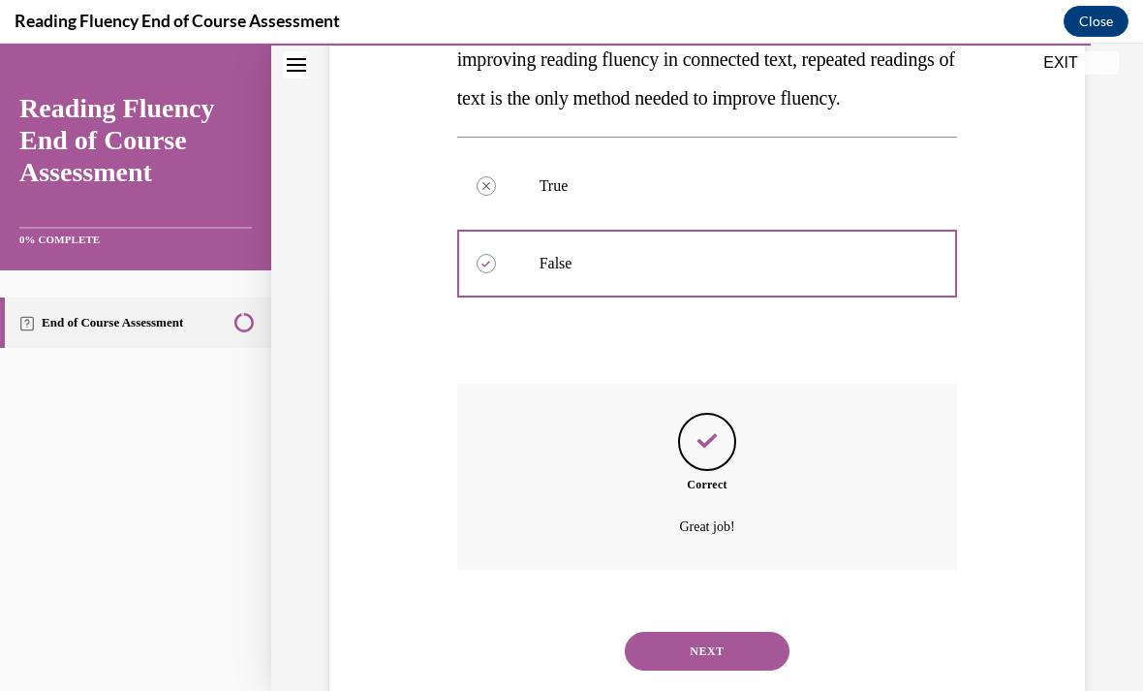
click at [677, 670] on button "NEXT" at bounding box center [707, 651] width 165 height 39
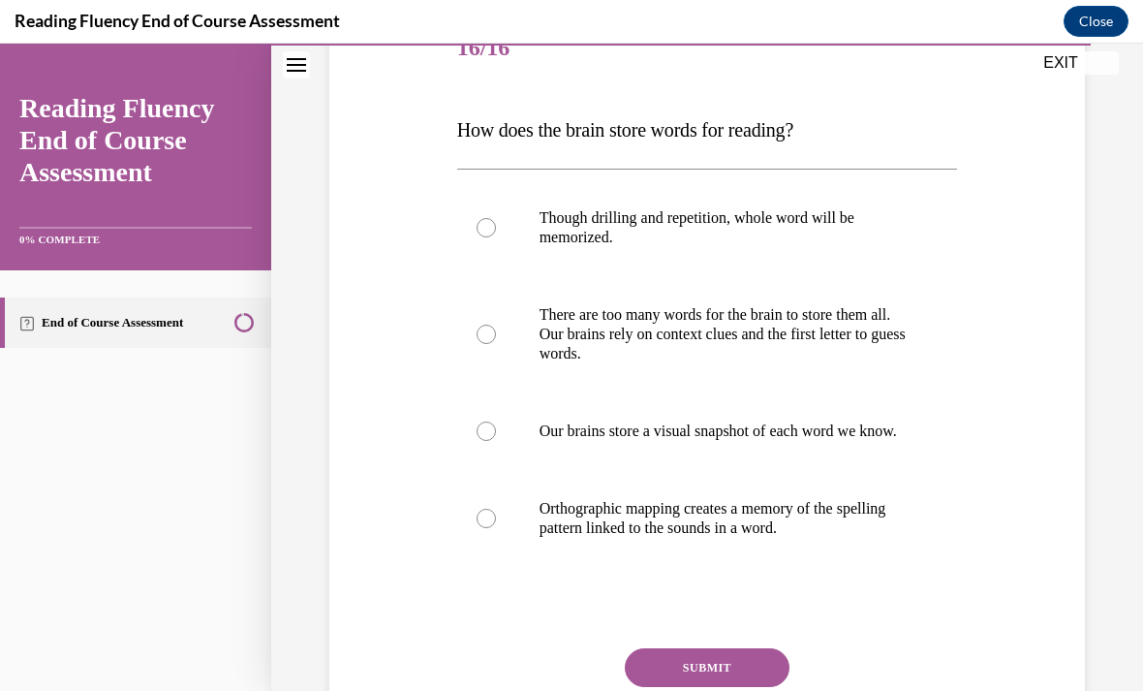
scroll to position [259, 0]
click at [473, 527] on label "Orthographic mapping creates a memory of the spelling pattern linked to the sou…" at bounding box center [707, 518] width 501 height 97
click at [477, 527] on input "Orthographic mapping creates a memory of the spelling pattern linked to the sou…" at bounding box center [486, 518] width 19 height 19
radio input "true"
click at [667, 677] on button "SUBMIT" at bounding box center [707, 667] width 165 height 39
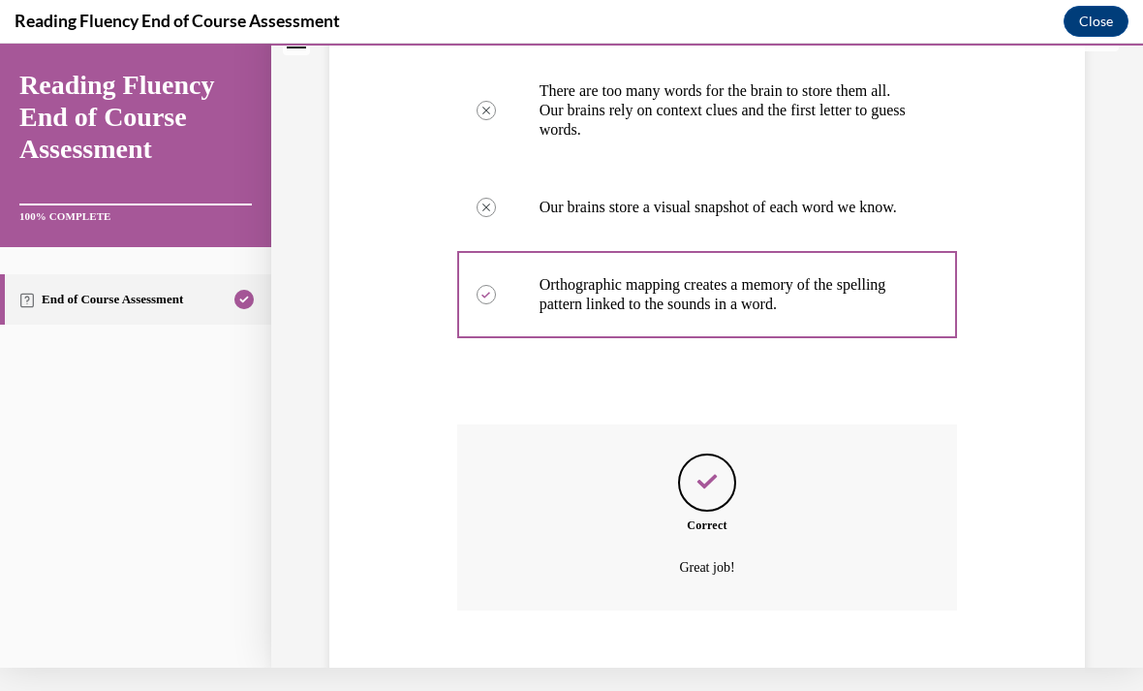
scroll to position [504, 0]
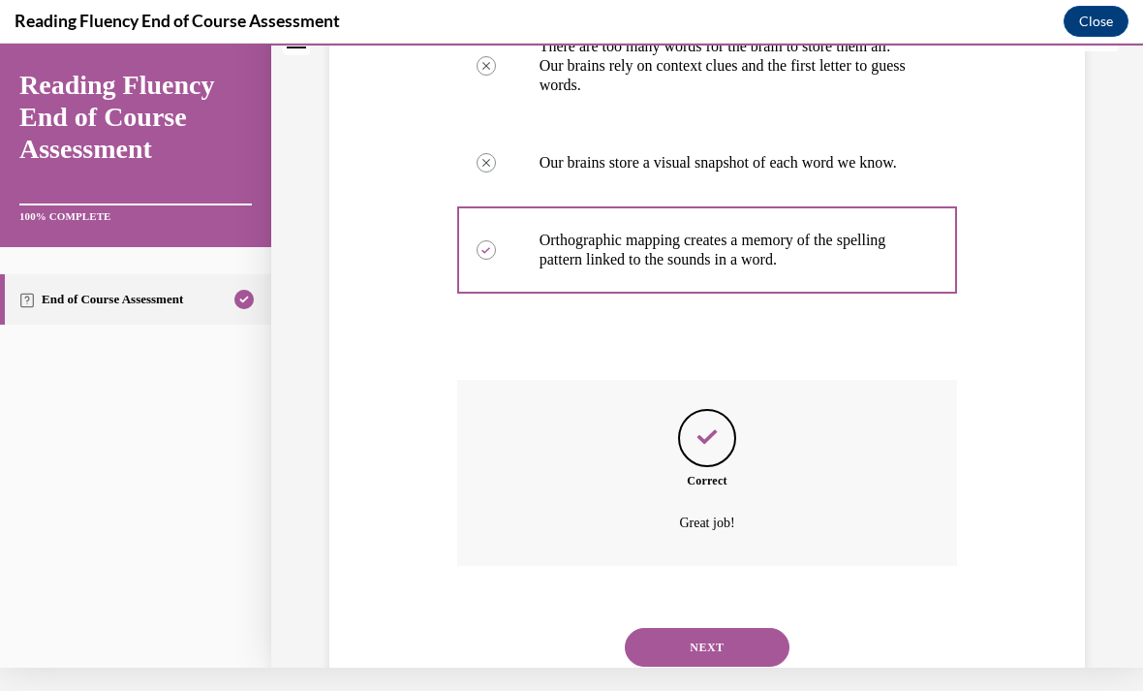
click at [695, 628] on button "NEXT" at bounding box center [707, 647] width 165 height 39
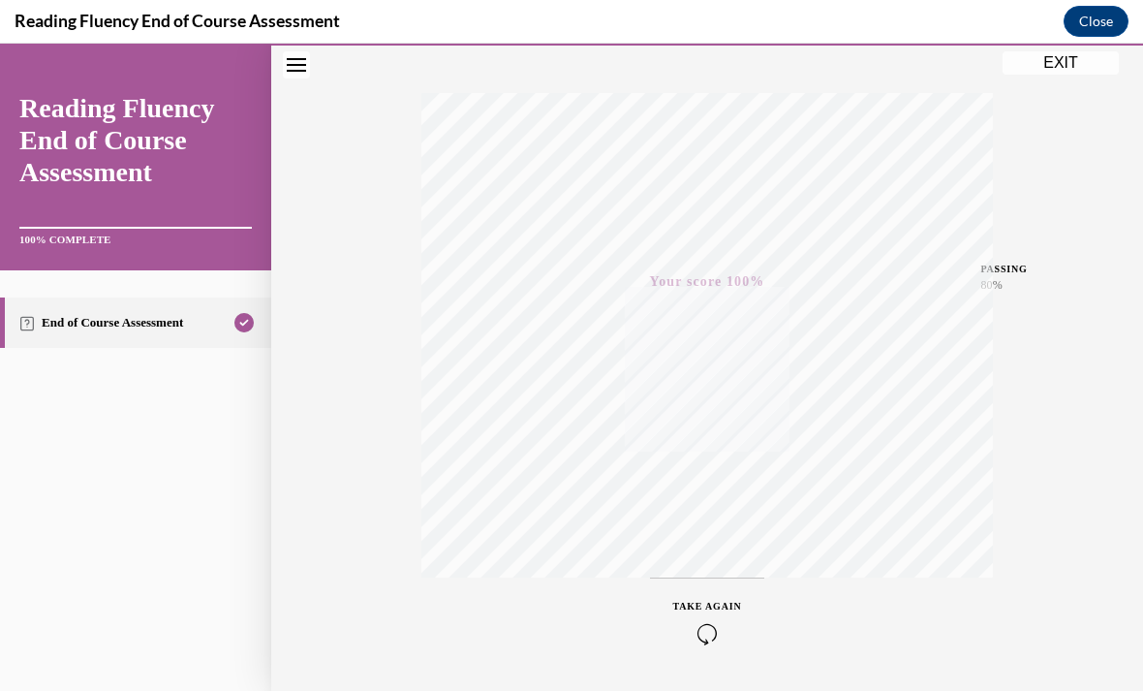
scroll to position [284, 0]
click at [1052, 60] on button "EXIT" at bounding box center [1061, 62] width 116 height 23
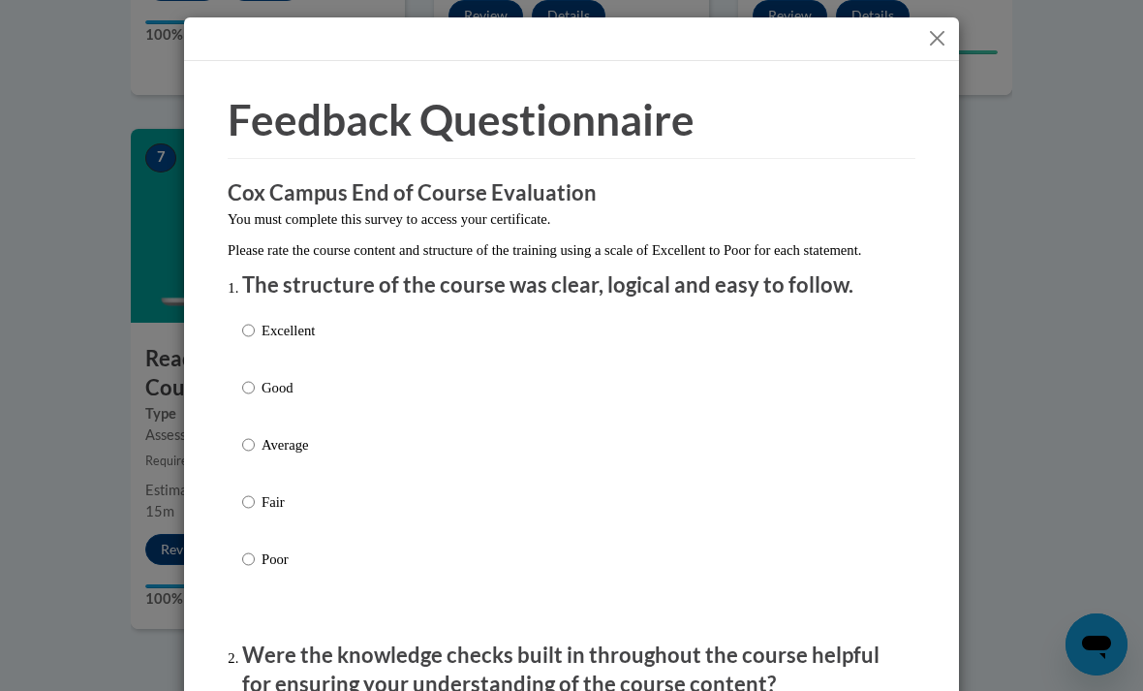
click at [286, 329] on p "Excellent" at bounding box center [288, 330] width 53 height 21
click at [255, 329] on input "Excellent" at bounding box center [248, 330] width 13 height 21
radio input "true"
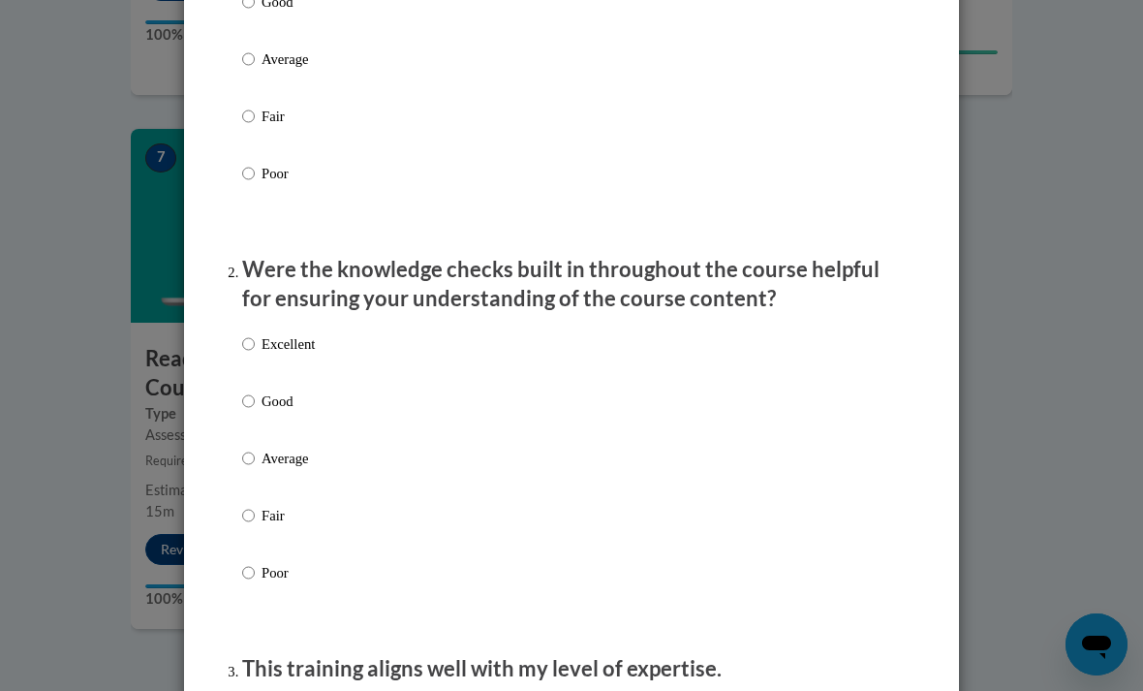
scroll to position [385, 0]
click at [295, 325] on div "Excellent Good Average Fair Poor" at bounding box center [278, 475] width 73 height 300
click at [266, 337] on p "Excellent" at bounding box center [288, 344] width 53 height 21
click at [255, 337] on input "Excellent" at bounding box center [248, 344] width 13 height 21
radio input "true"
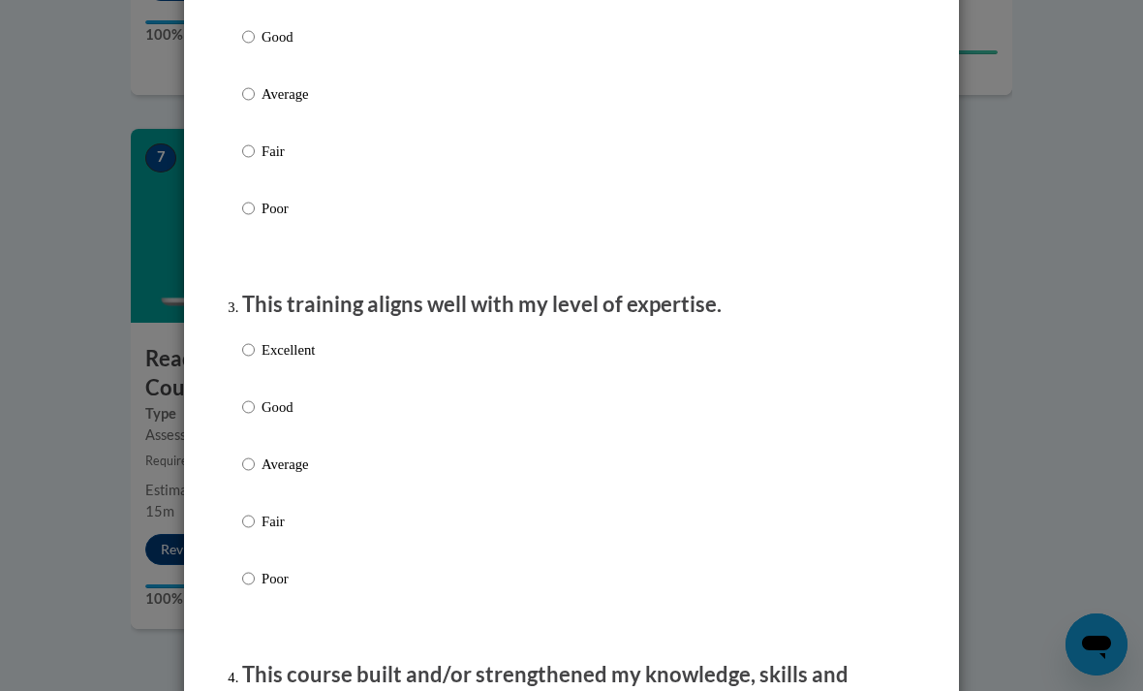
scroll to position [819, 0]
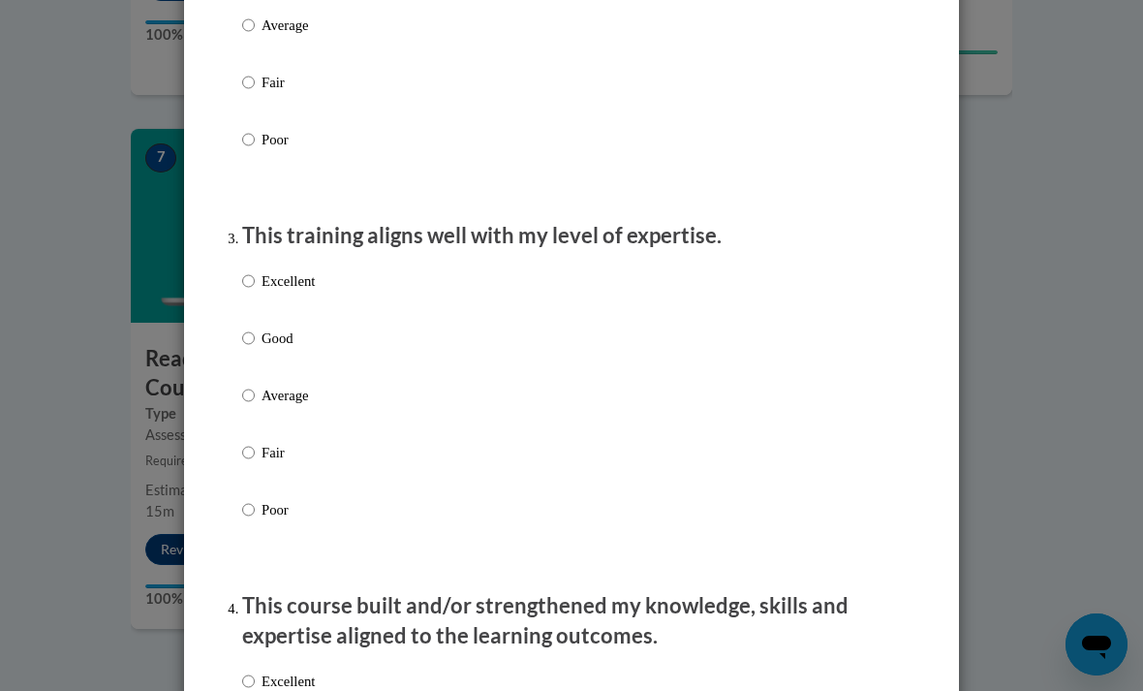
click at [270, 282] on p "Excellent" at bounding box center [288, 280] width 53 height 21
click at [255, 282] on input "Excellent" at bounding box center [248, 280] width 13 height 21
radio input "true"
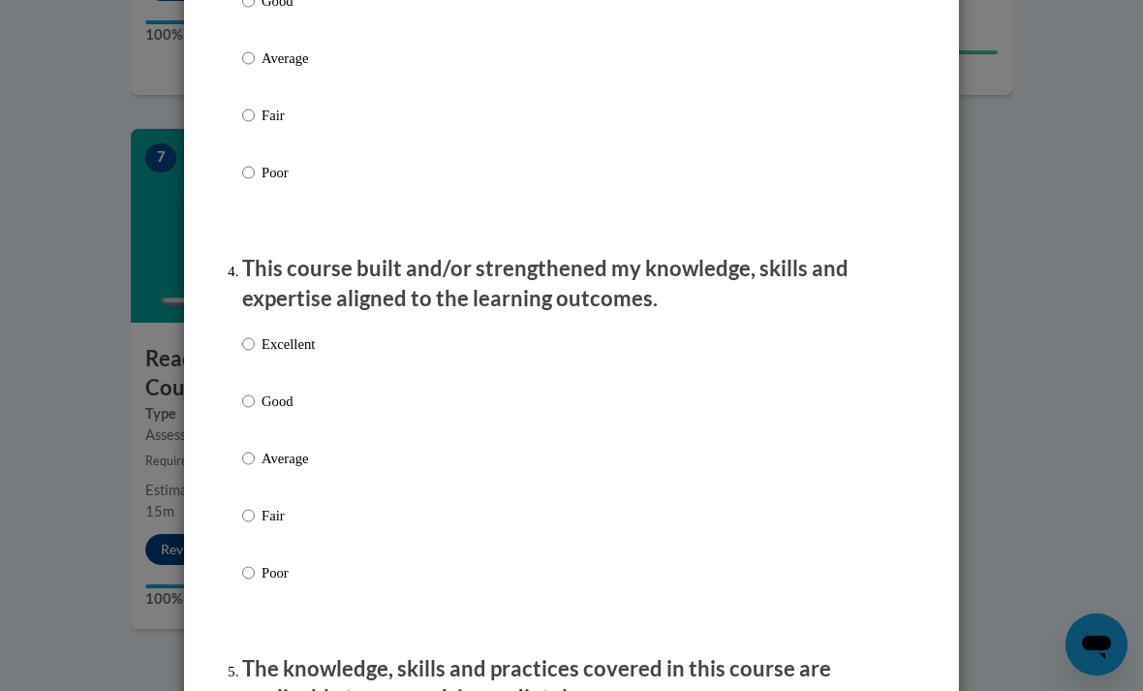
scroll to position [1189, 0]
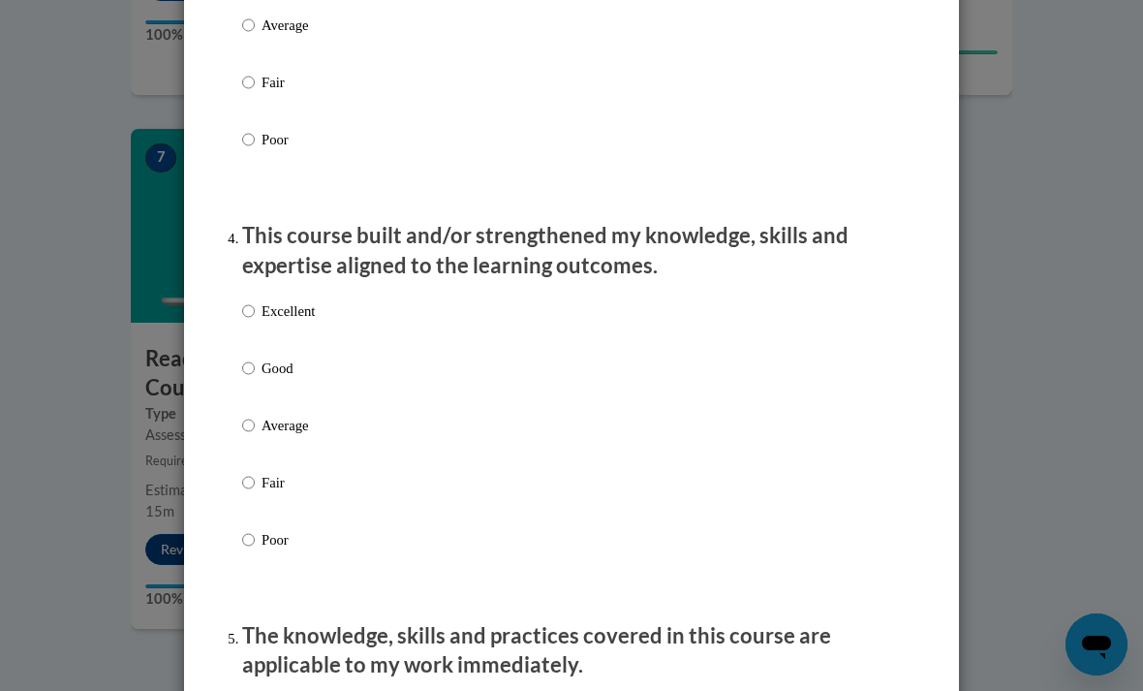
click at [243, 316] on label "Excellent" at bounding box center [278, 326] width 73 height 52
click at [243, 316] on input "Excellent" at bounding box center [248, 310] width 13 height 21
radio input "true"
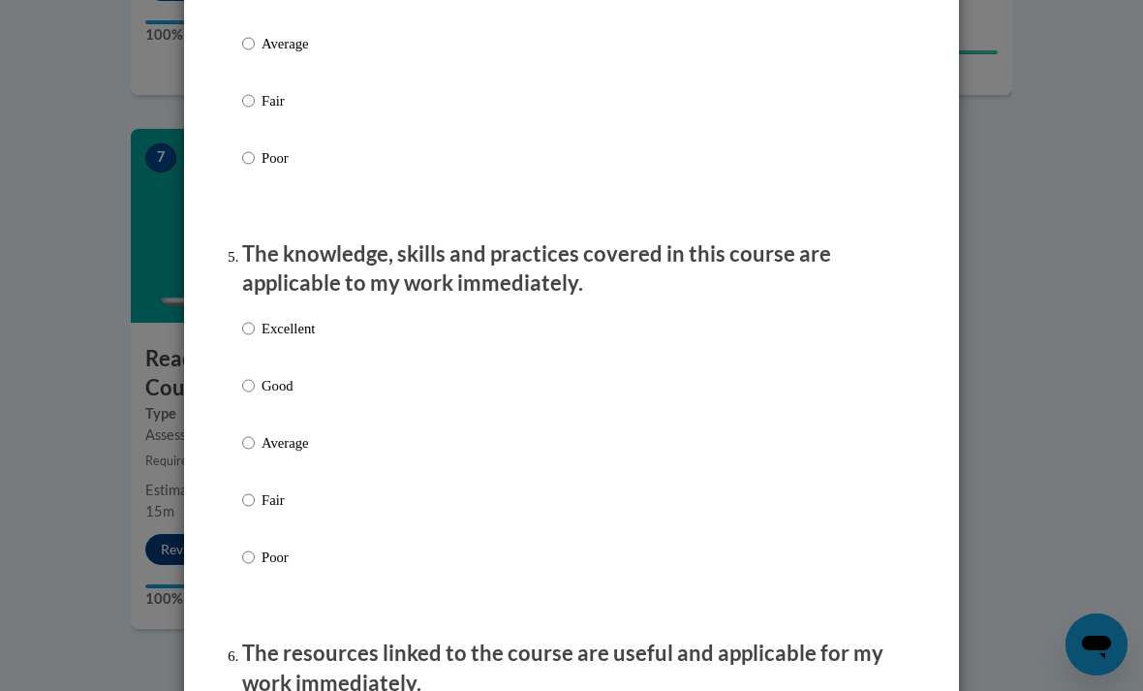
scroll to position [1642, 0]
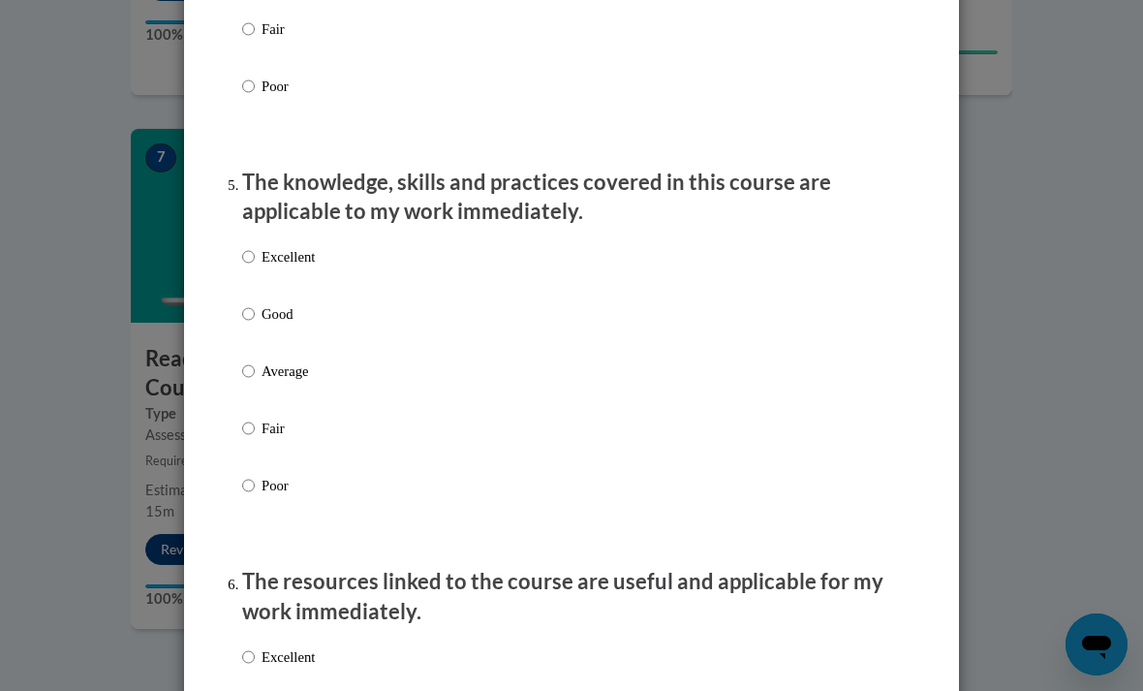
click at [253, 247] on input "Excellent" at bounding box center [248, 256] width 13 height 21
radio input "true"
click at [244, 650] on input "Excellent" at bounding box center [248, 656] width 13 height 21
radio input "true"
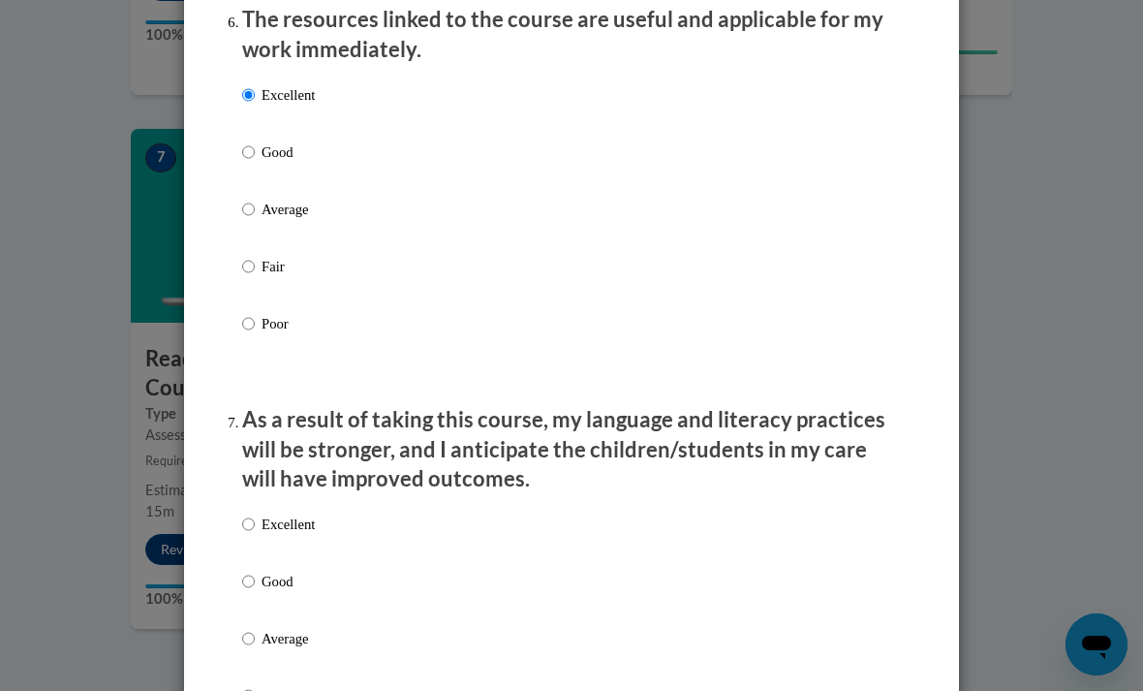
click at [247, 514] on input "Excellent" at bounding box center [248, 523] width 13 height 21
radio input "true"
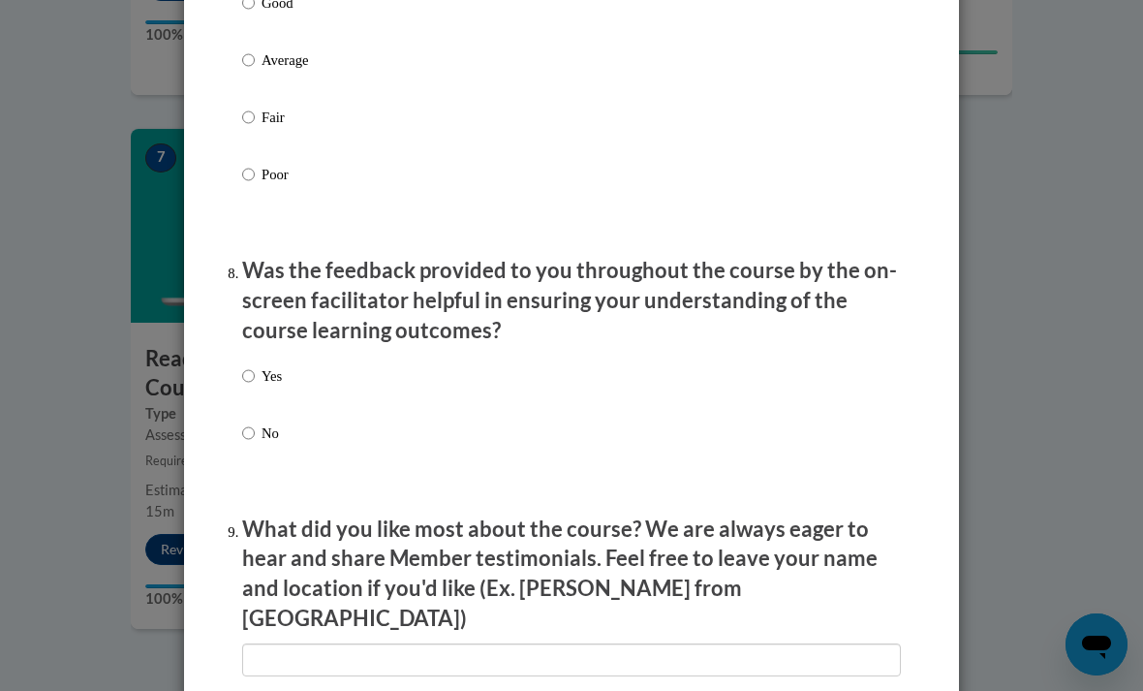
scroll to position [2781, 0]
click at [249, 366] on input "Yes" at bounding box center [248, 376] width 13 height 21
radio input "true"
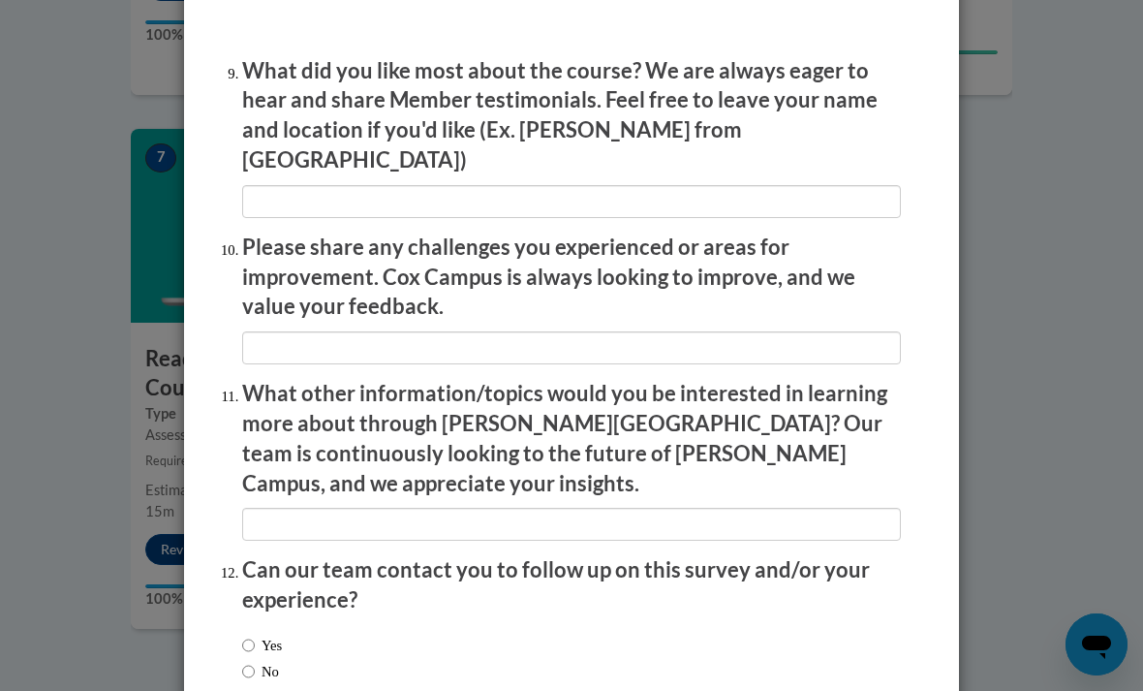
scroll to position [3239, 0]
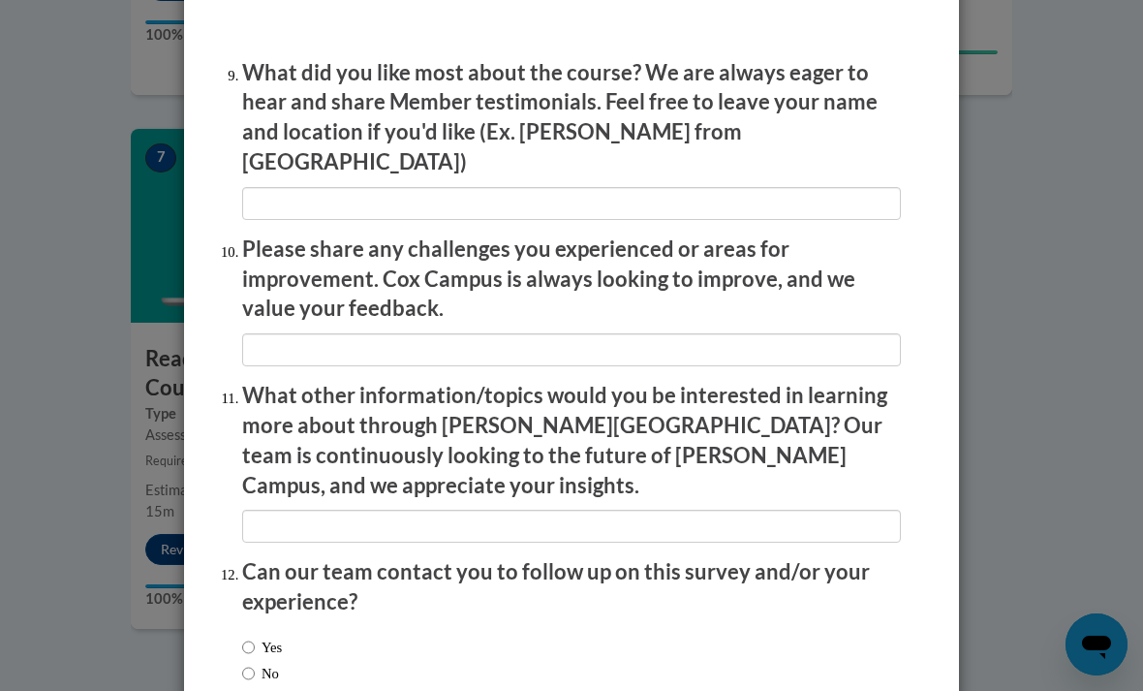
click at [242, 636] on input "Yes" at bounding box center [248, 646] width 13 height 21
radio input "true"
click at [243, 663] on input "No" at bounding box center [248, 673] width 13 height 21
radio input "true"
